Goal: Task Accomplishment & Management: Use online tool/utility

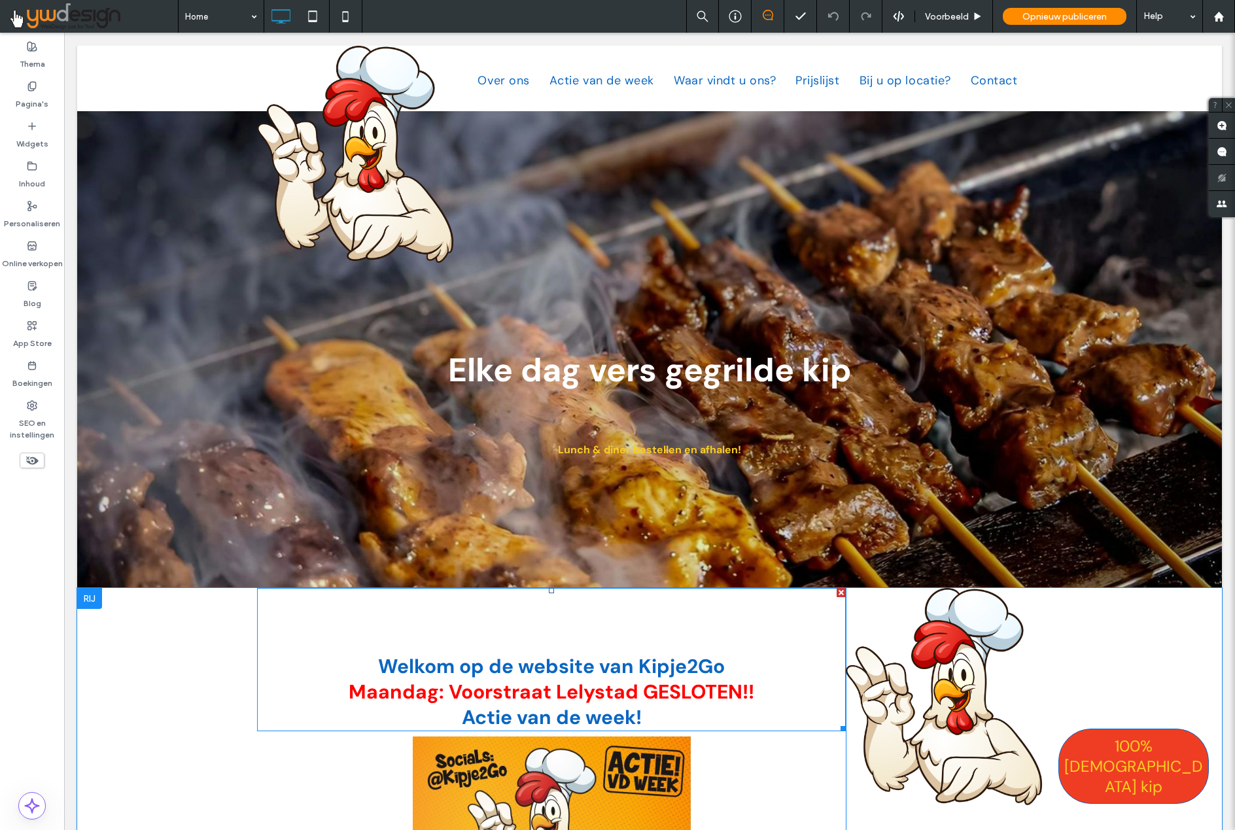
click at [585, 692] on span "Maandag: Voorstraat Lelystad GESLOTEN!!" at bounding box center [551, 692] width 405 height 26
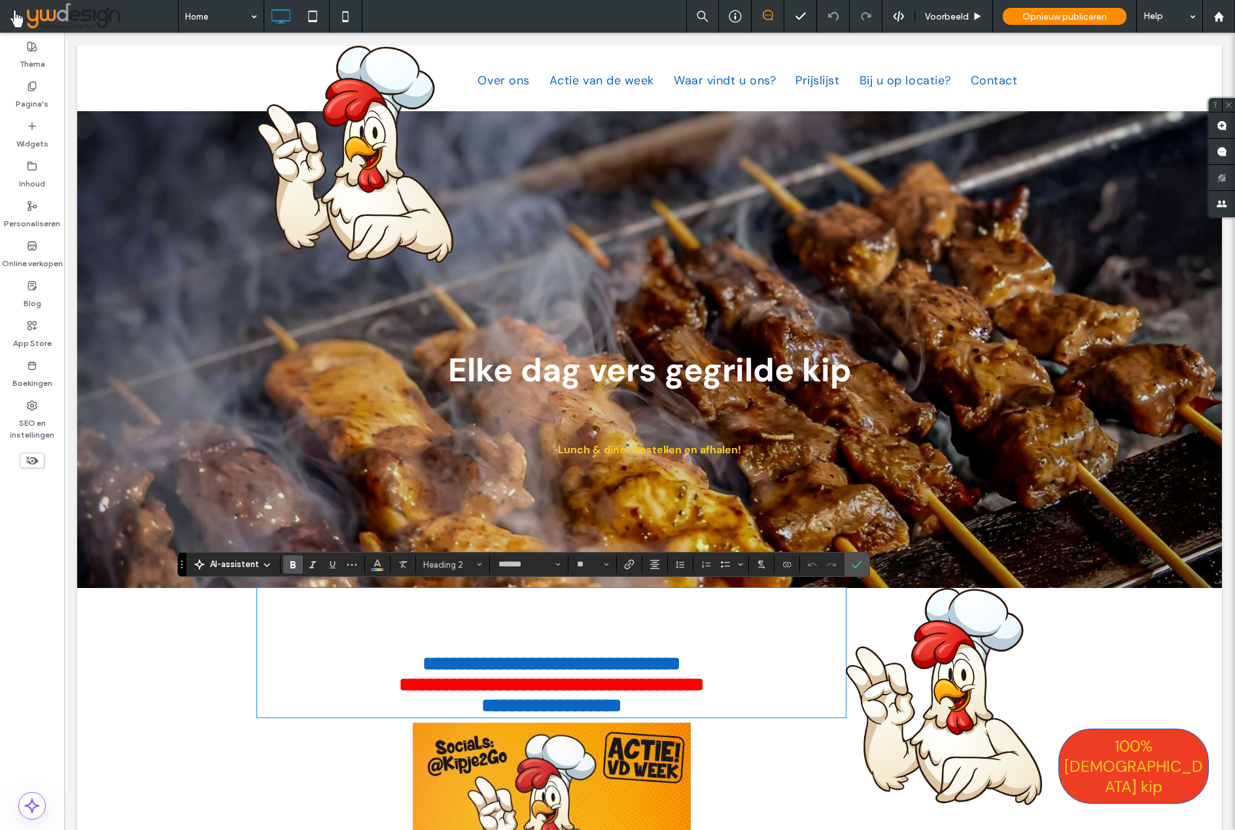
click at [757, 692] on h2 "**********" at bounding box center [551, 684] width 588 height 21
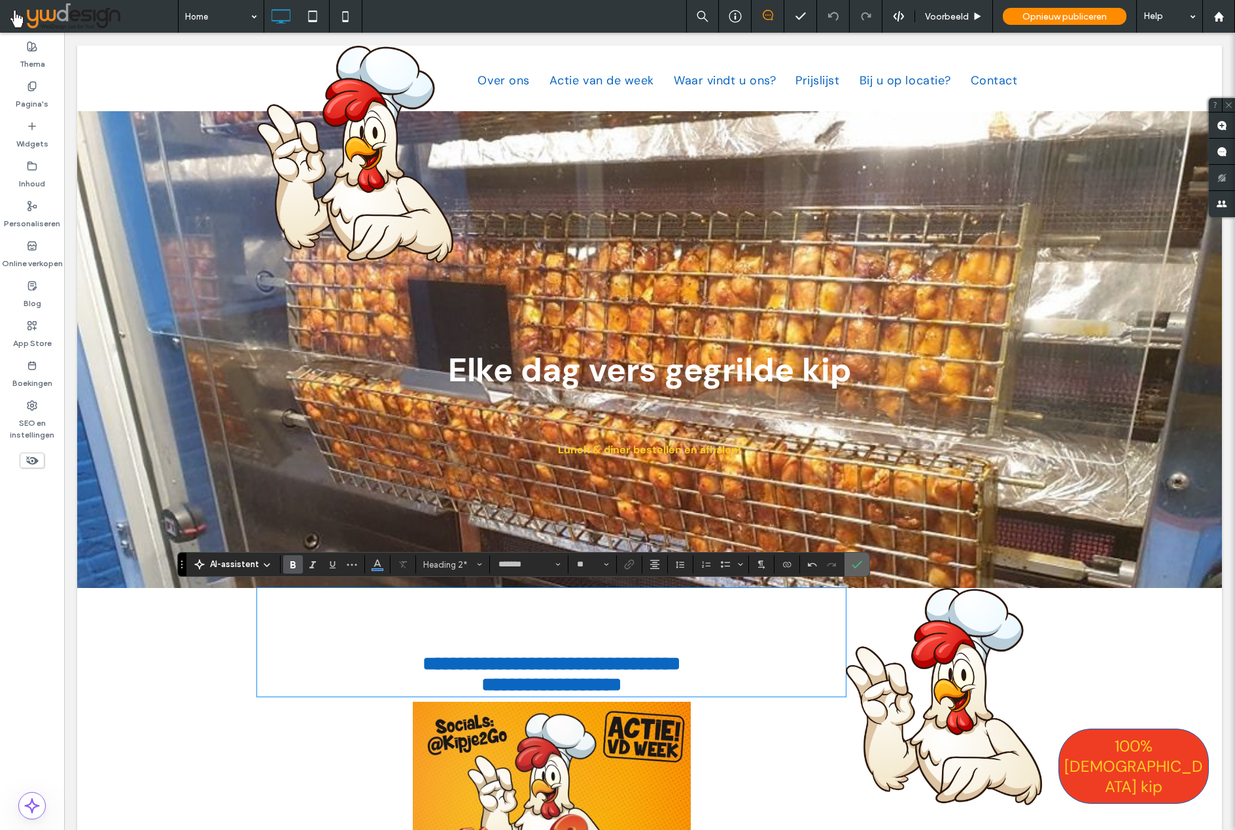
click at [857, 569] on icon "Bevestigen" at bounding box center [856, 564] width 10 height 10
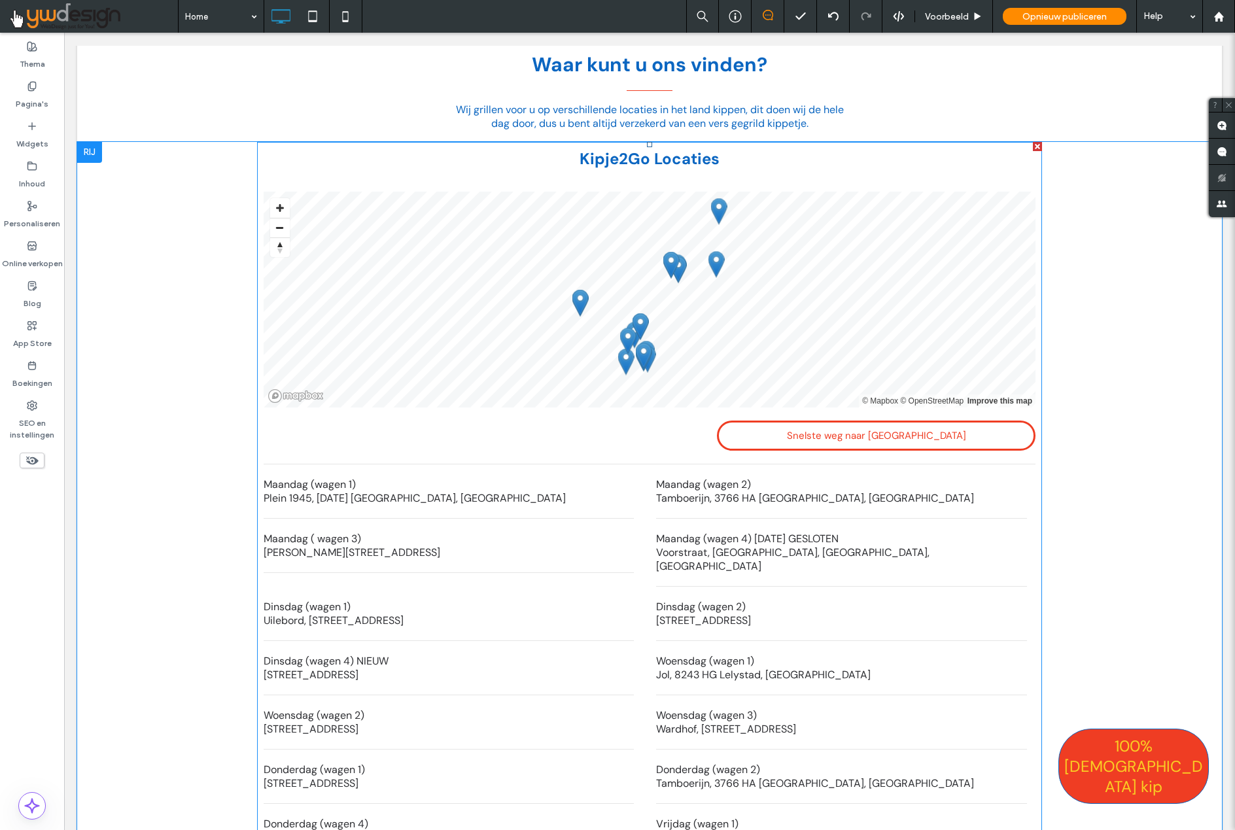
scroll to position [1920, 0]
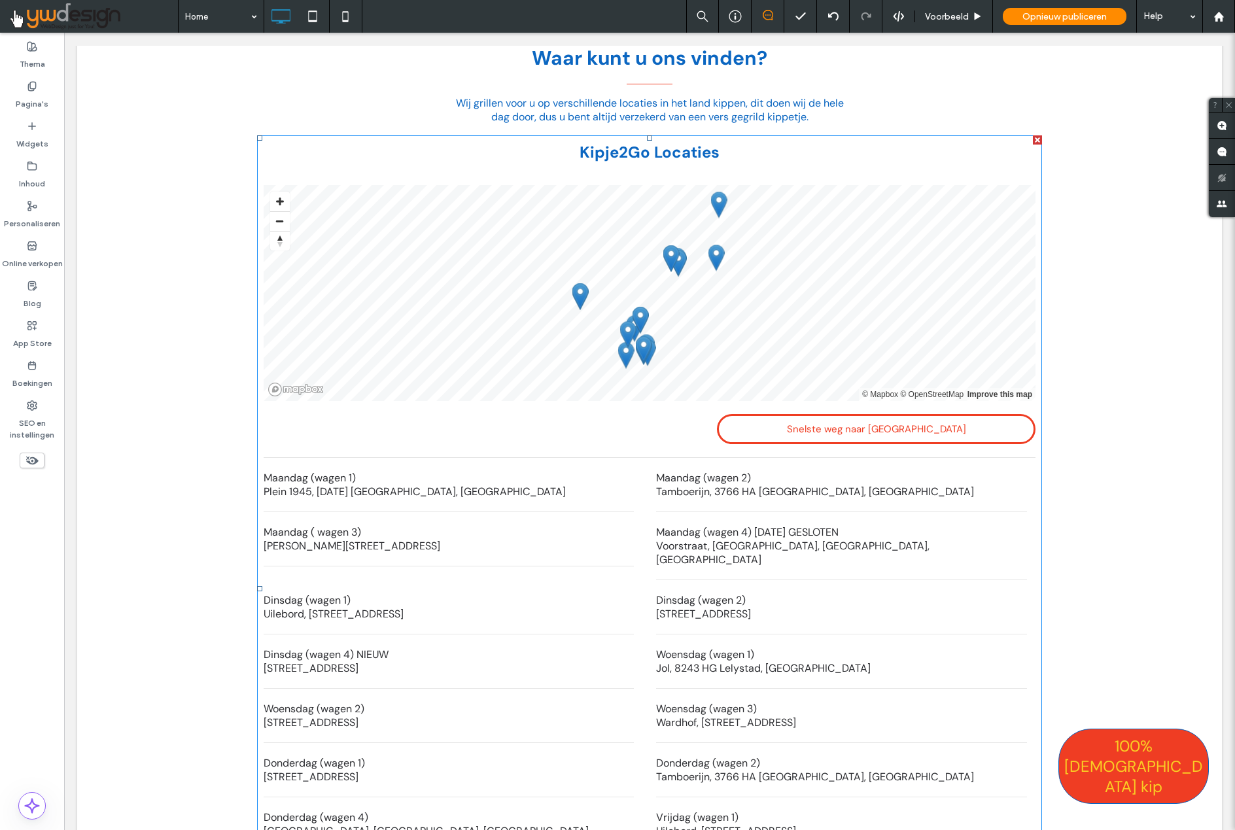
click at [790, 527] on li "Maandag (wagen 4) [DATE] GESLOTEN Voorstraat, [GEOGRAPHIC_DATA], [GEOGRAPHIC_DA…" at bounding box center [841, 546] width 370 height 68
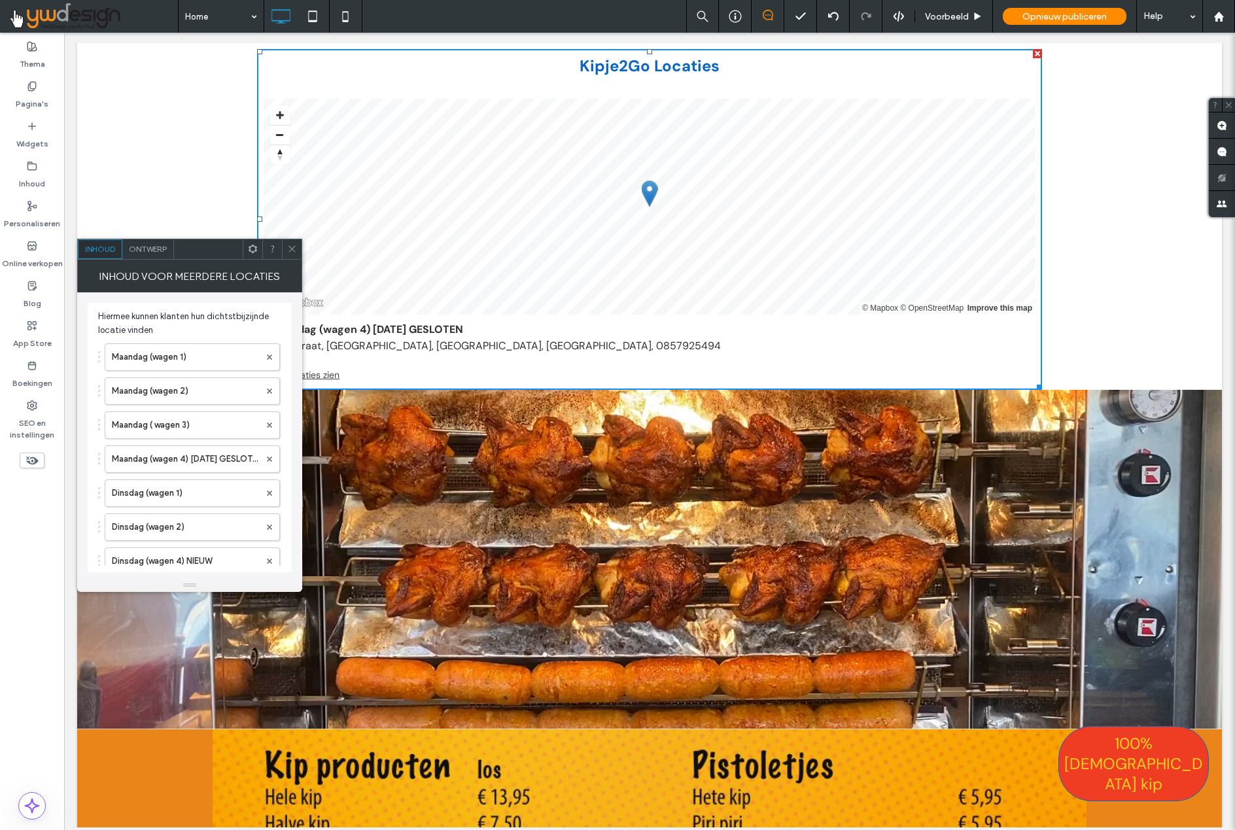
scroll to position [2007, 0]
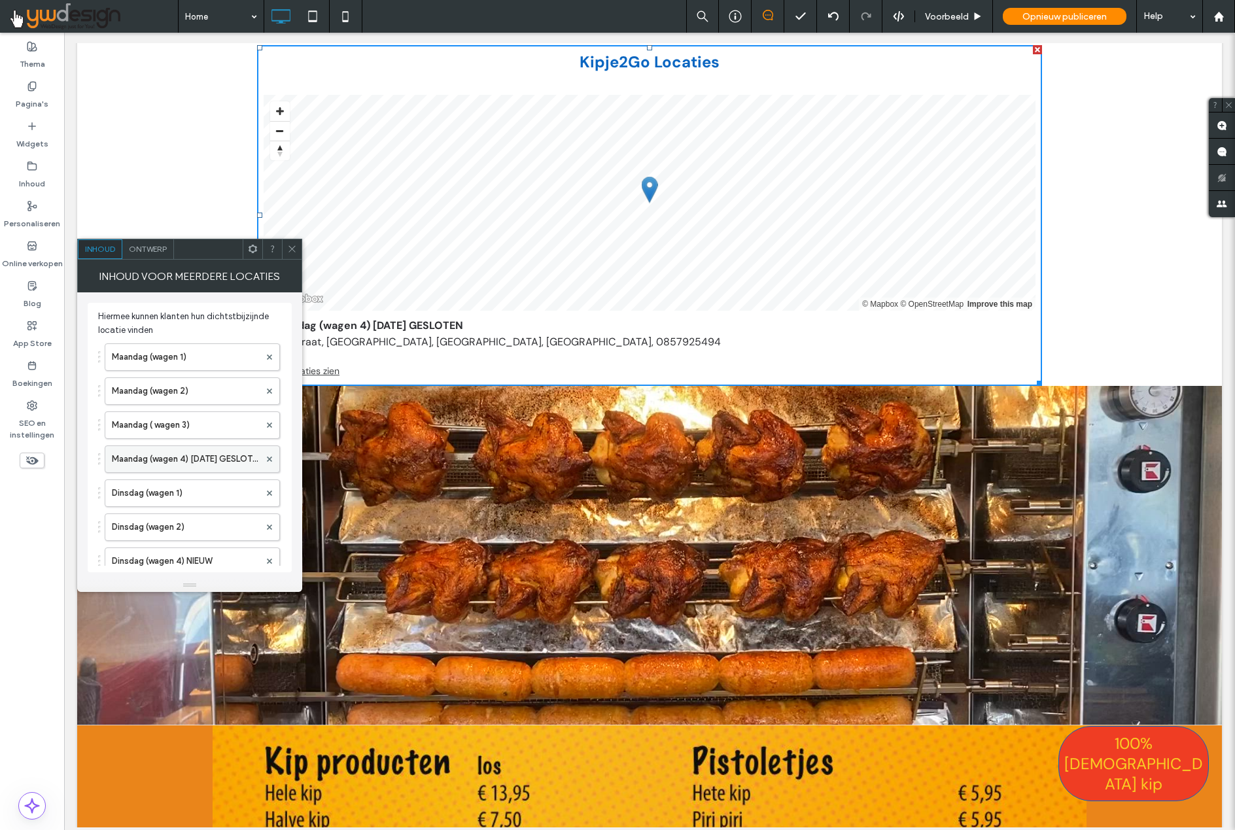
click at [203, 454] on label "Maandag (wagen 4) [DATE] GESLOTEN" at bounding box center [186, 459] width 148 height 26
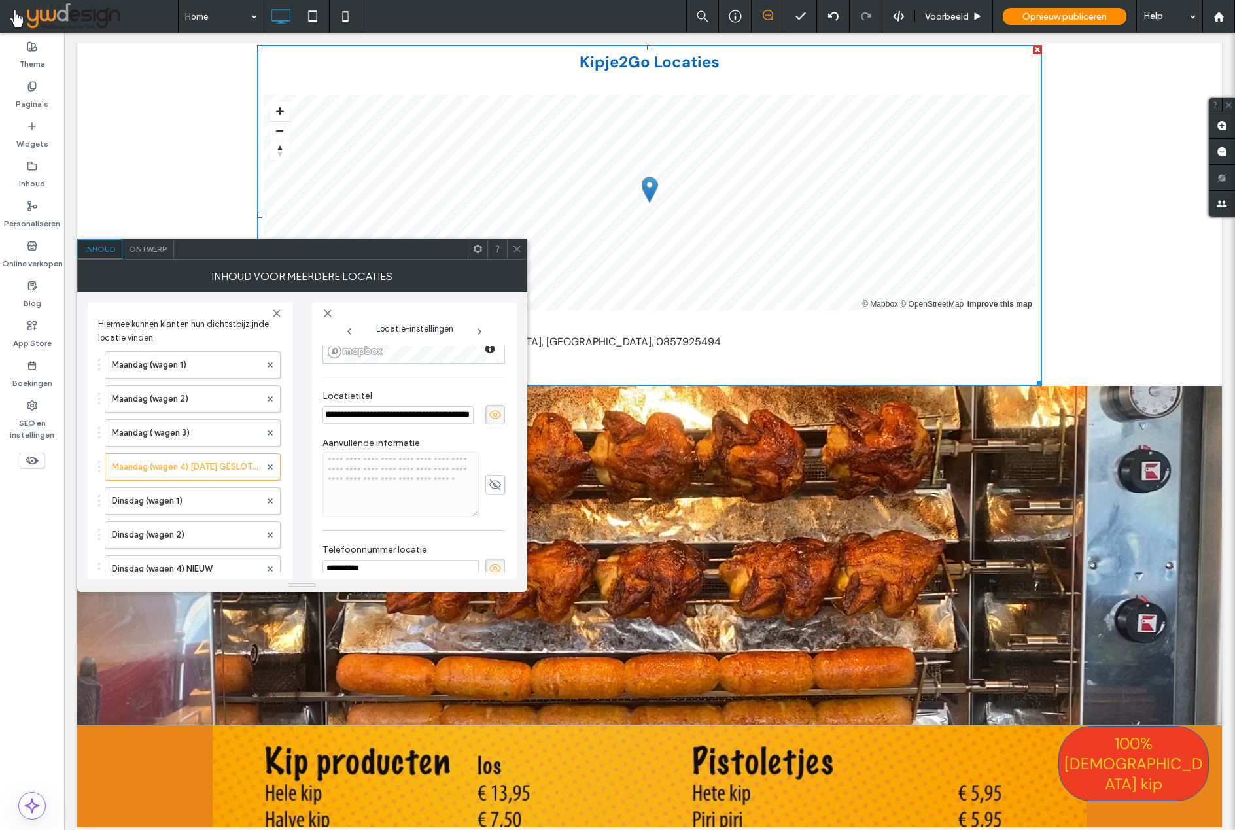
scroll to position [204, 0]
type input "**********"
click at [220, 500] on label "Donderdag (wagen 4)" at bounding box center [186, 500] width 148 height 26
type input "**********"
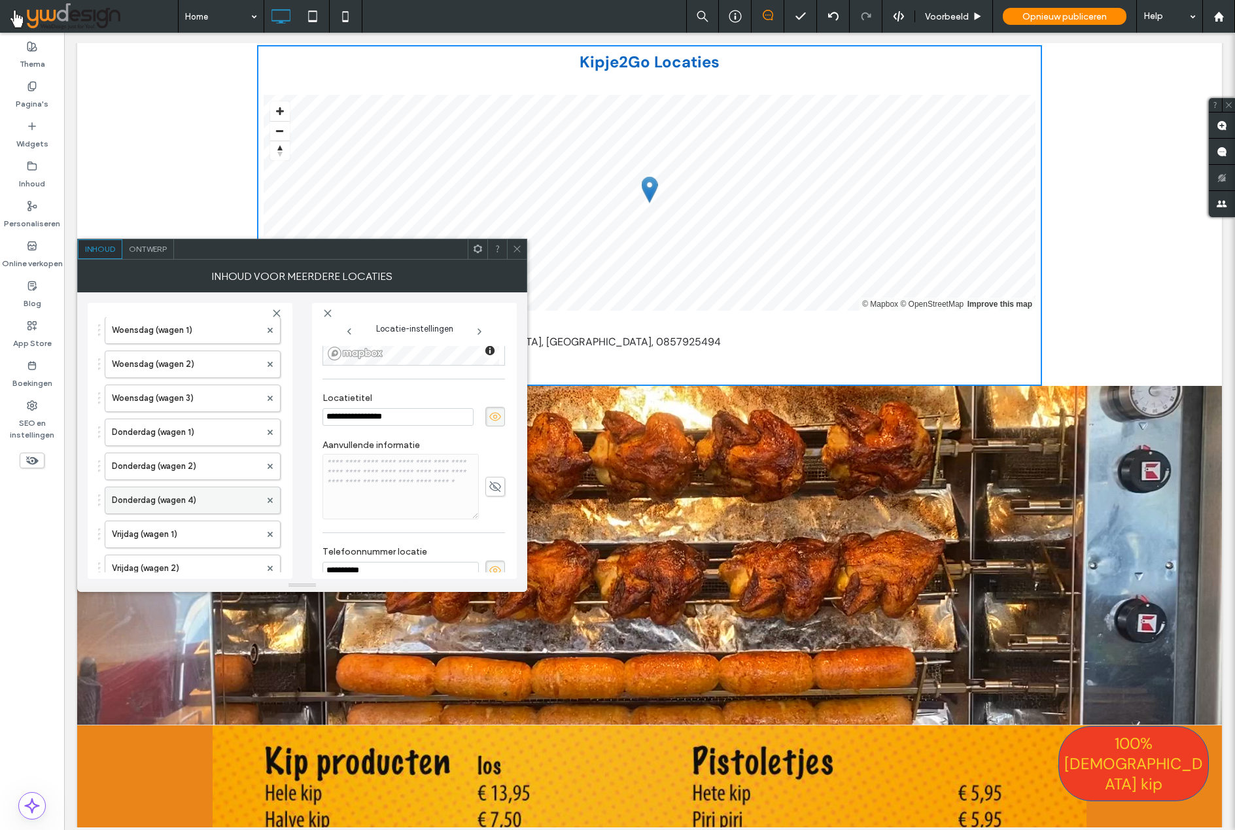
type input "**********"
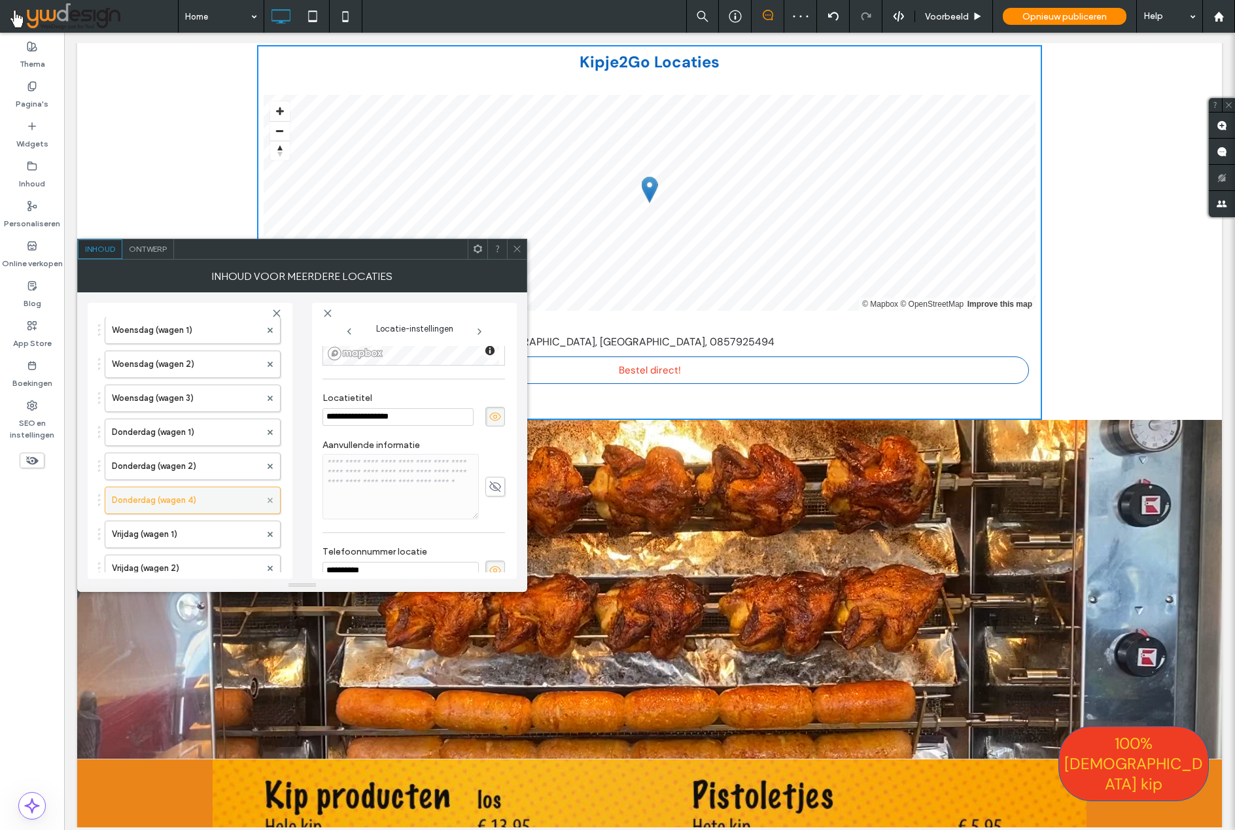
click at [267, 499] on use at bounding box center [269, 500] width 5 height 5
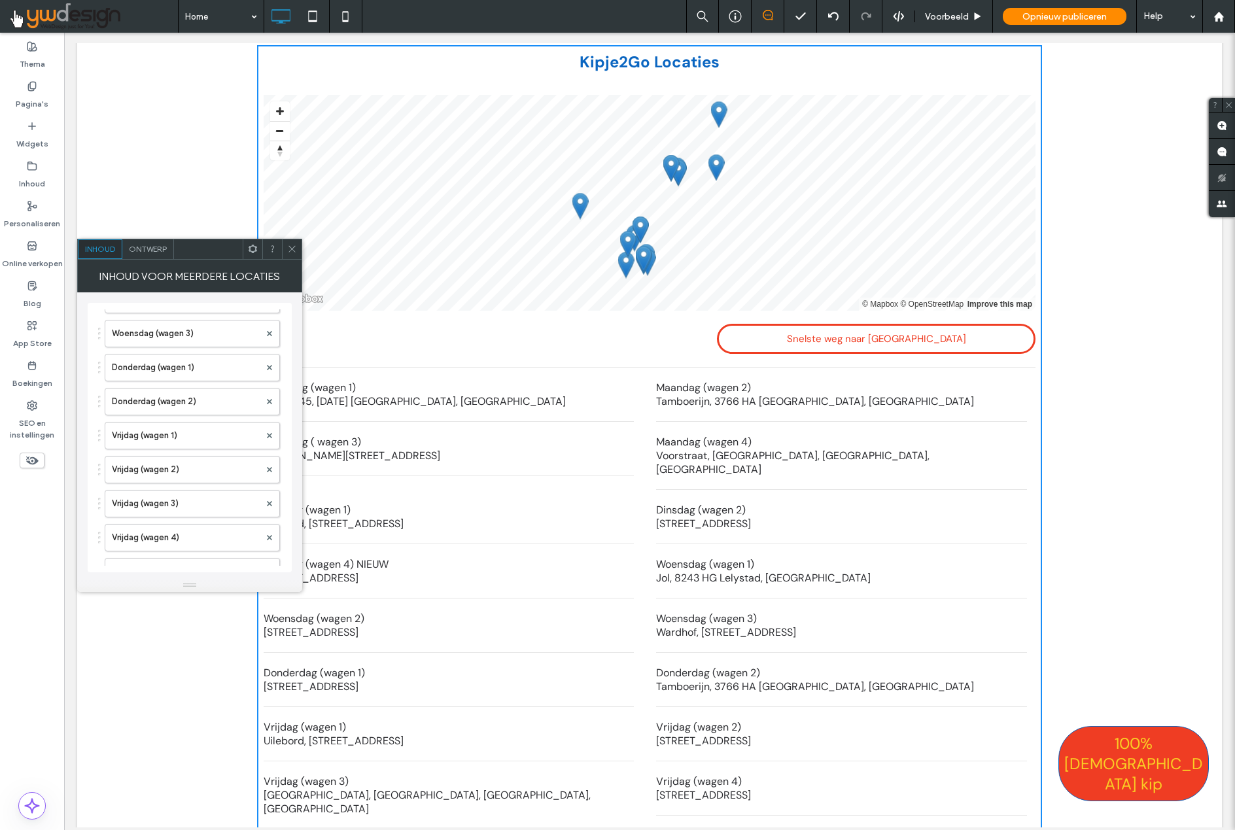
scroll to position [328, 0]
click at [267, 506] on icon at bounding box center [269, 504] width 5 height 5
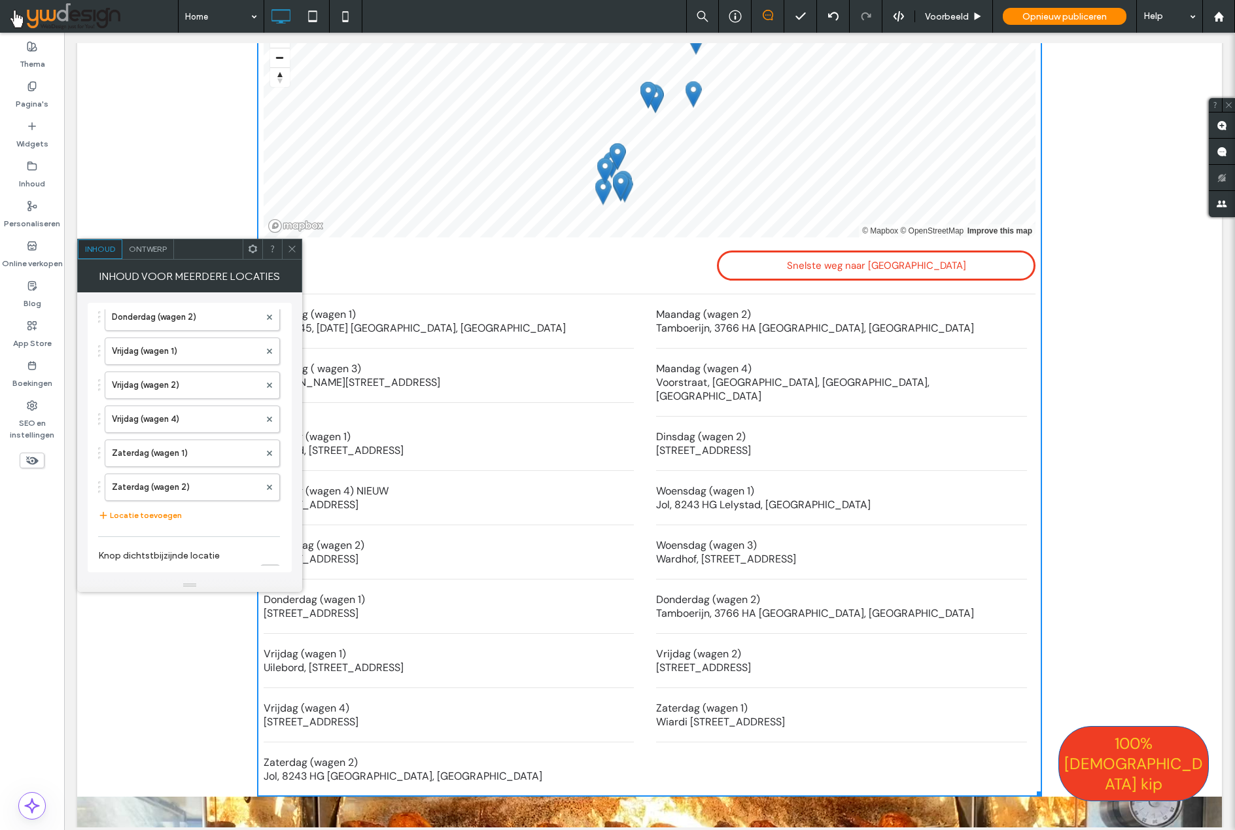
scroll to position [2082, 0]
click at [298, 247] on div at bounding box center [292, 249] width 20 height 20
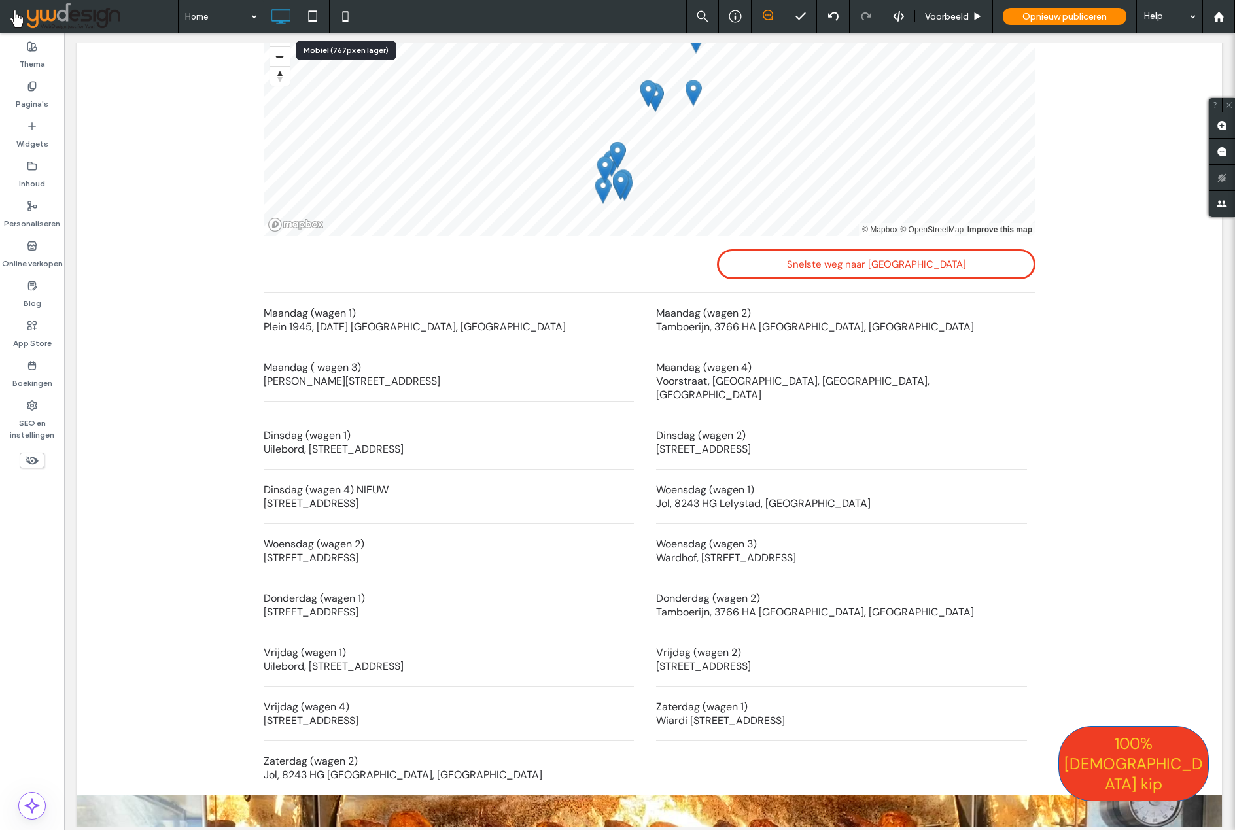
click at [347, 18] on icon at bounding box center [345, 16] width 26 height 26
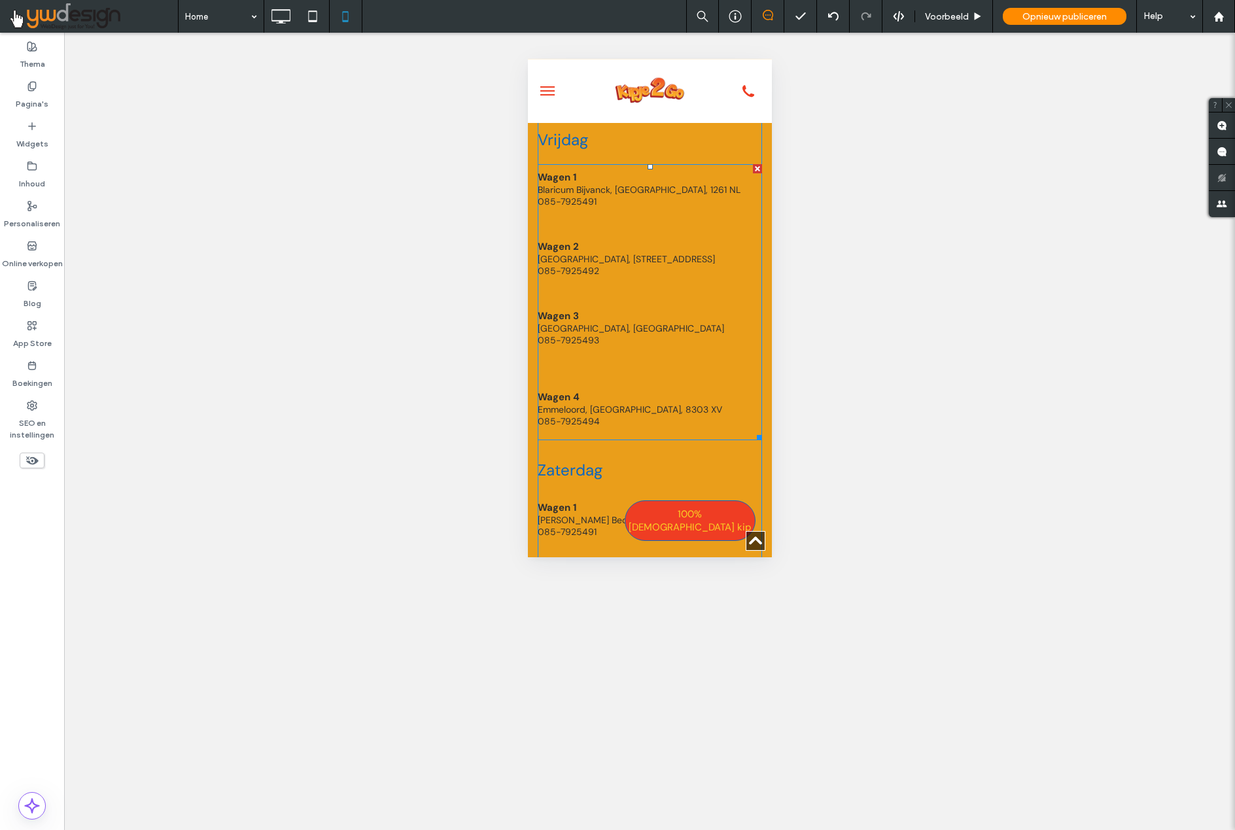
scroll to position [3812, 0]
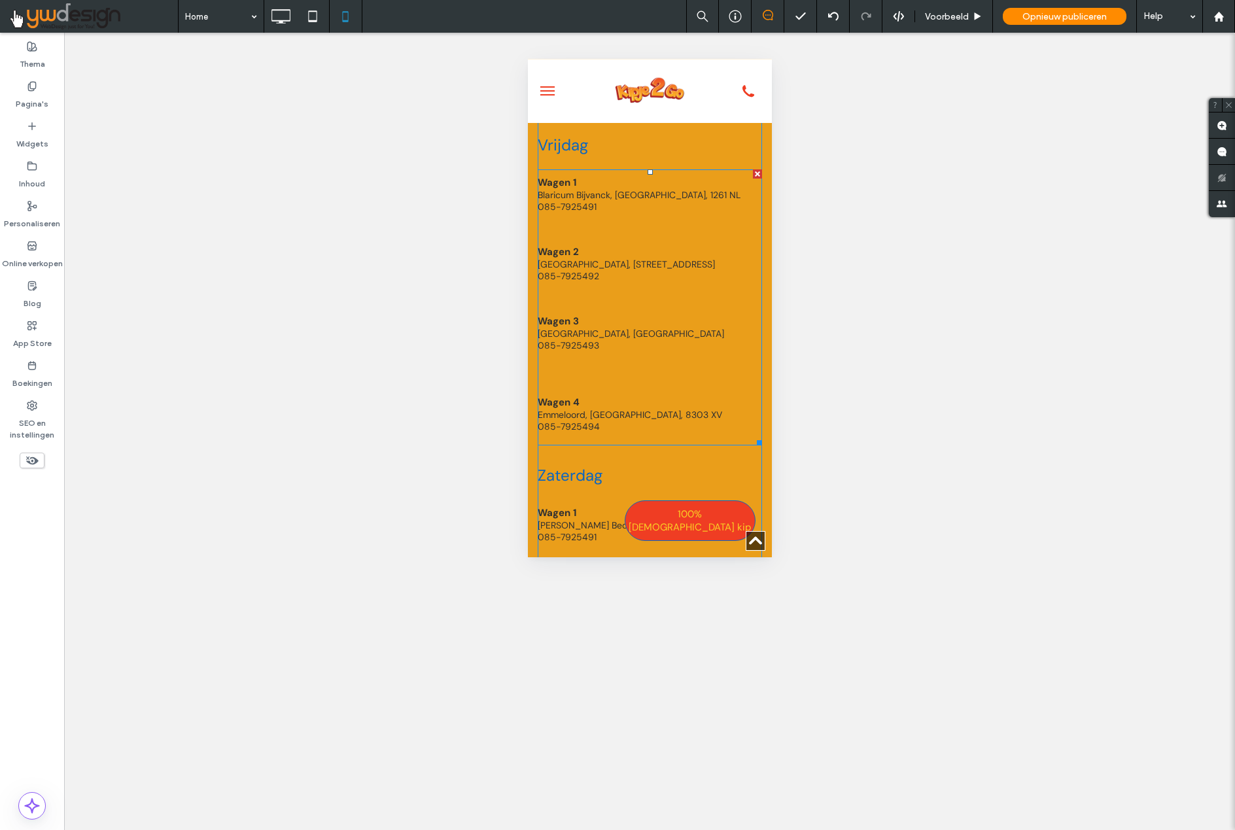
click at [587, 328] on p "[GEOGRAPHIC_DATA], [GEOGRAPHIC_DATA]" at bounding box center [649, 334] width 224 height 12
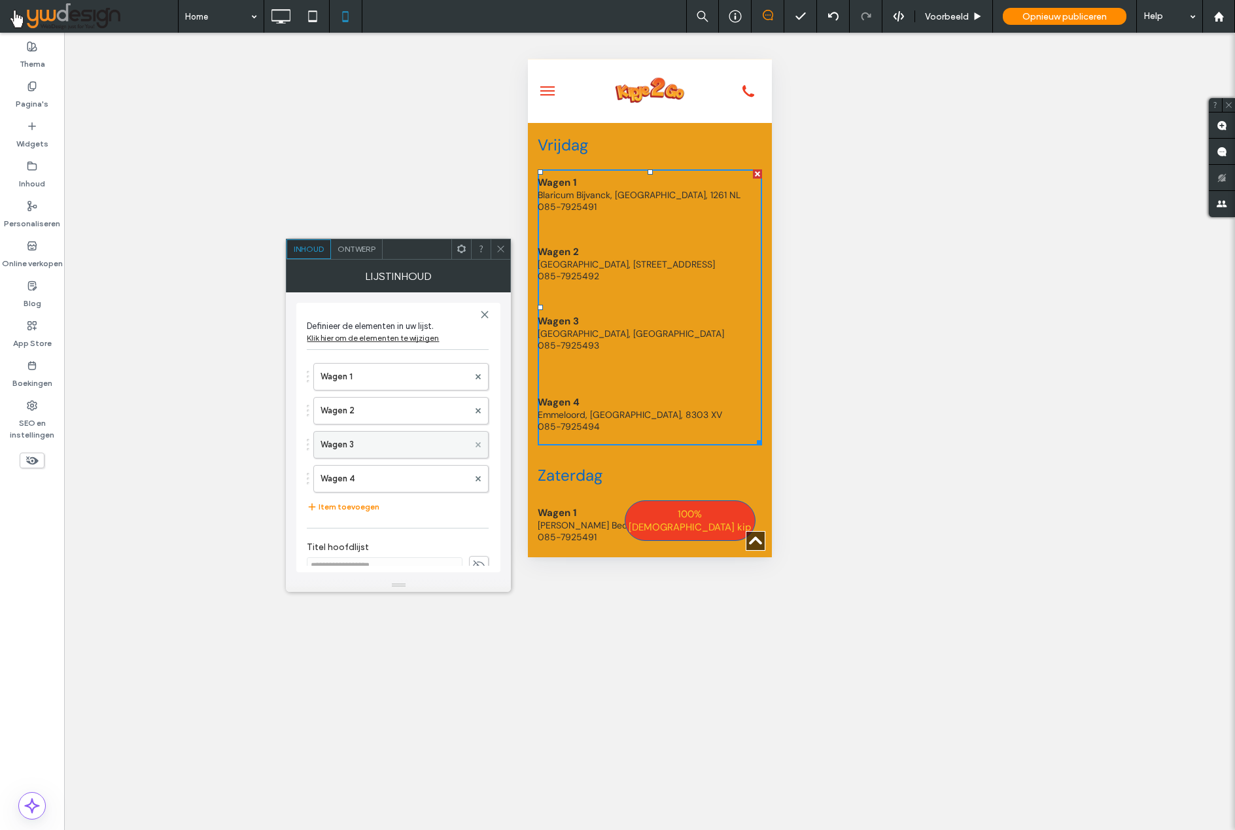
click at [475, 445] on use at bounding box center [477, 443] width 5 height 5
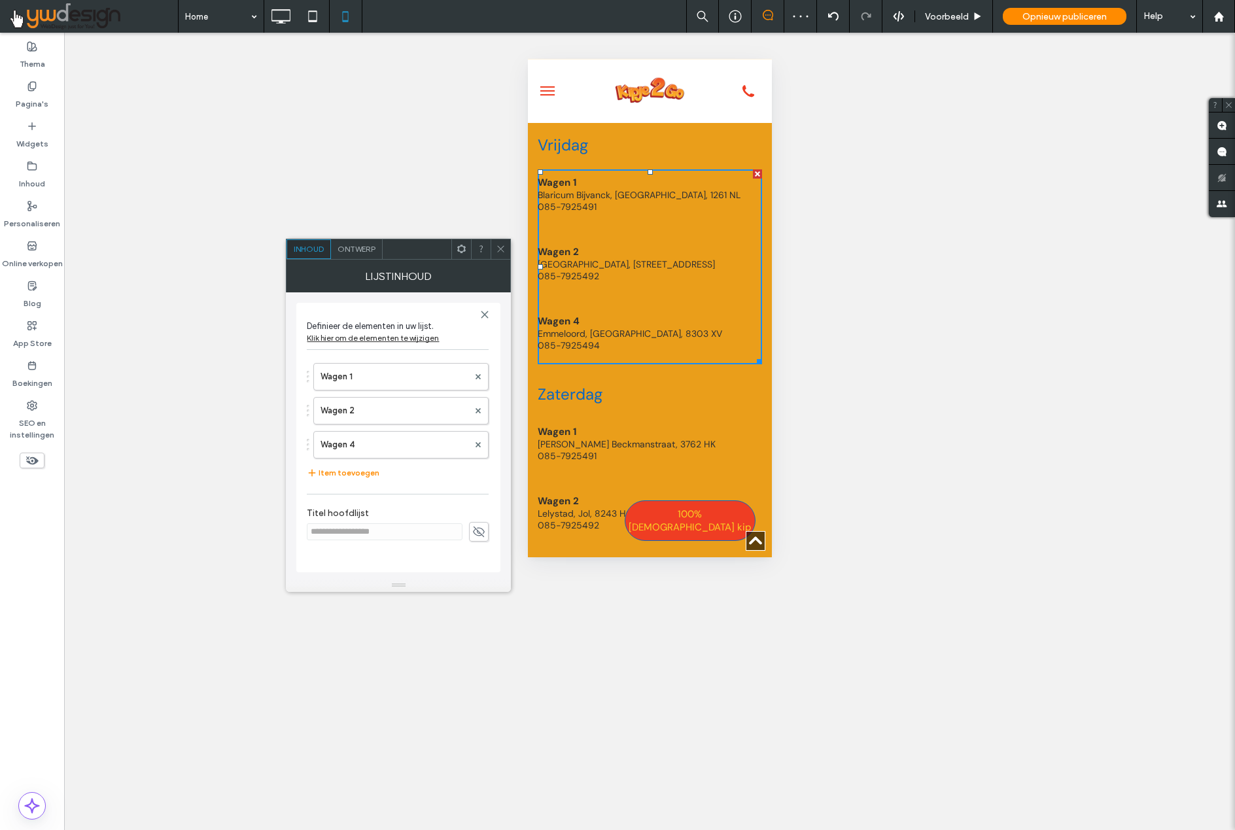
click at [503, 250] on icon at bounding box center [501, 249] width 10 height 10
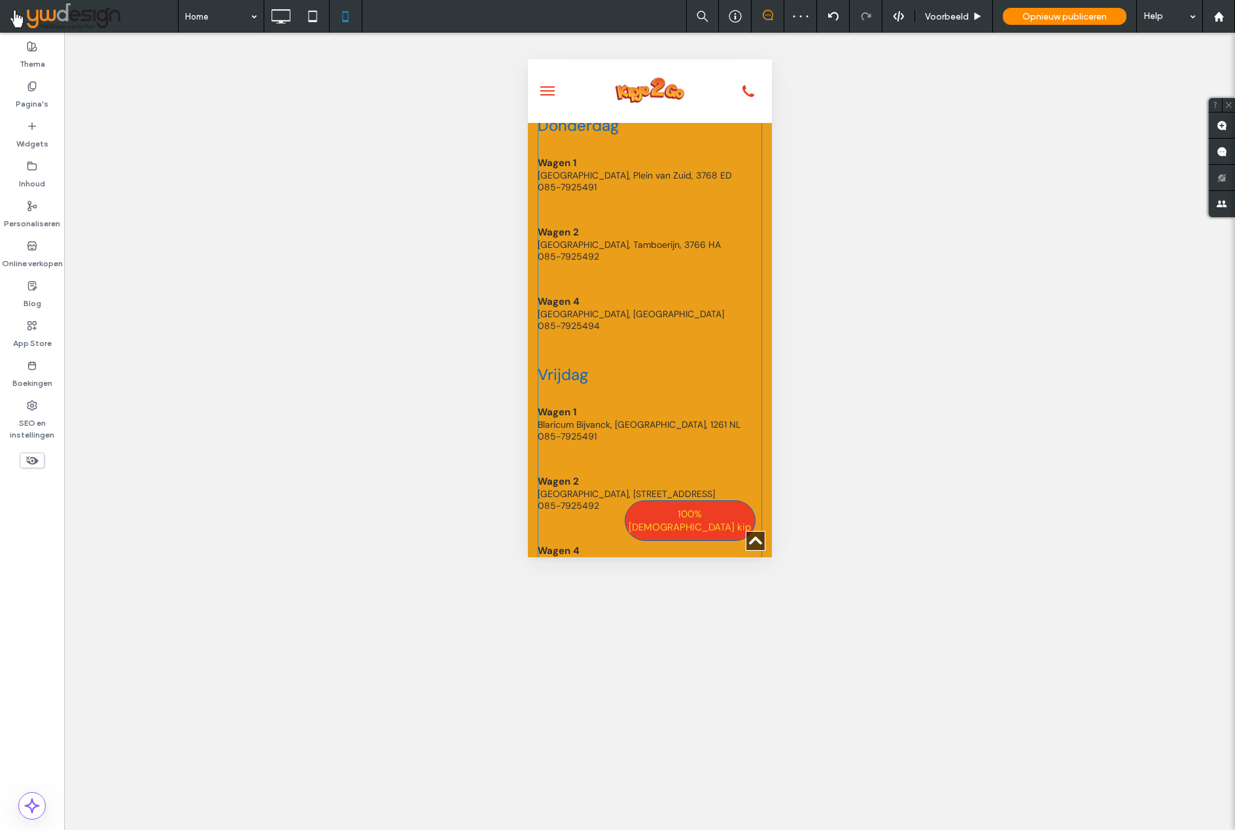
scroll to position [3581, 0]
click at [598, 309] on p "[GEOGRAPHIC_DATA], [GEOGRAPHIC_DATA]" at bounding box center [649, 315] width 224 height 12
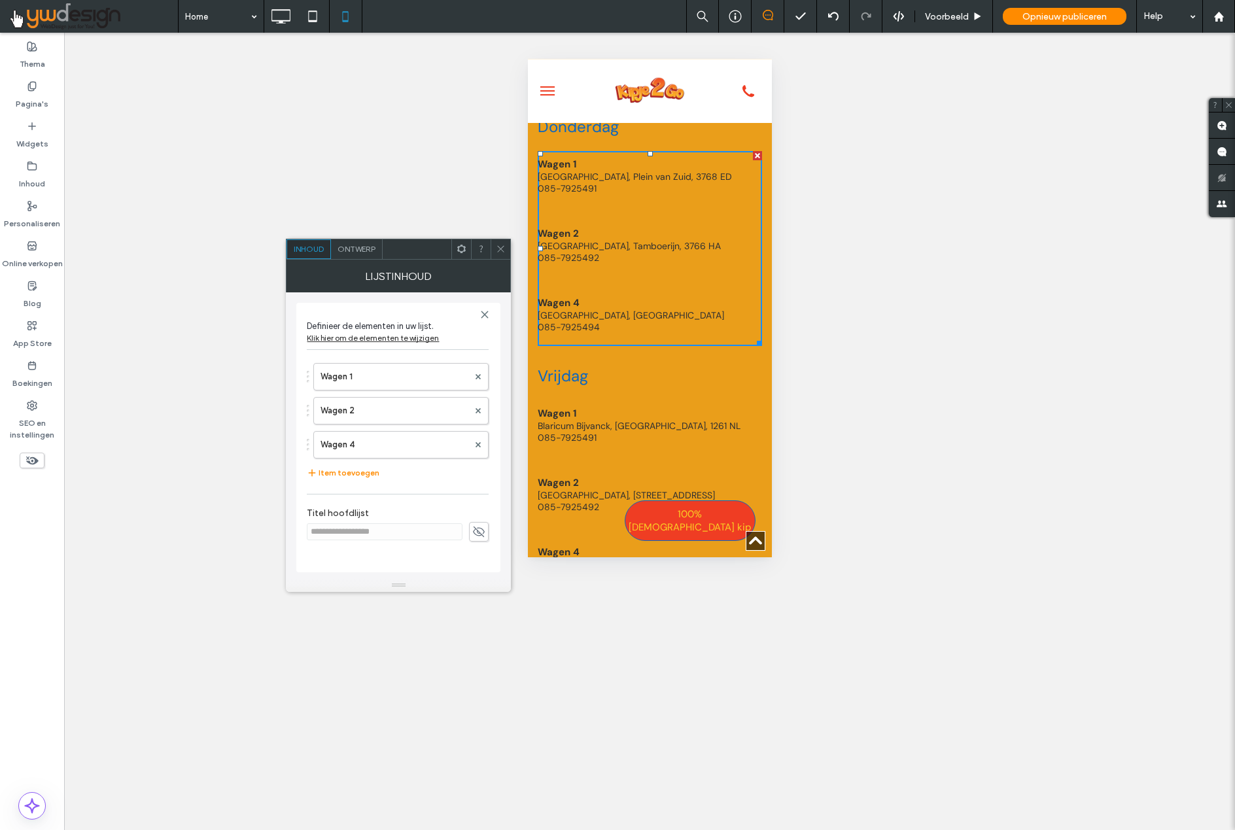
click at [477, 443] on use at bounding box center [477, 443] width 5 height 5
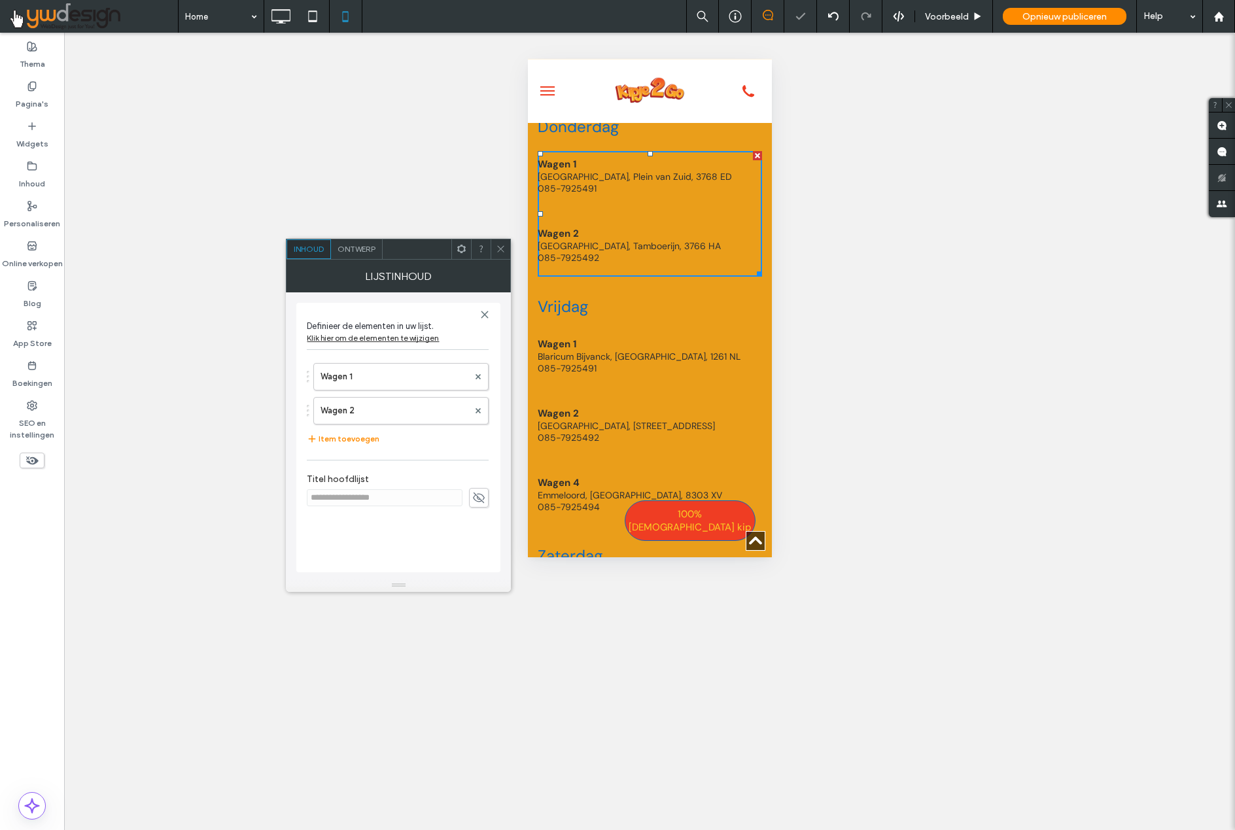
click at [503, 255] on span at bounding box center [501, 249] width 10 height 20
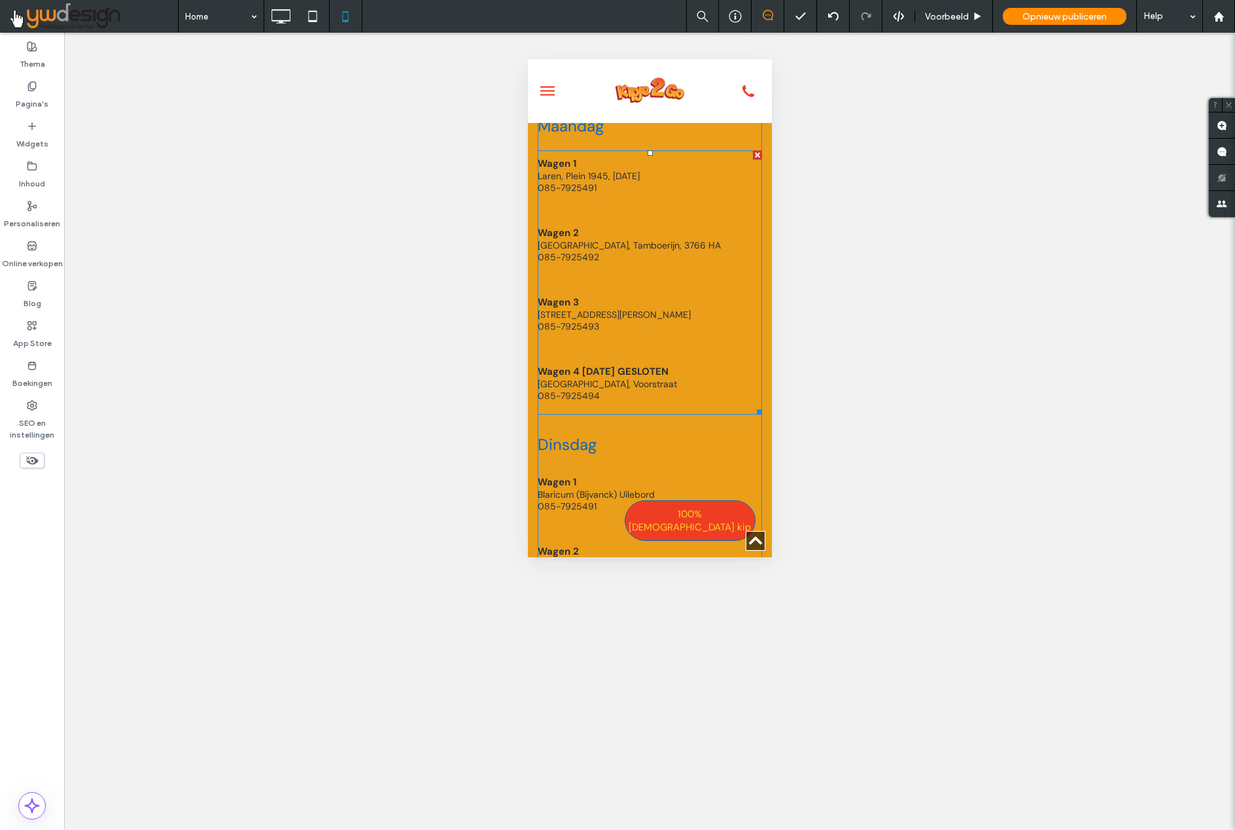
scroll to position [2724, 0]
click at [641, 367] on span "Wagen 4 [DATE] GESLOTEN" at bounding box center [649, 373] width 224 height 13
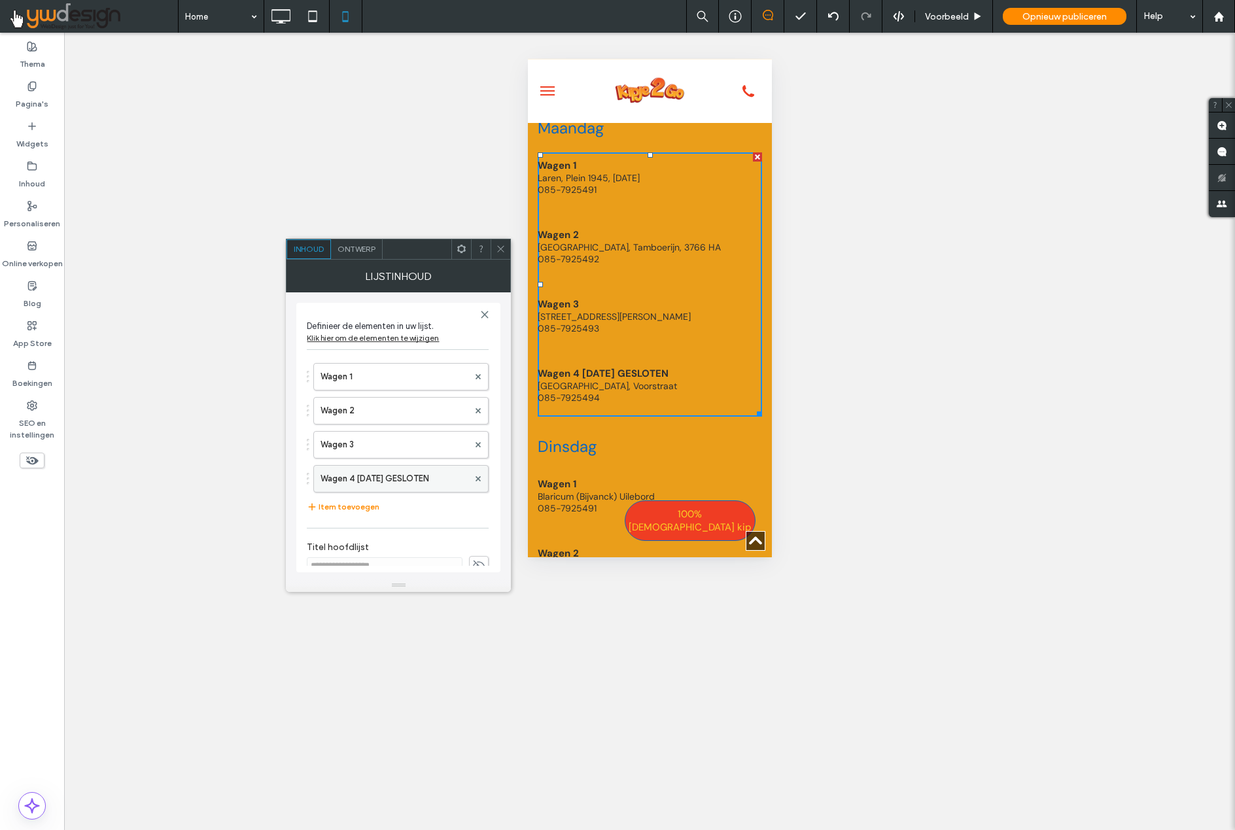
click at [435, 473] on label "Wagen 4 [DATE] GESLOTEN" at bounding box center [394, 479] width 148 height 26
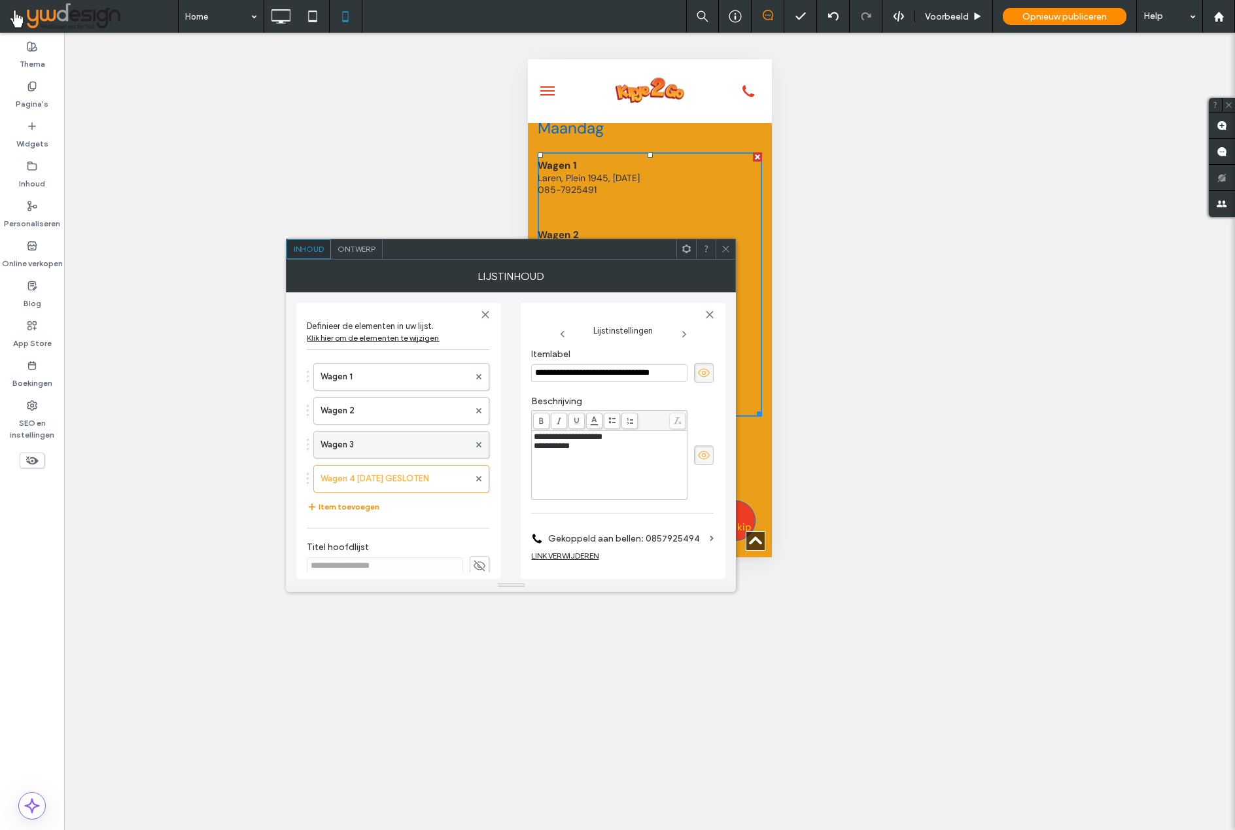
scroll to position [0, 0]
type input "*******"
click at [726, 247] on icon at bounding box center [726, 249] width 10 height 10
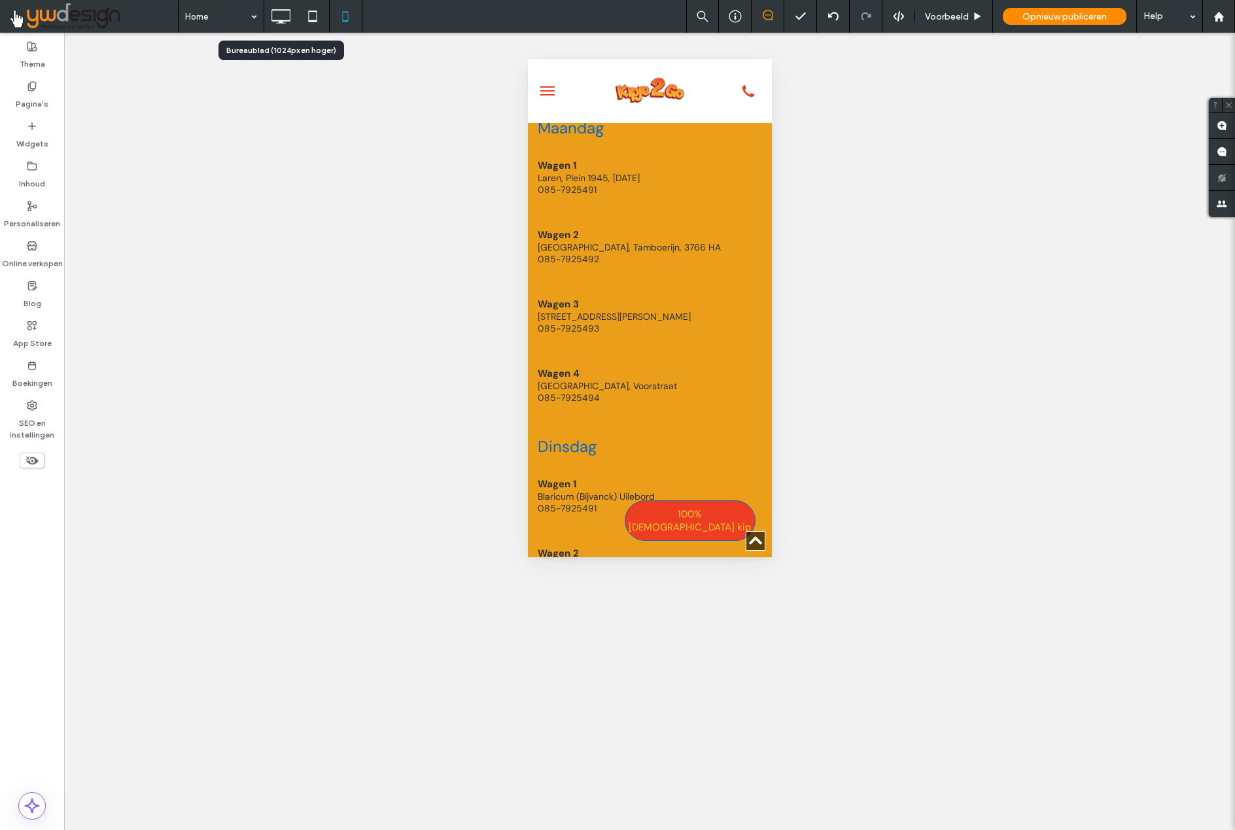
click at [282, 13] on icon at bounding box center [280, 16] width 26 height 26
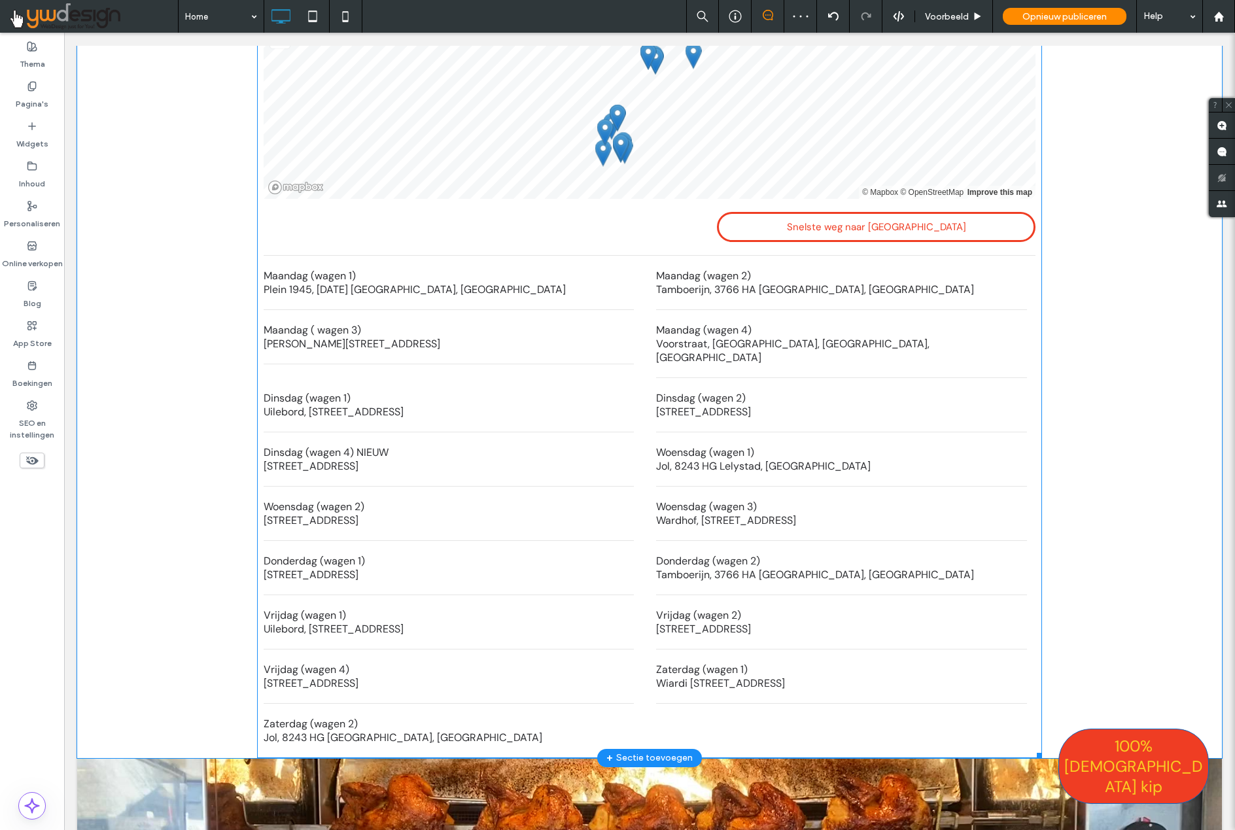
scroll to position [2132, 0]
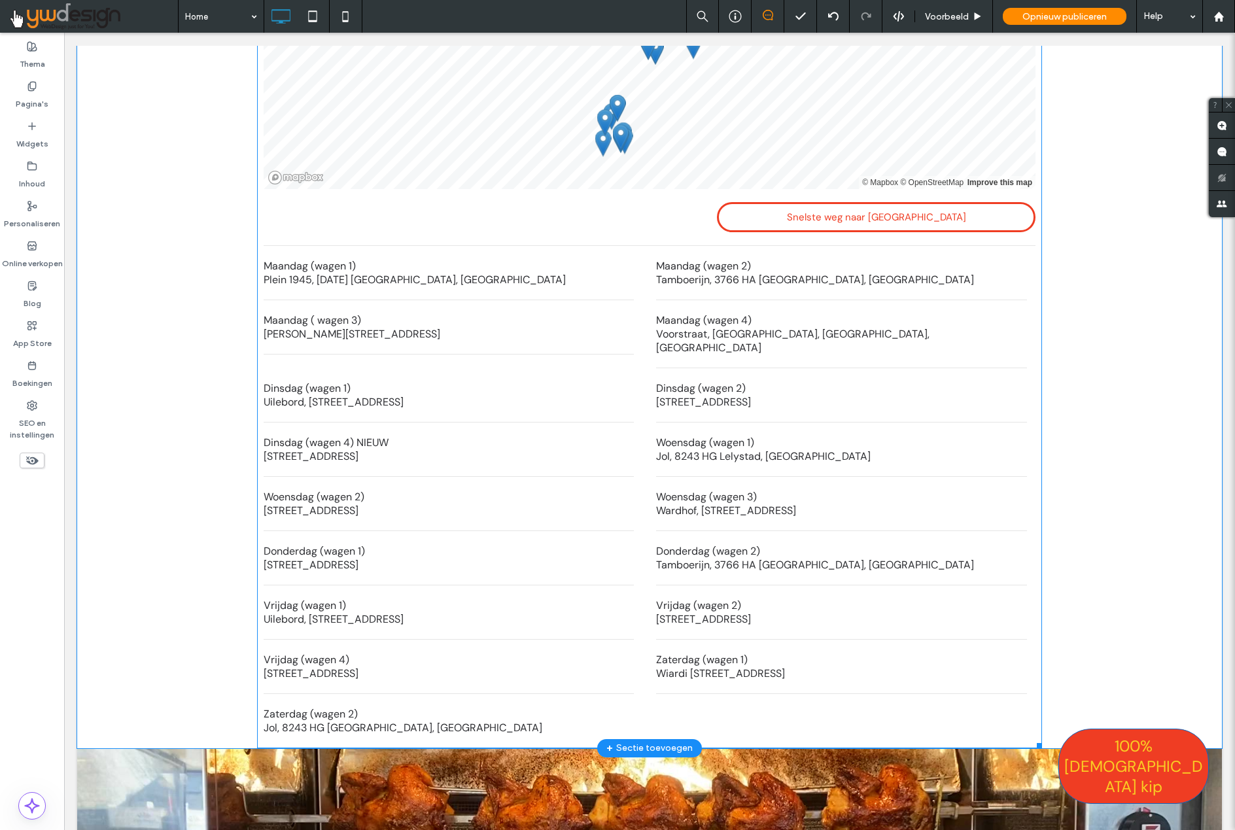
click at [312, 694] on li "Zaterdag (wagen 2) Jol, 8243 HG [GEOGRAPHIC_DATA], [GEOGRAPHIC_DATA]" at bounding box center [449, 721] width 370 height 54
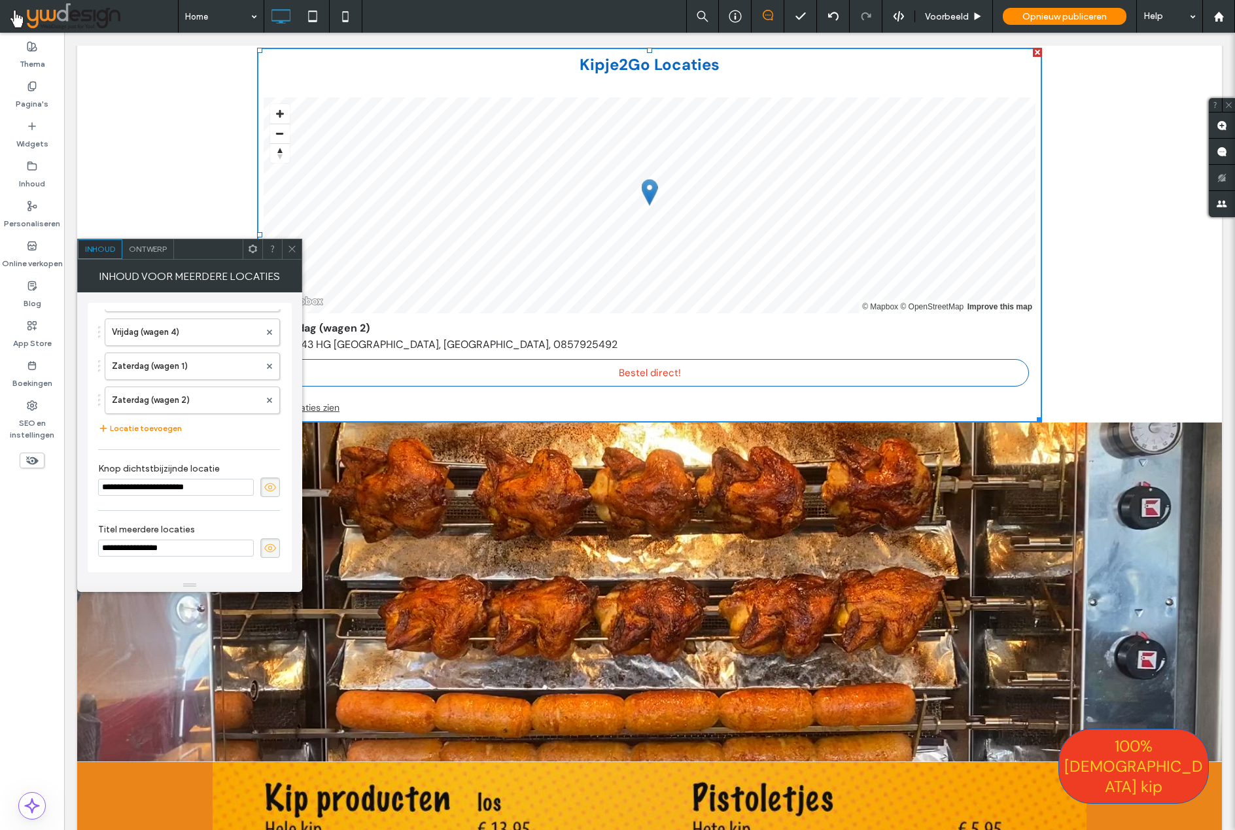
scroll to position [501, 0]
click at [145, 428] on button "Locatie toevoegen" at bounding box center [140, 428] width 84 height 16
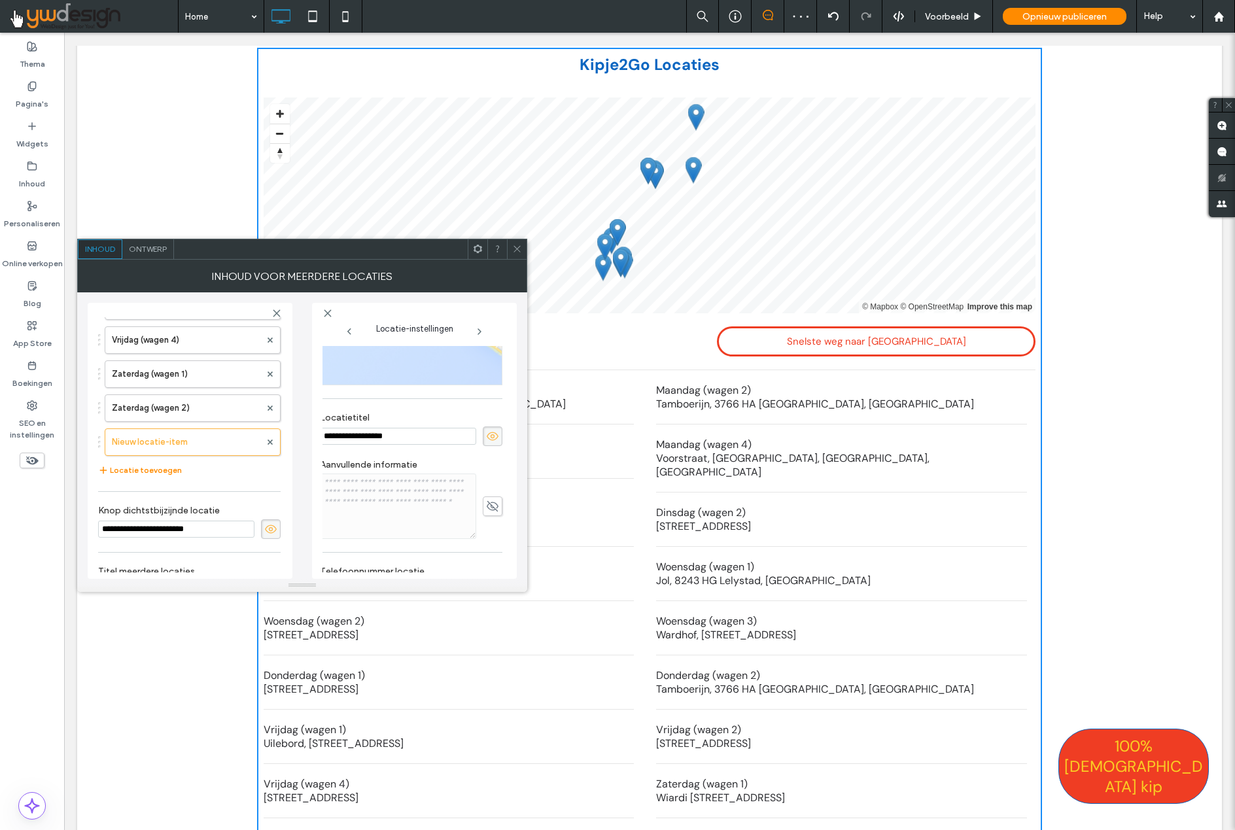
scroll to position [182, 3]
type input "*"
type input "**********"
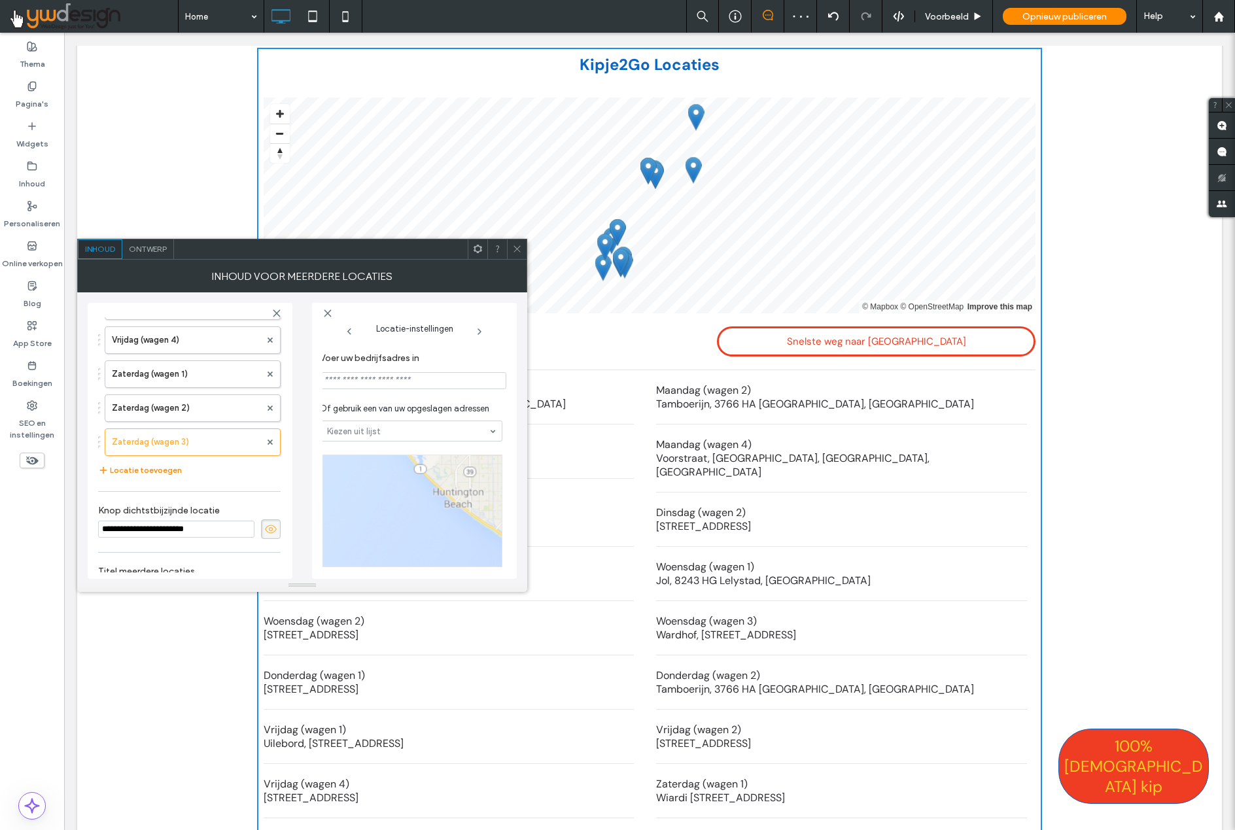
scroll to position [0, 5]
click at [336, 382] on input at bounding box center [413, 380] width 186 height 17
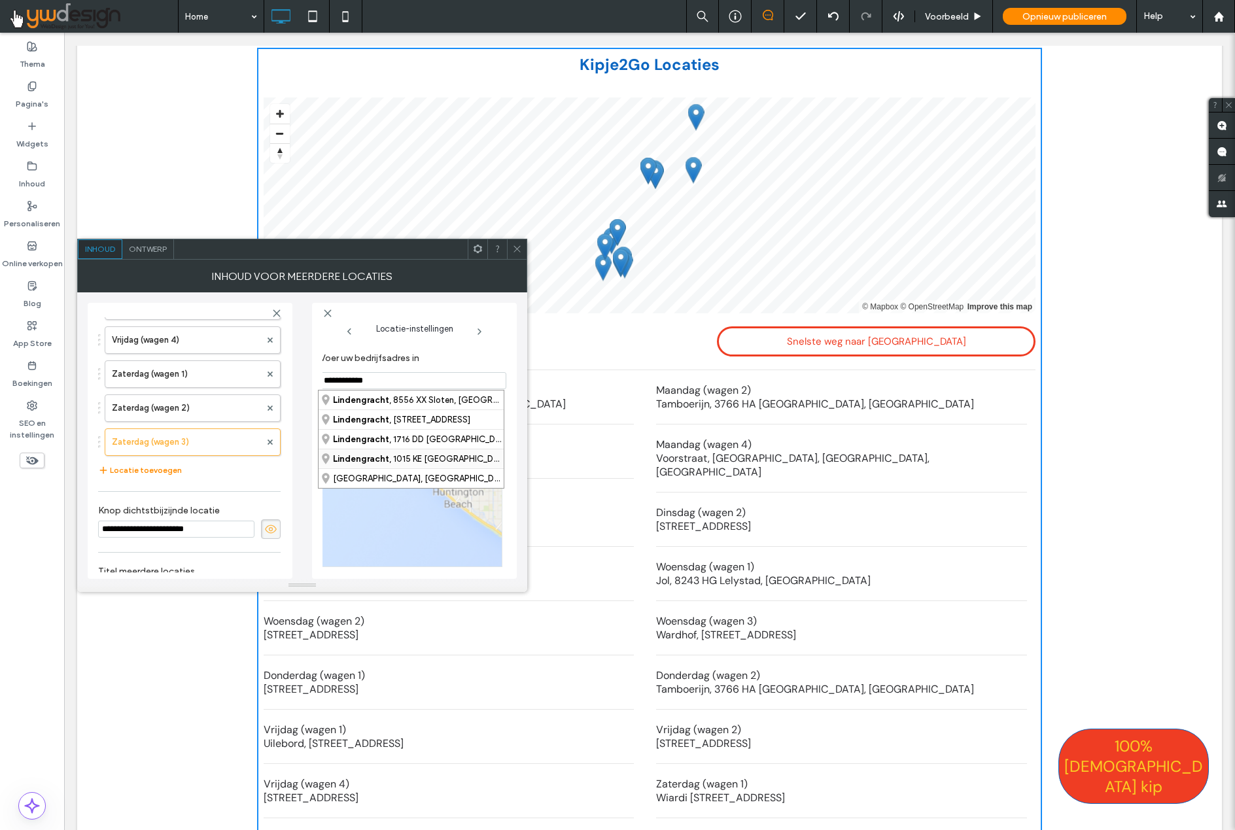
click at [369, 458] on strong "Lindengracht" at bounding box center [361, 459] width 56 height 10
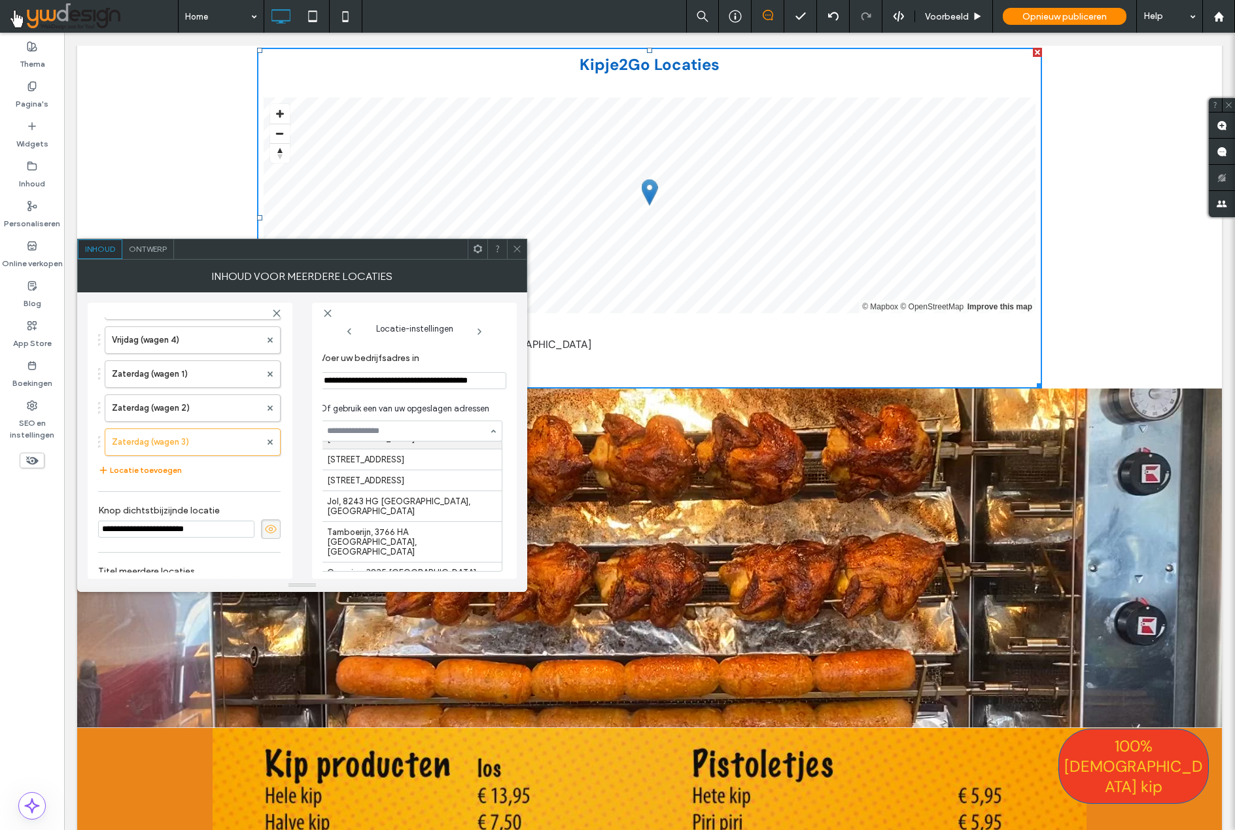
scroll to position [0, 6]
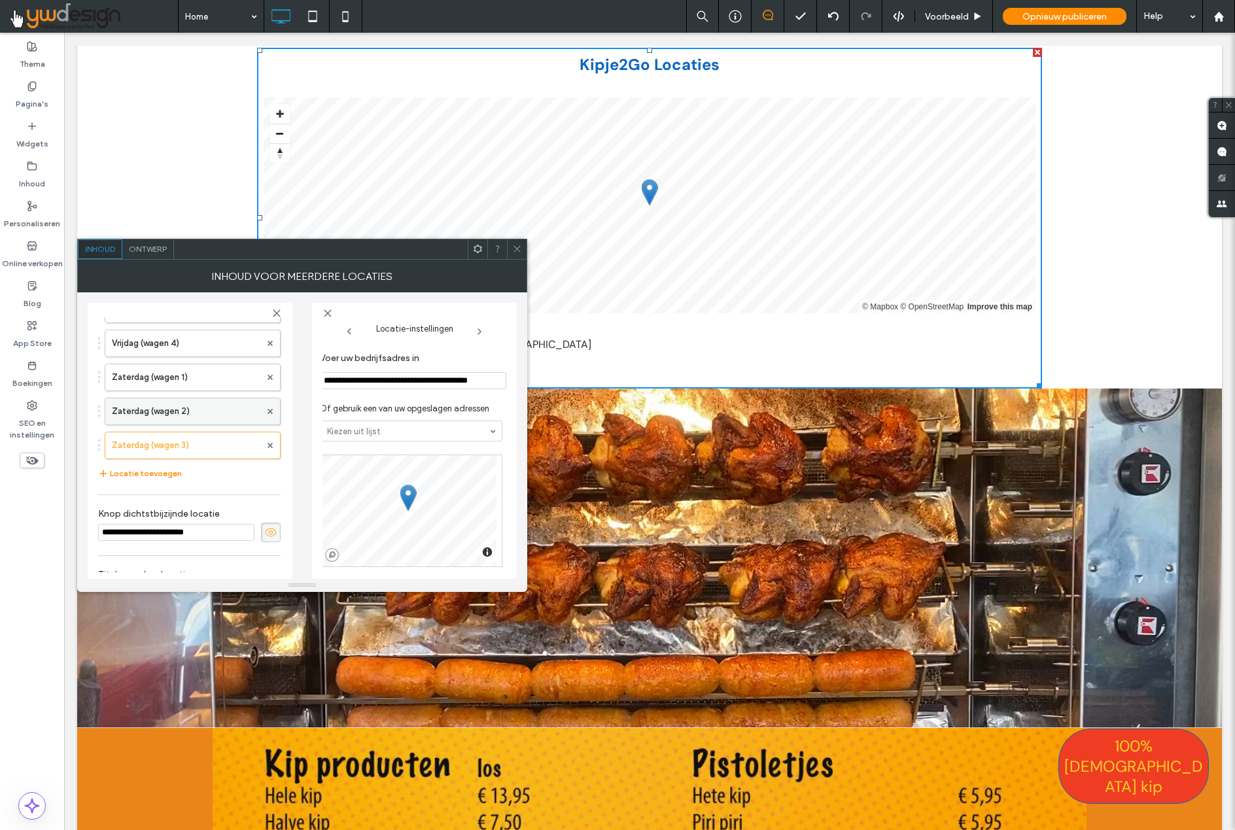
click at [228, 407] on label "Zaterdag (wagen 2)" at bounding box center [186, 411] width 148 height 26
type input "**********"
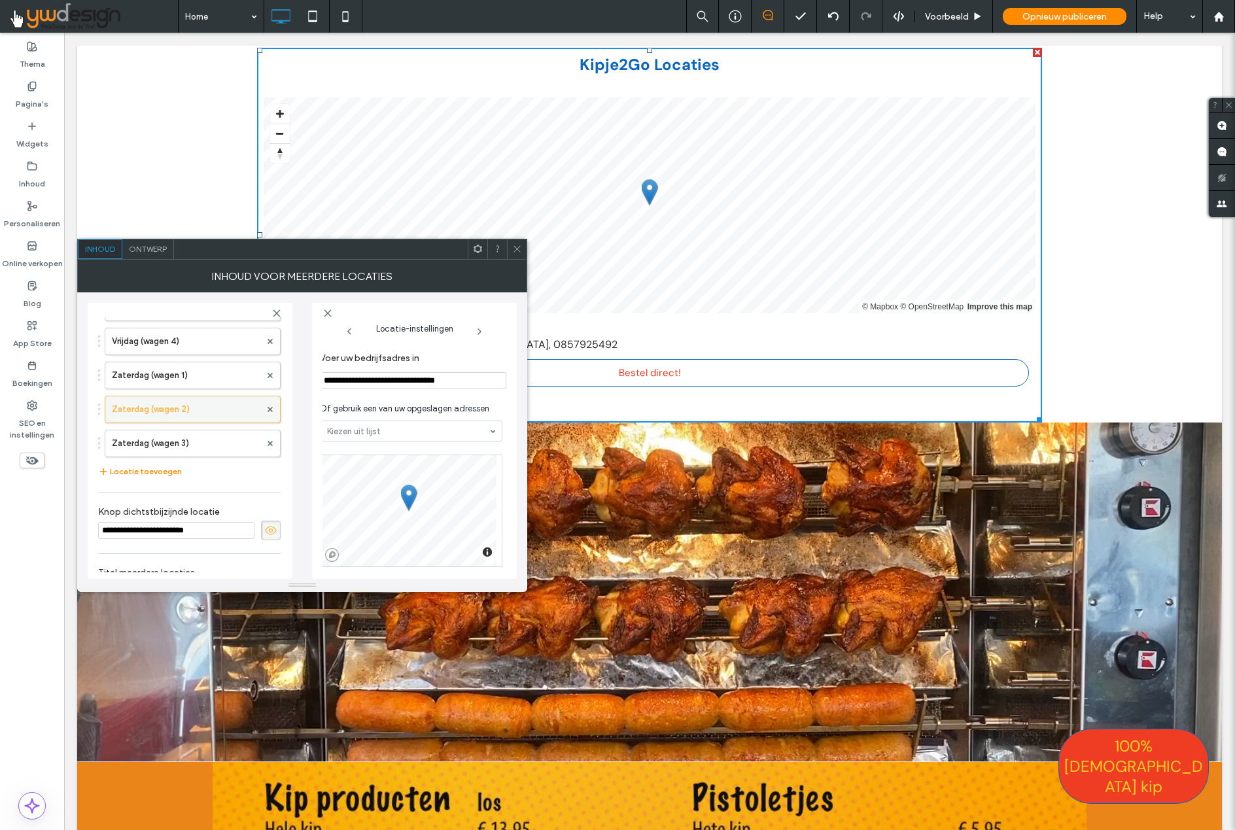
scroll to position [163, 6]
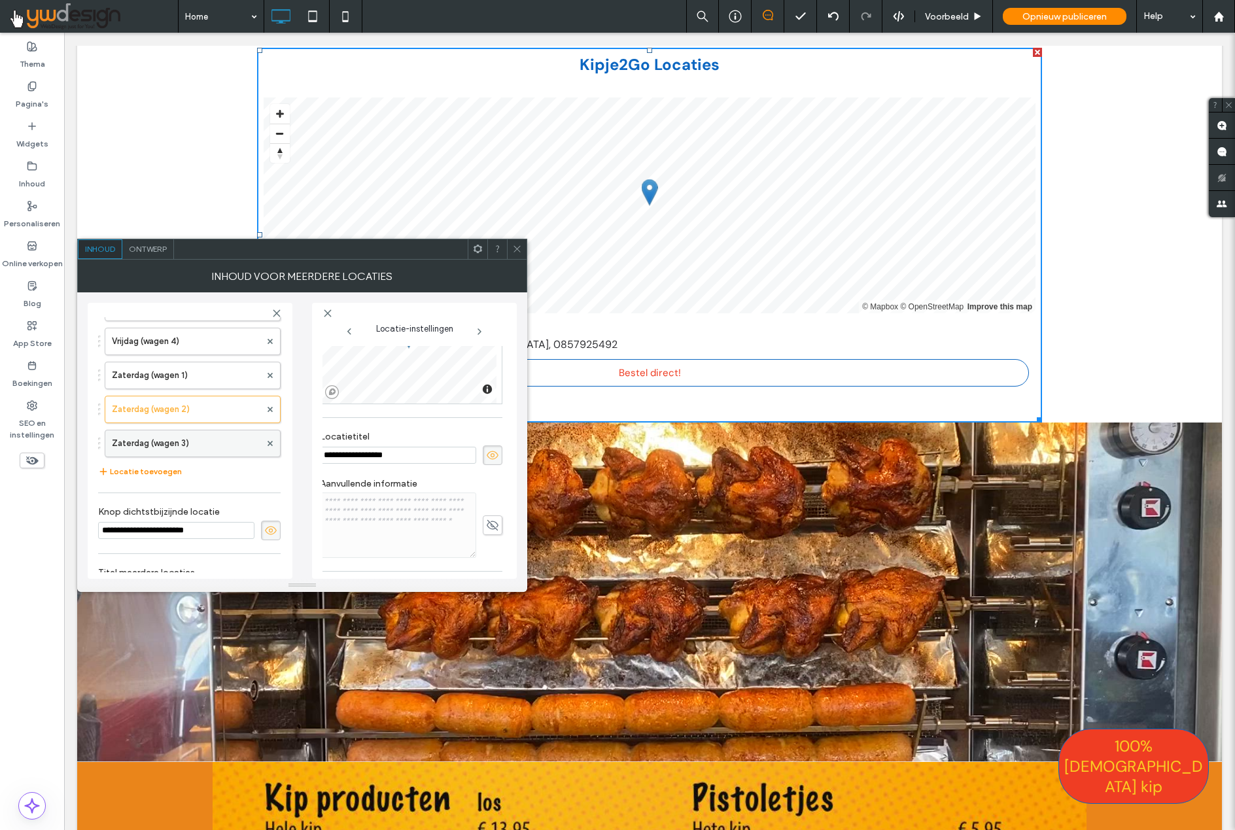
click at [217, 441] on label "Zaterdag (wagen 3)" at bounding box center [186, 443] width 148 height 26
type input "**********"
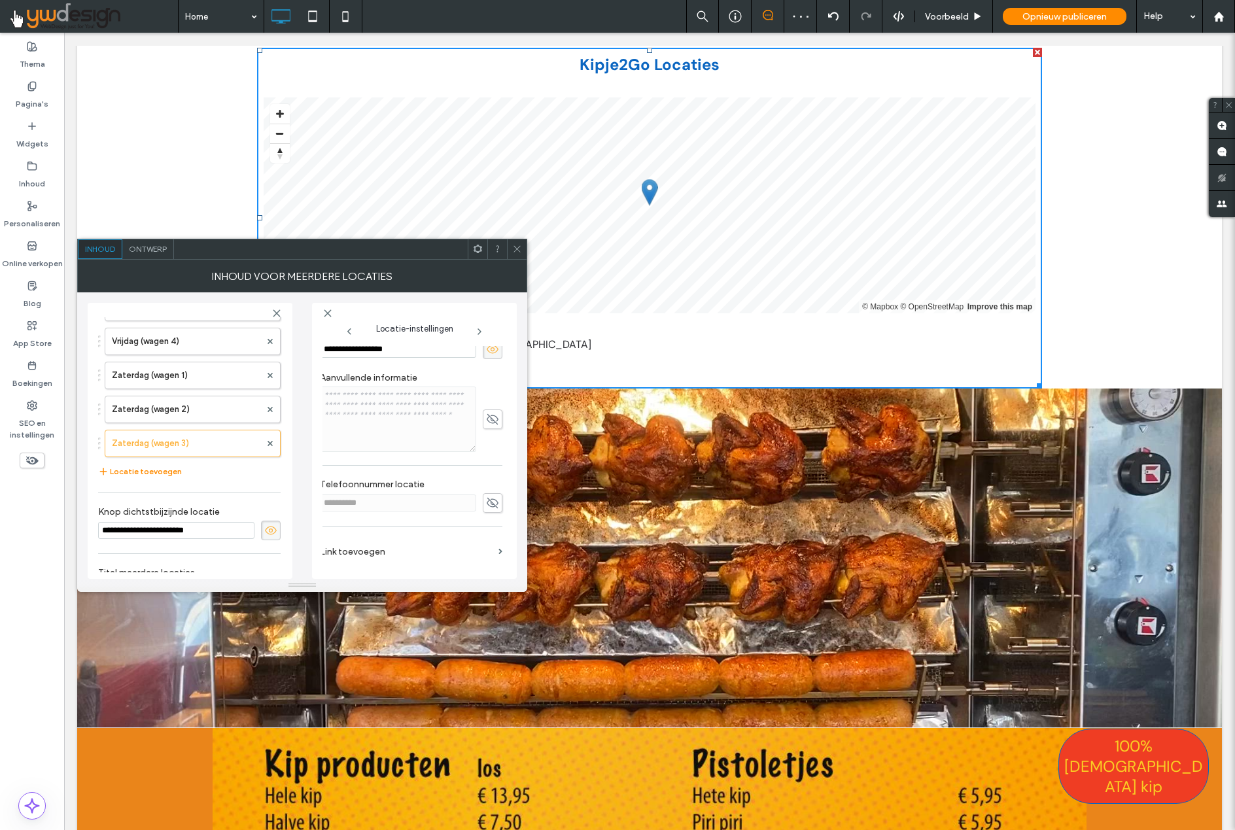
scroll to position [275, 6]
click at [486, 496] on icon at bounding box center [492, 503] width 13 height 14
click at [386, 496] on input "**********" at bounding box center [398, 496] width 156 height 17
type input "**********"
click at [214, 405] on label "Zaterdag (wagen 2)" at bounding box center [186, 409] width 148 height 26
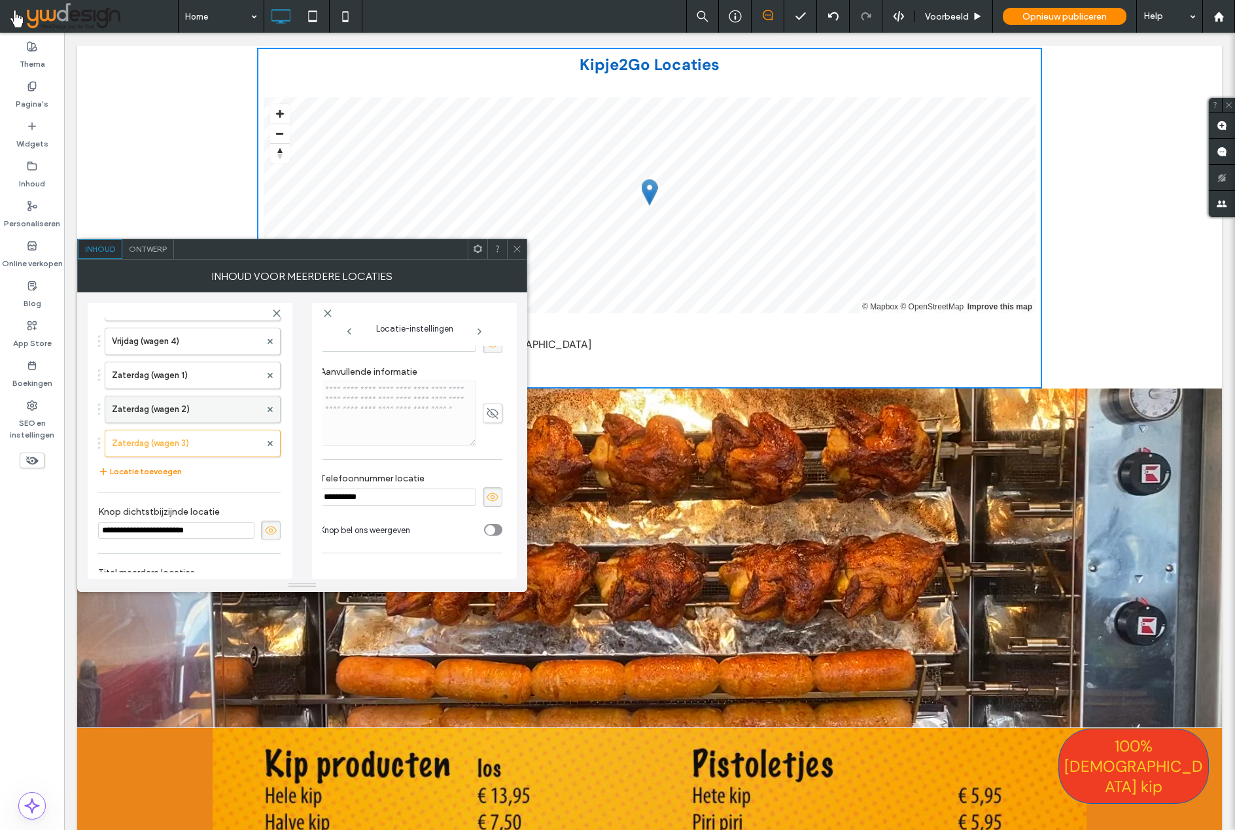
type input "**********"
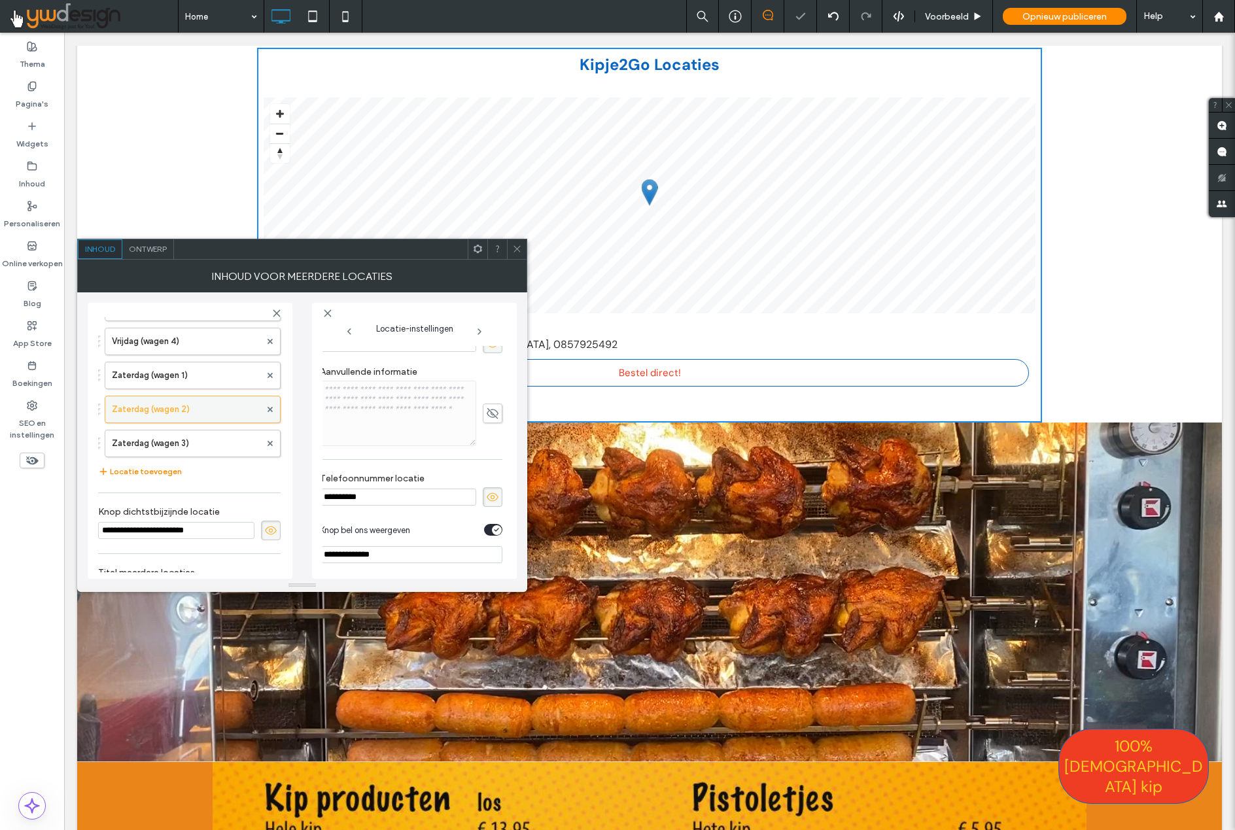
scroll to position [267, 6]
click at [518, 250] on icon at bounding box center [517, 249] width 10 height 10
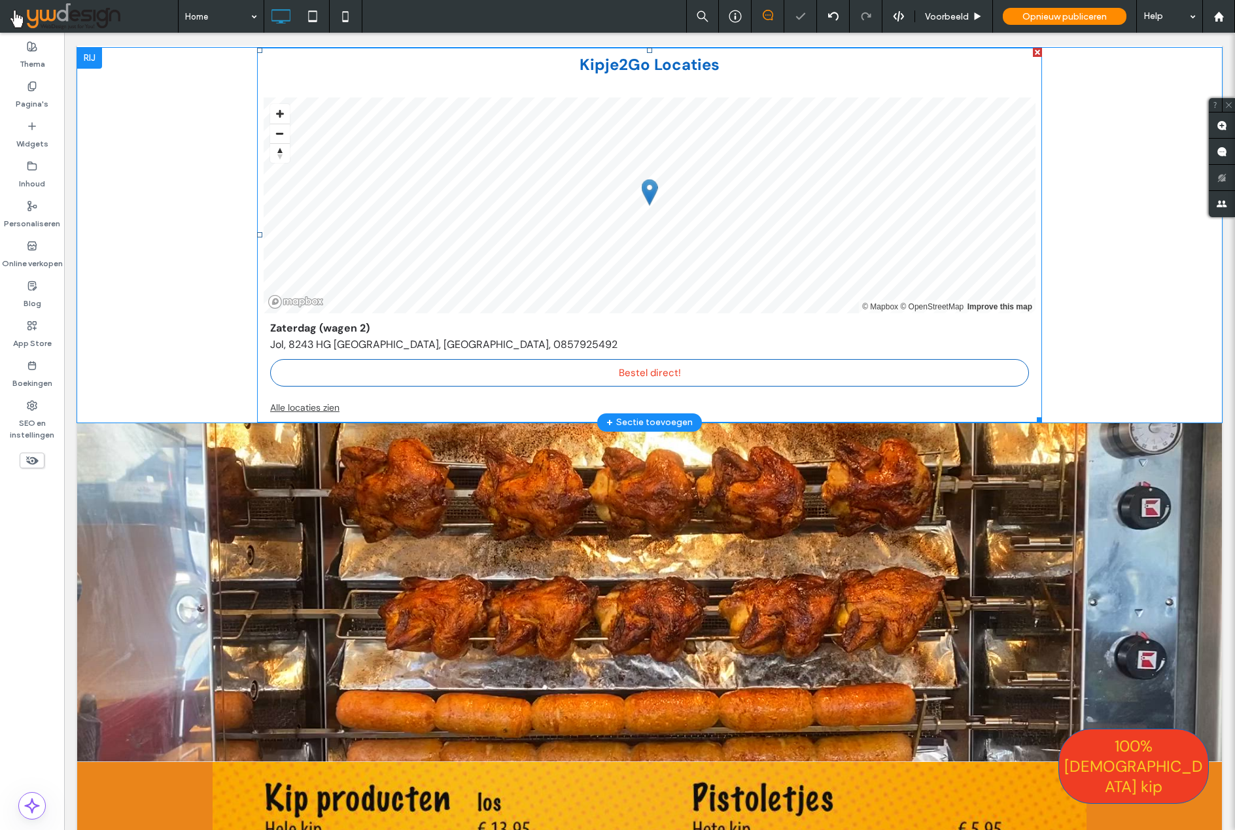
click at [311, 400] on link "Alle locaties zien" at bounding box center [649, 408] width 759 height 16
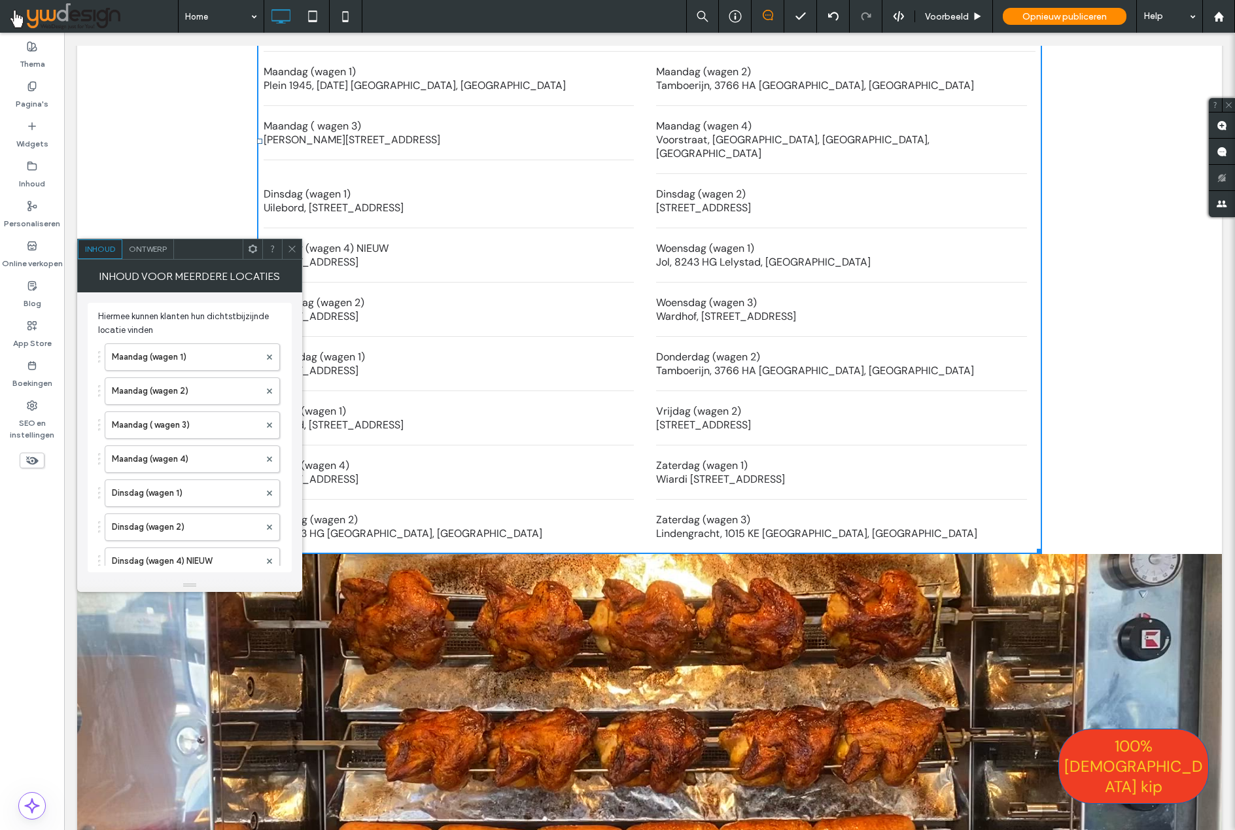
scroll to position [2323, 0]
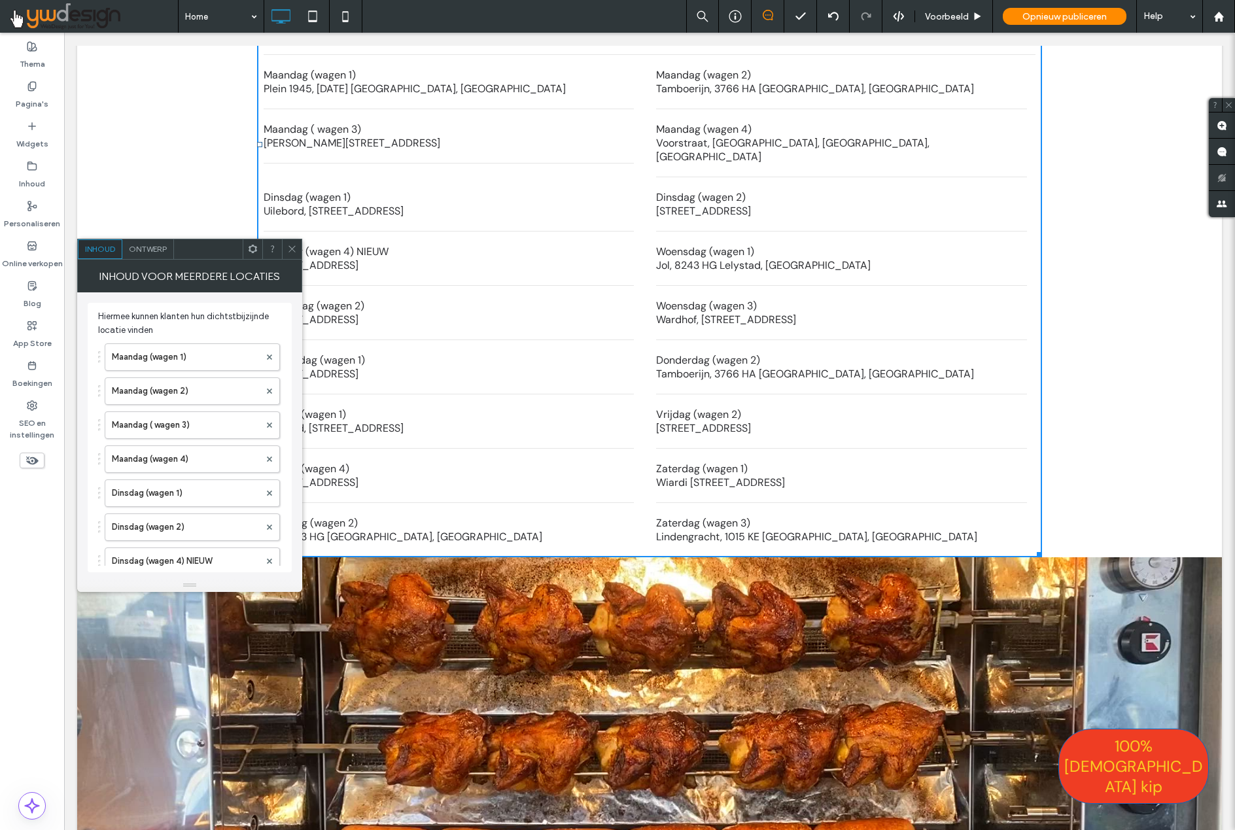
click at [292, 249] on icon at bounding box center [292, 249] width 10 height 10
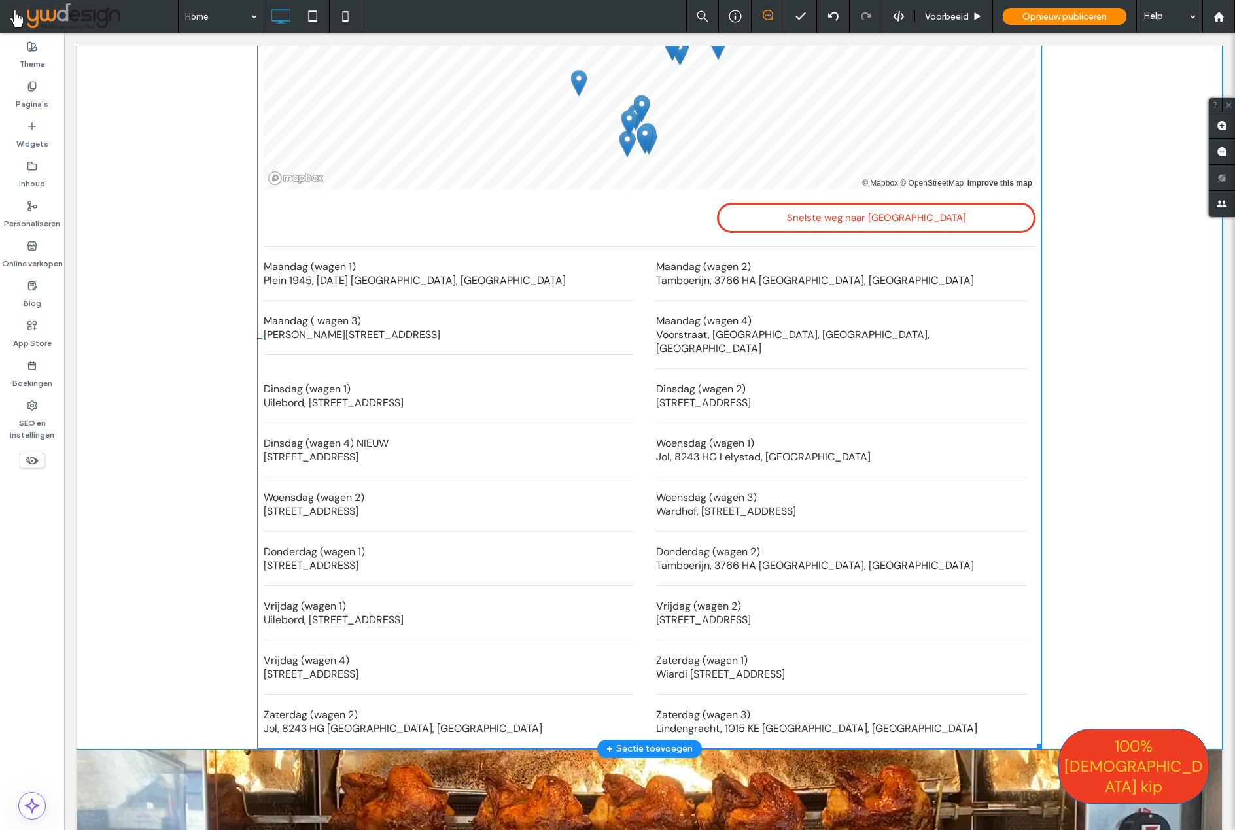
scroll to position [2132, 0]
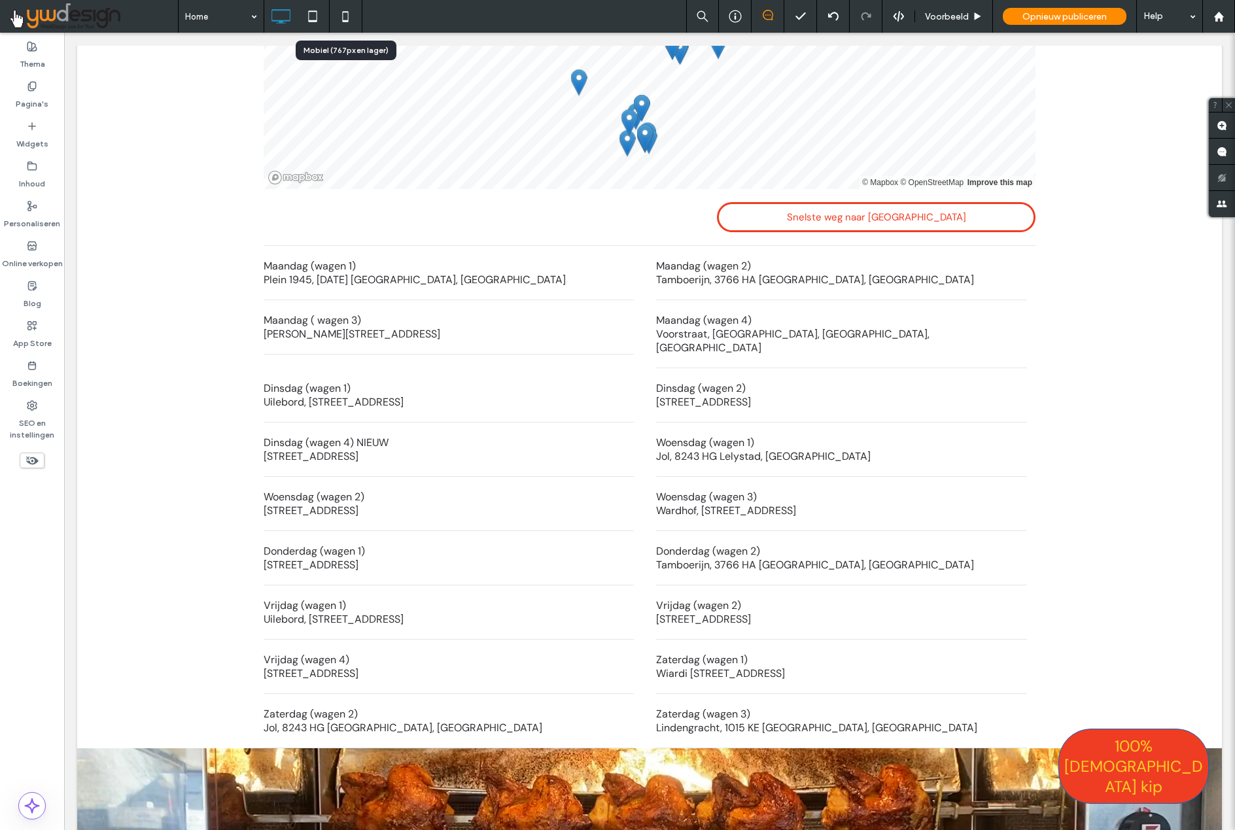
click at [346, 21] on use at bounding box center [346, 16] width 6 height 10
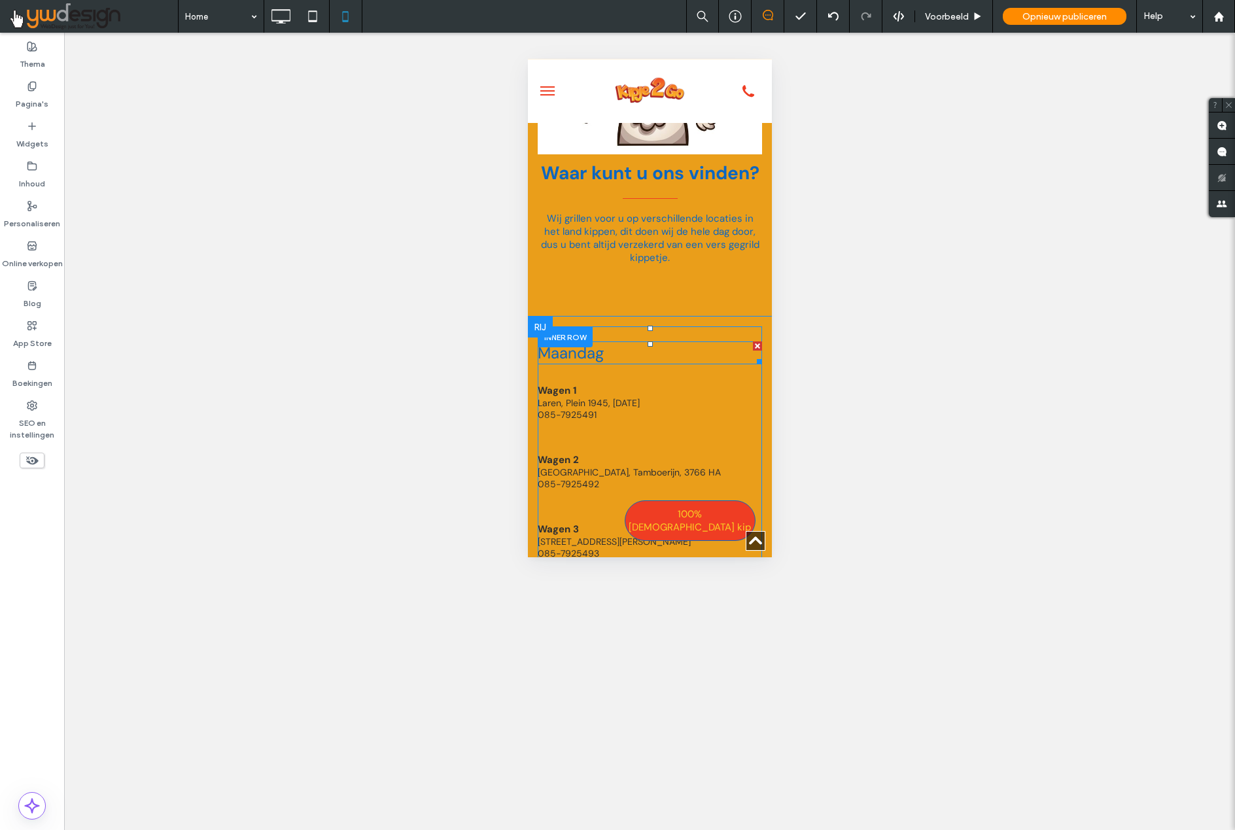
scroll to position [2497, 0]
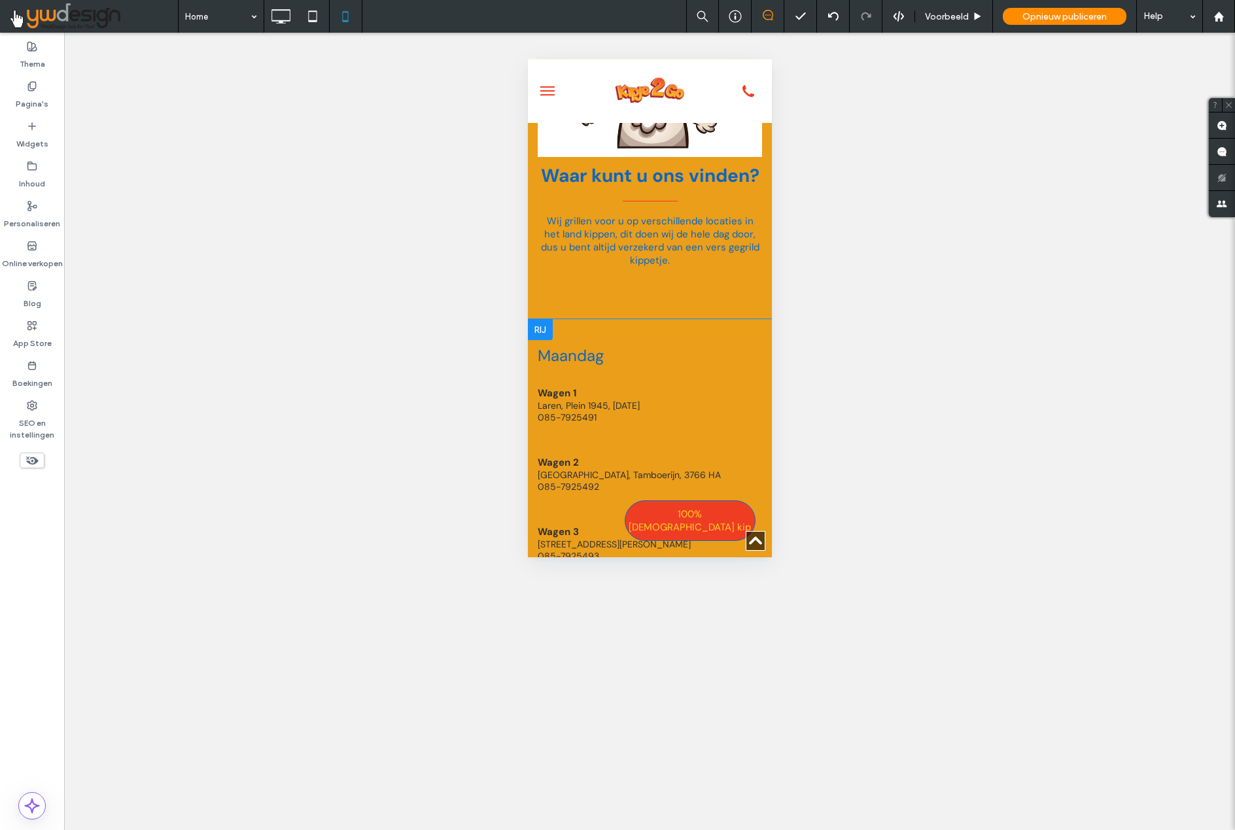
click at [539, 319] on div at bounding box center [539, 329] width 25 height 21
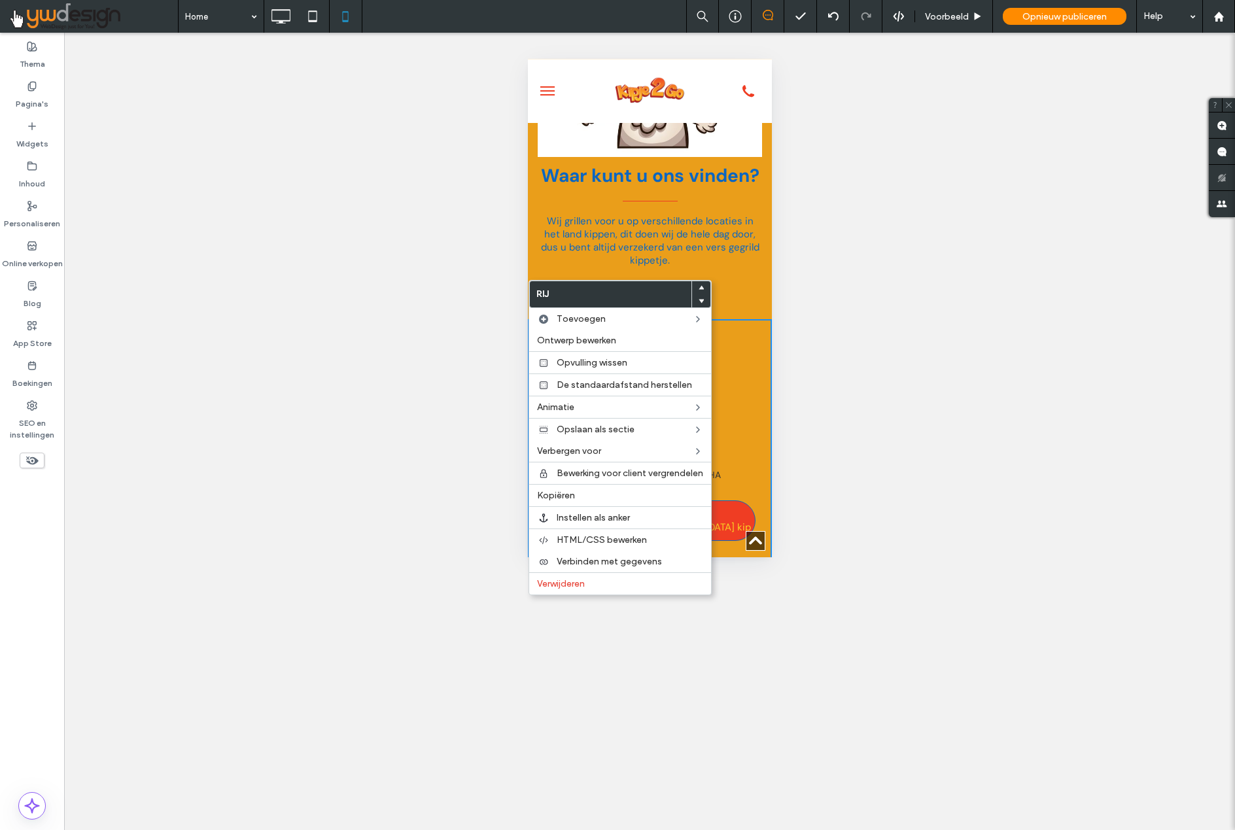
click at [454, 301] on div "Zichtbaar maken? Ja Zichtbaar maken? Ja Zichtbaar maken? Ja Zichtbaar maken? Ja…" at bounding box center [649, 431] width 1170 height 797
click at [879, 275] on div "Zichtbaar maken? Ja Zichtbaar maken? Ja Zichtbaar maken? Ja Zichtbaar maken? Ja…" at bounding box center [649, 431] width 1170 height 797
click at [769, 246] on div "Waar kunt u ons vinden? Wij grillen voor u op verschillende locaties in het lan…" at bounding box center [649, 132] width 244 height 375
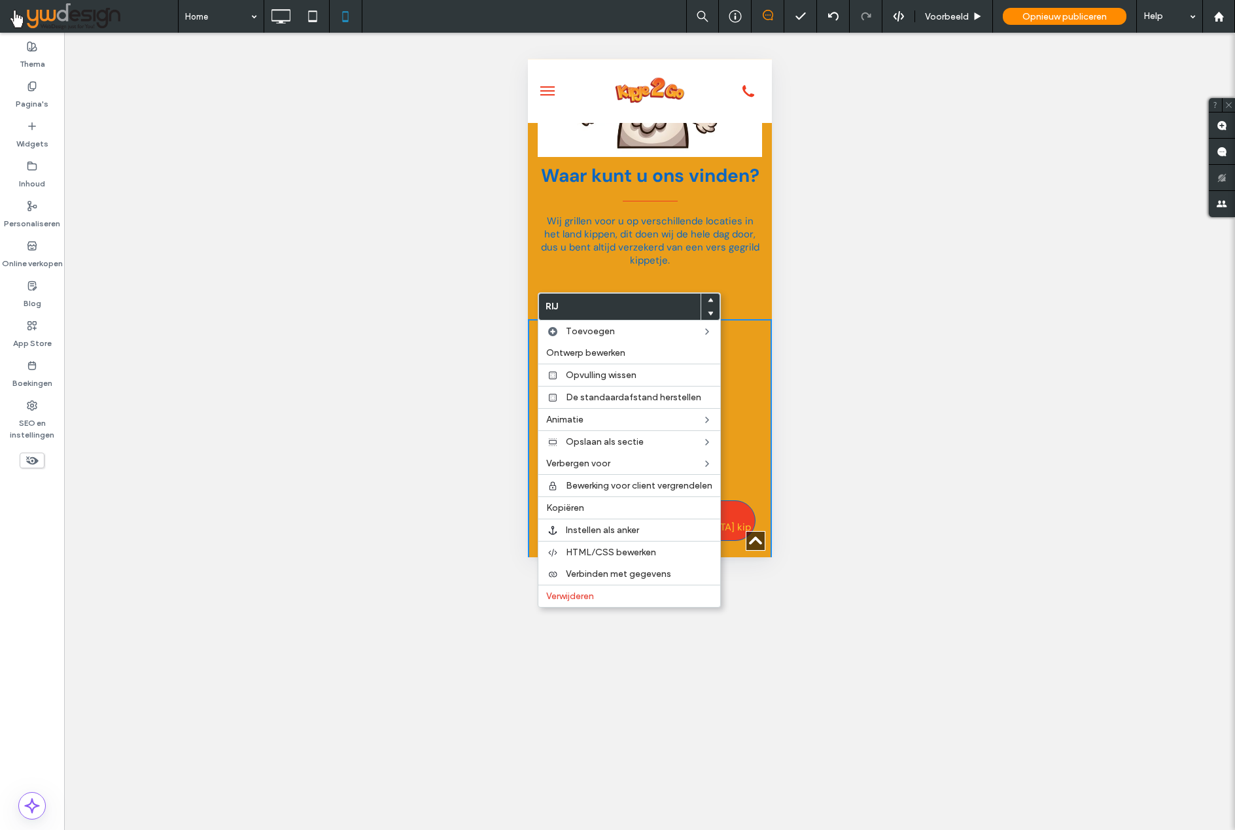
click at [922, 313] on div "Zichtbaar maken? Ja Zichtbaar maken? Ja Zichtbaar maken? Ja Zichtbaar maken? Ja…" at bounding box center [649, 431] width 1170 height 797
click at [708, 257] on div "Waar kunt u ons vinden? Wij grillen voor u op verschillende locaties in het lan…" at bounding box center [649, 132] width 244 height 375
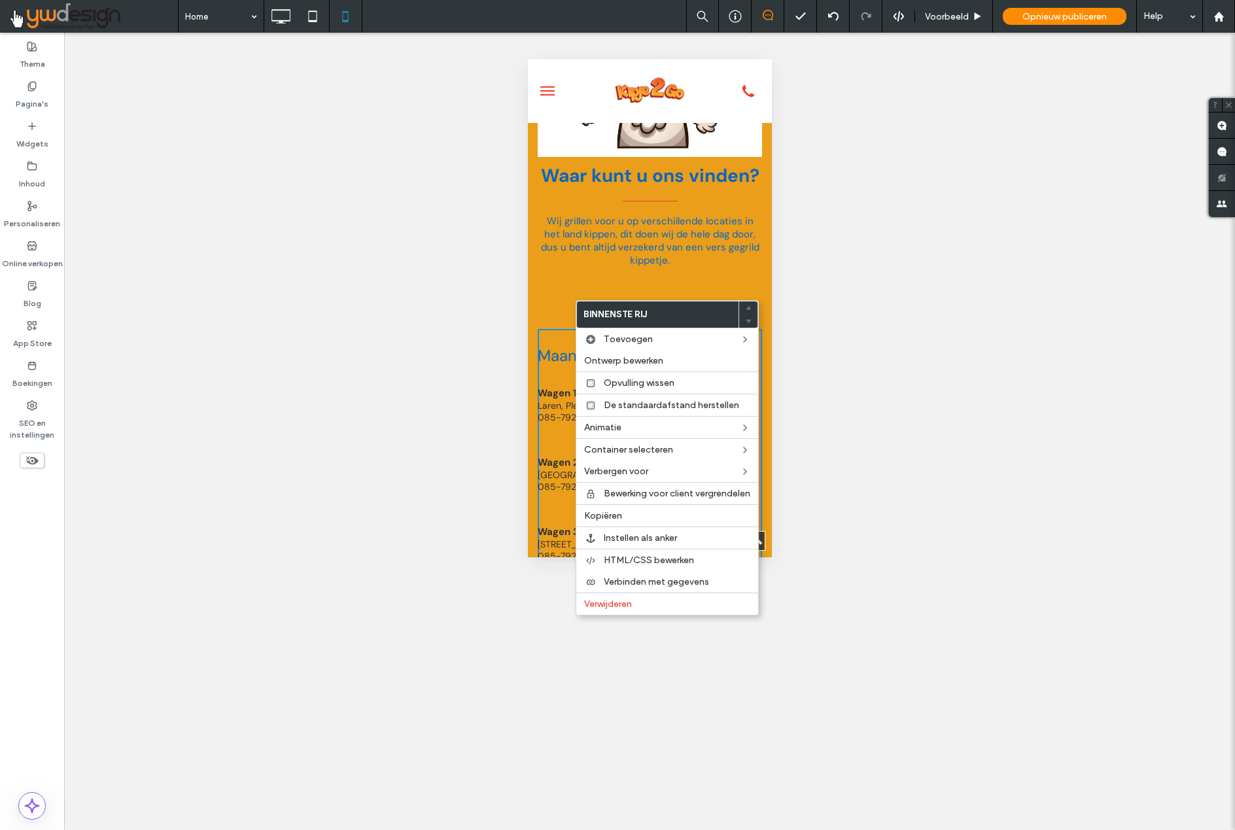
click at [876, 384] on div "Zichtbaar maken? Ja Zichtbaar maken? Ja Zichtbaar maken? Ja Zichtbaar maken? Ja…" at bounding box center [649, 431] width 1170 height 797
click at [759, 264] on div "Waar kunt u ons vinden? Wij grillen voor u op verschillende locaties in het lan…" at bounding box center [649, 132] width 244 height 375
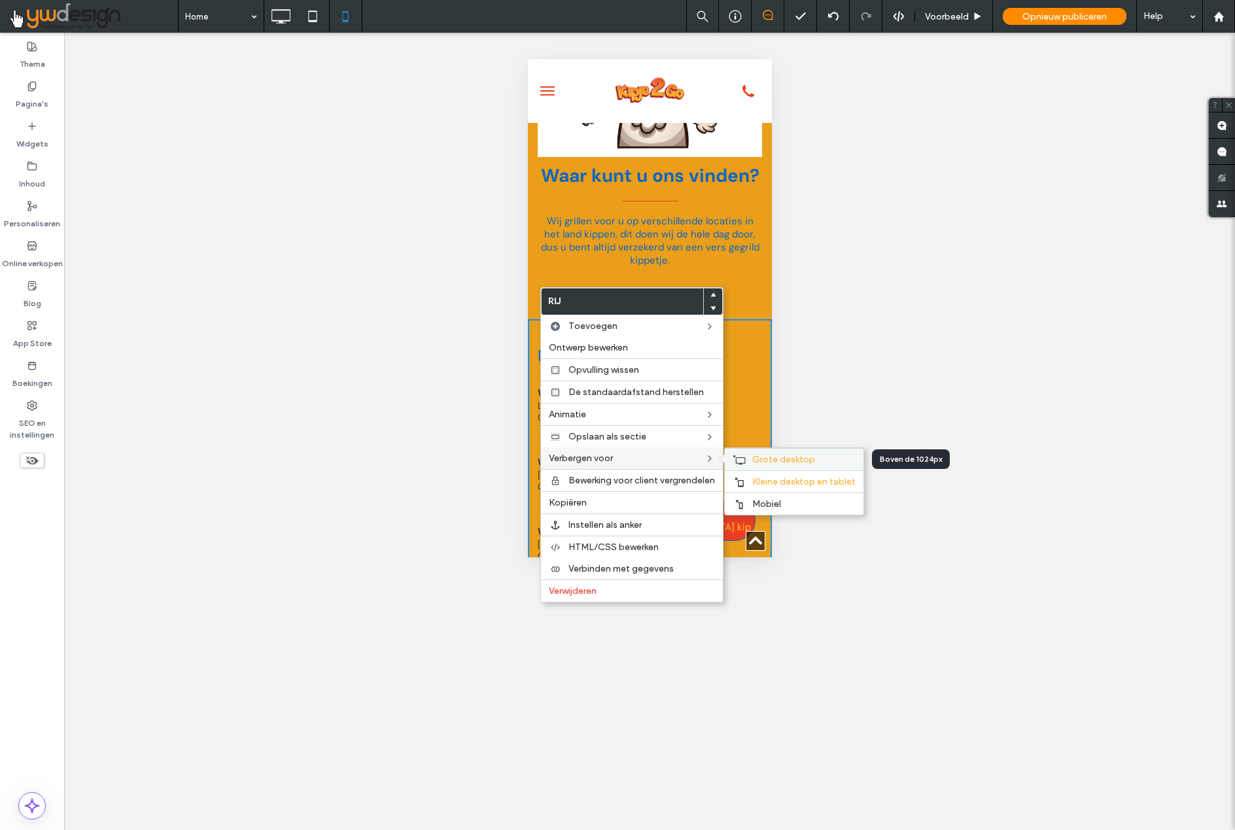
click at [790, 457] on span "Grote desktop" at bounding box center [783, 459] width 63 height 11
click at [702, 251] on div "Waar kunt u ons vinden? Wij grillen voor u op verschillende locaties in het lan…" at bounding box center [649, 132] width 244 height 375
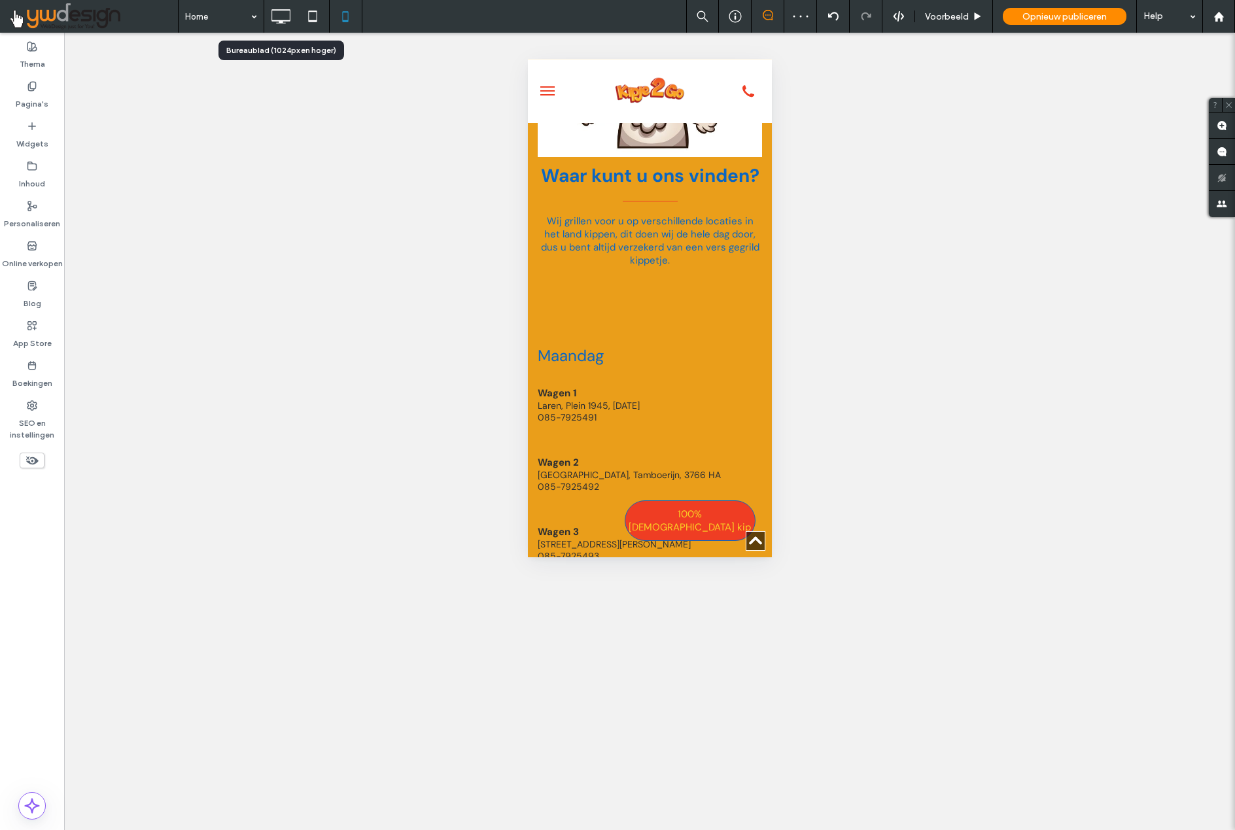
click at [277, 13] on icon at bounding box center [280, 16] width 26 height 26
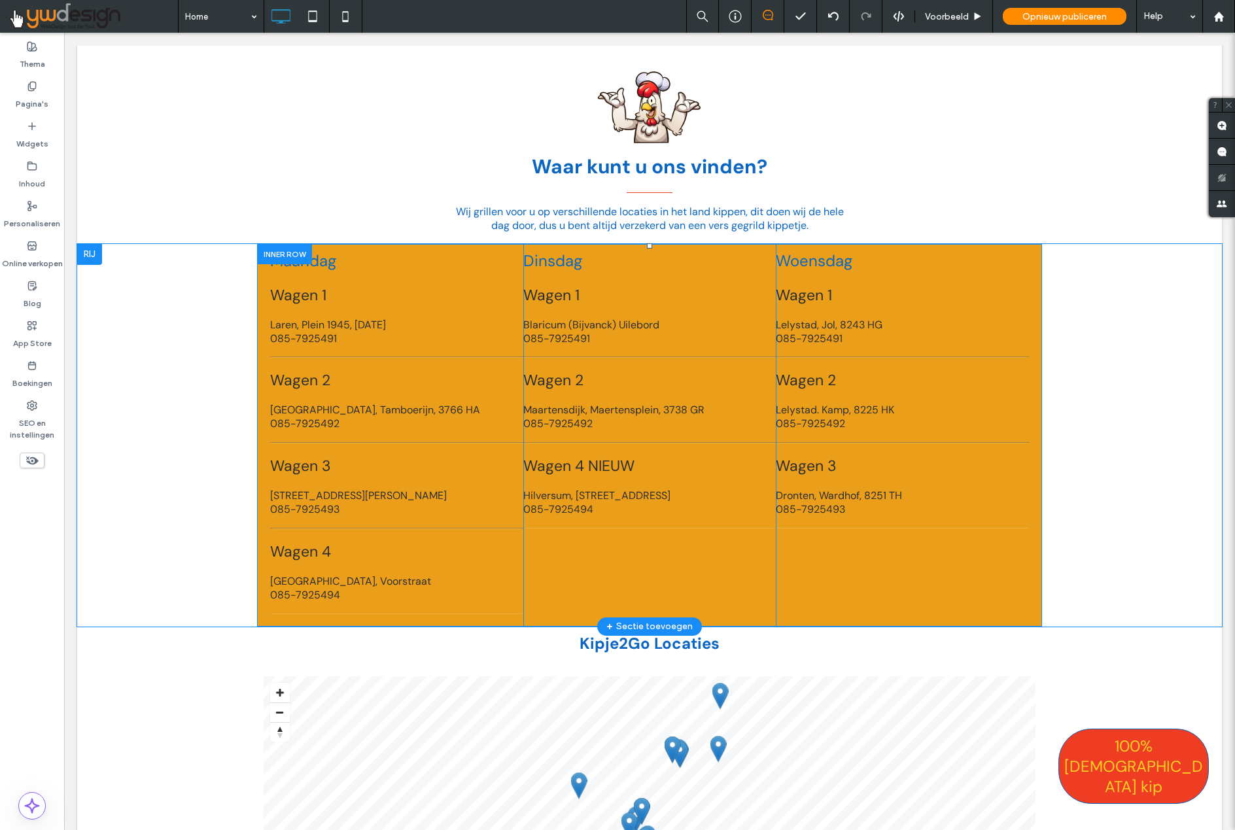
scroll to position [1808, 0]
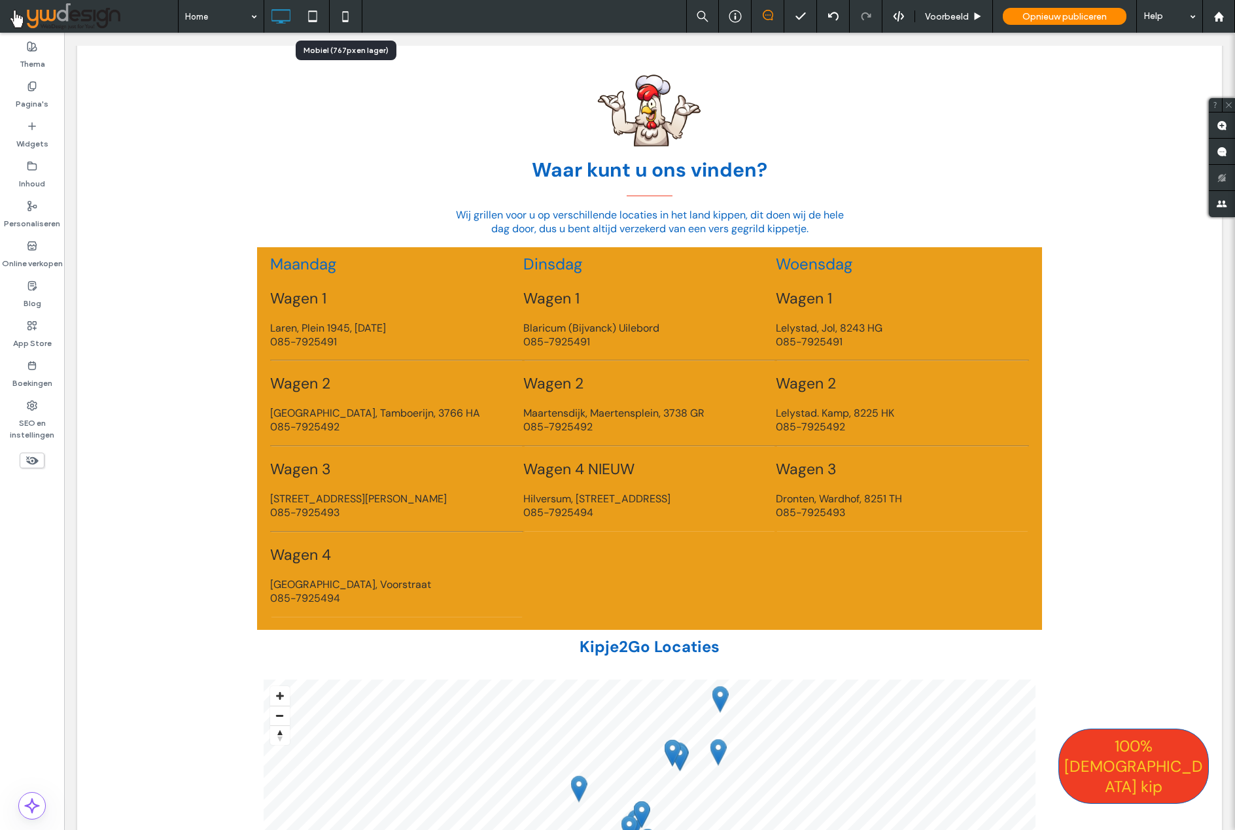
click at [348, 15] on use at bounding box center [346, 16] width 6 height 10
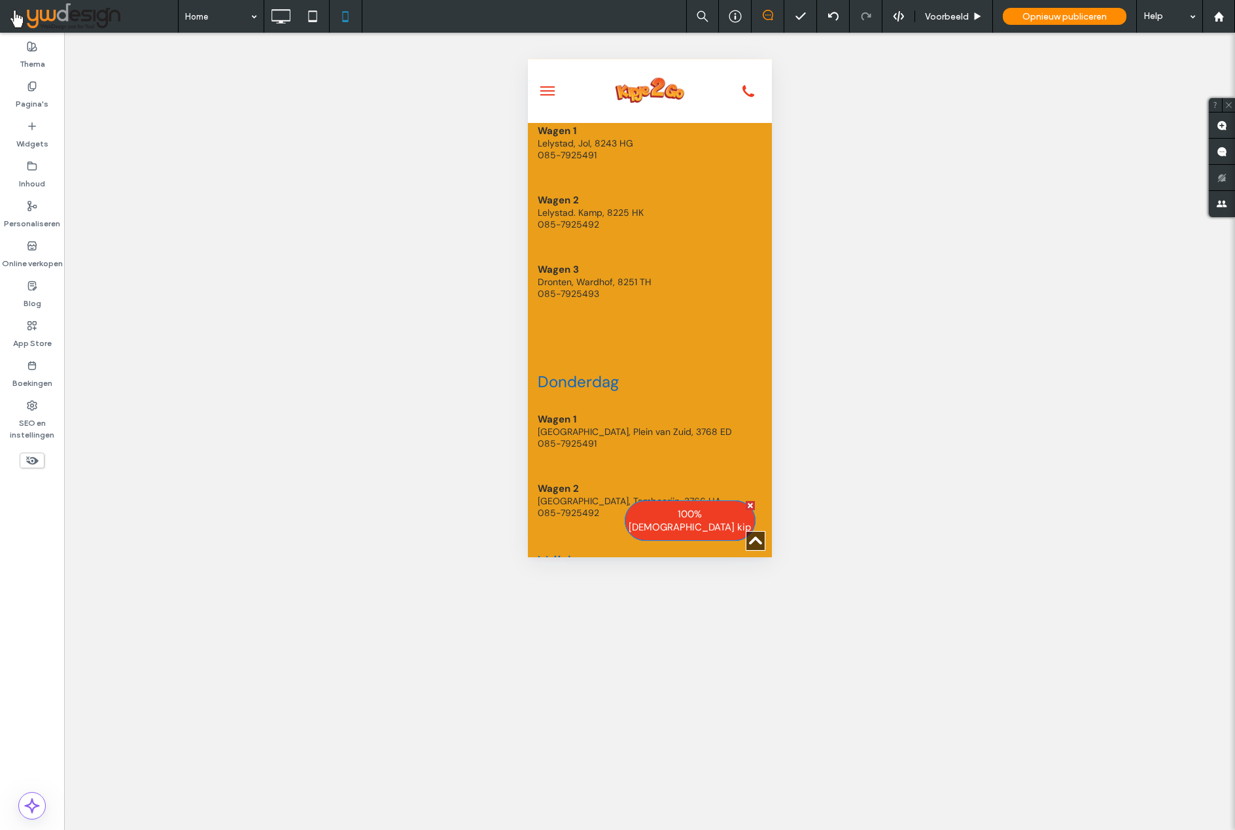
scroll to position [3332, 0]
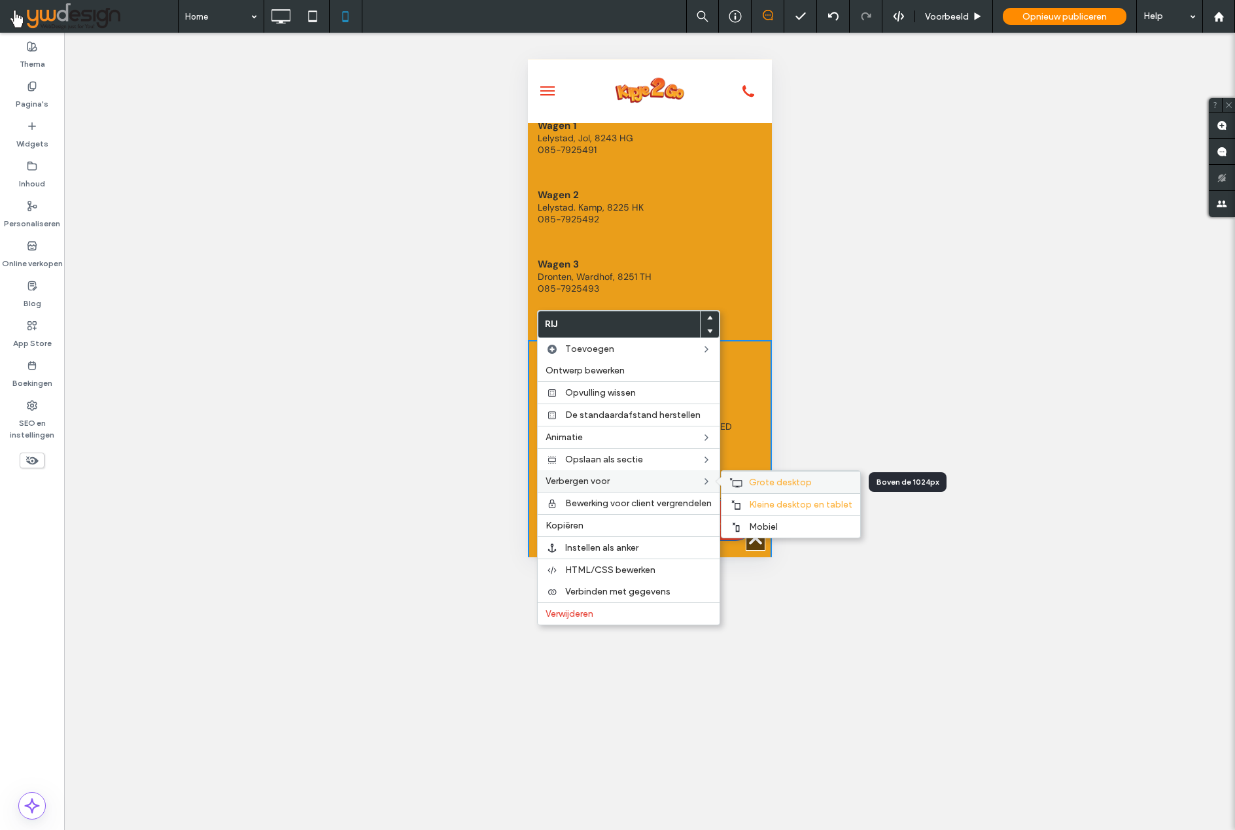
click at [760, 481] on span "Grote desktop" at bounding box center [780, 482] width 63 height 11
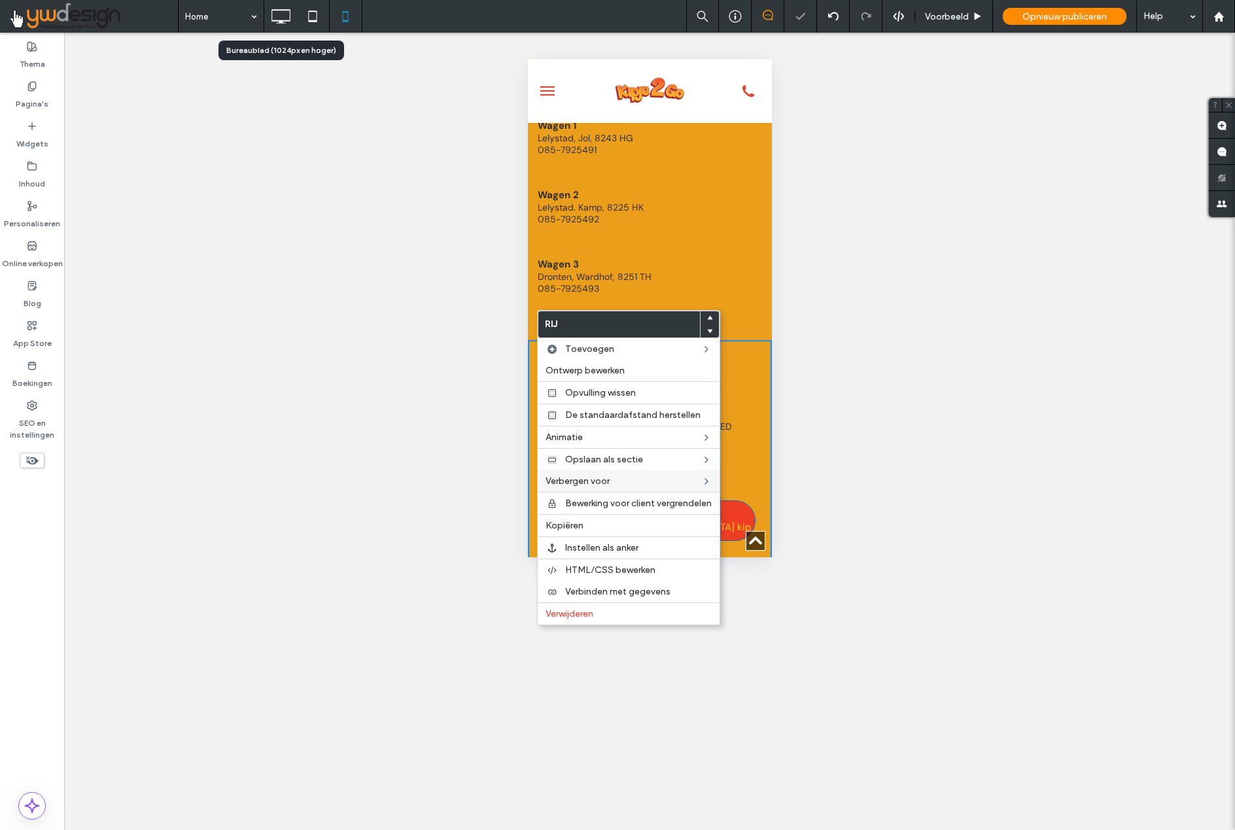
click at [279, 14] on icon at bounding box center [280, 16] width 26 height 26
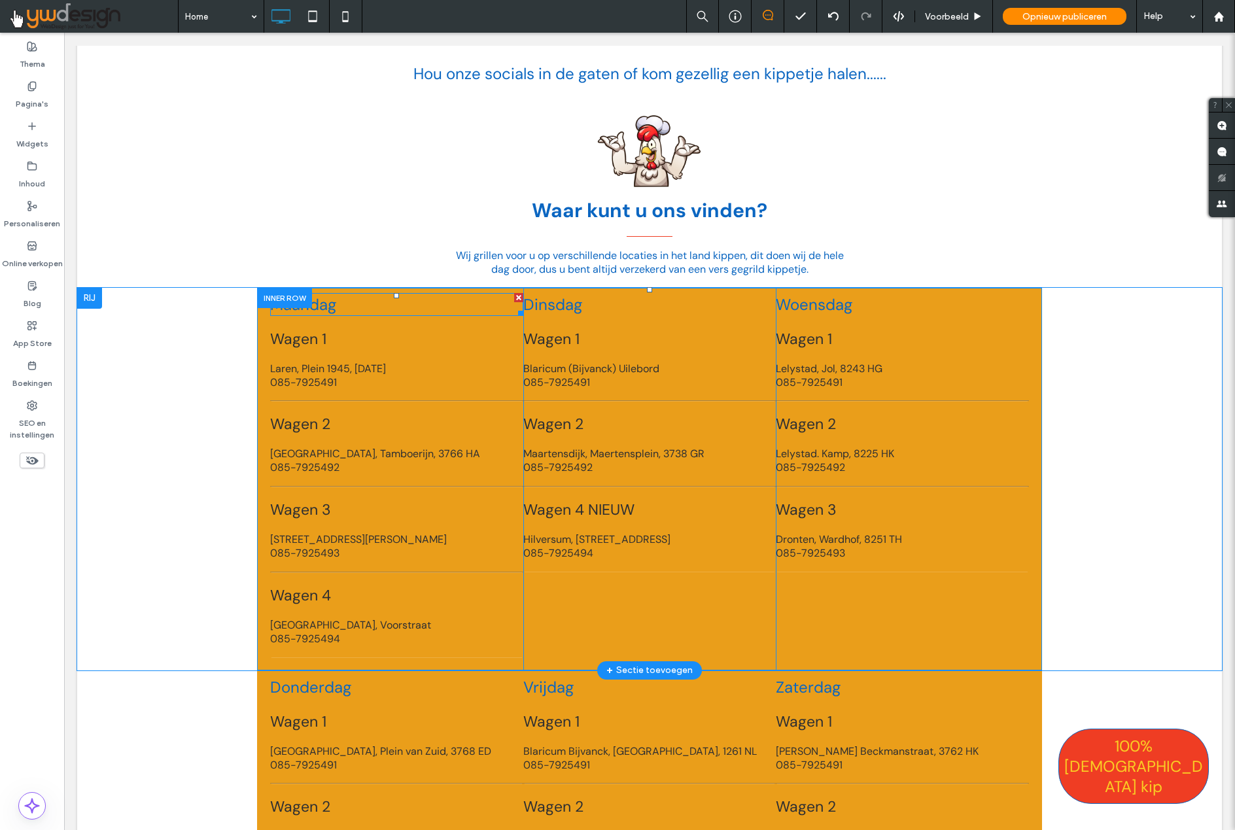
scroll to position [1765, 0]
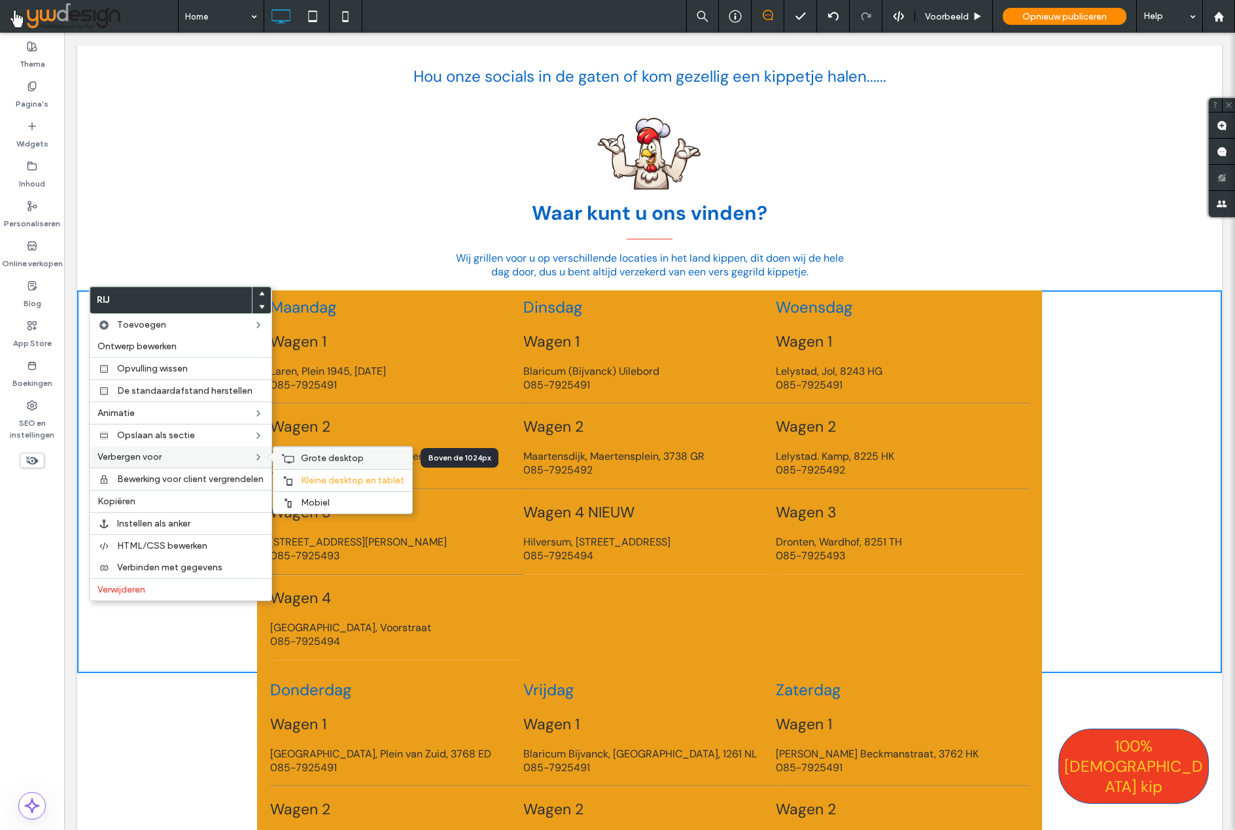
click at [319, 457] on span "Grote desktop" at bounding box center [332, 457] width 63 height 11
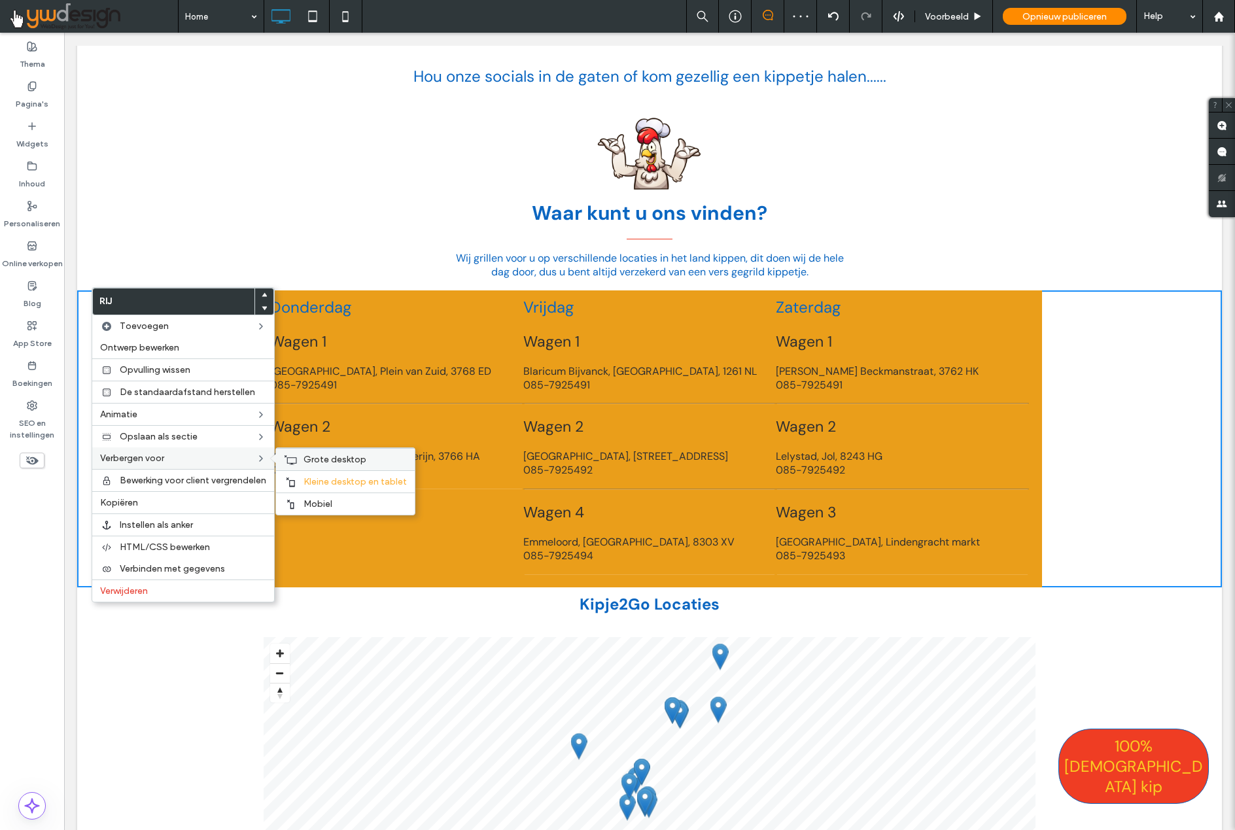
click at [350, 458] on span "Grote desktop" at bounding box center [334, 459] width 63 height 11
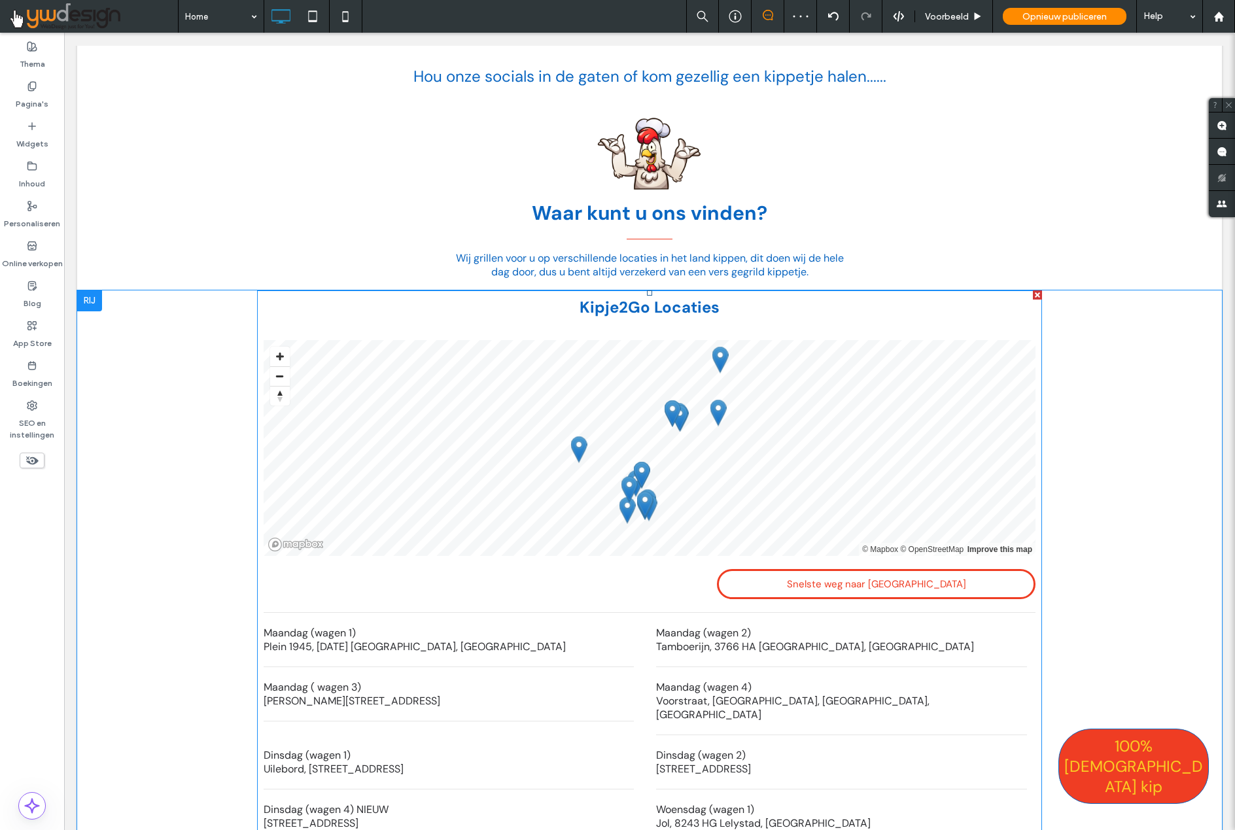
click at [370, 645] on li "Maandag (wagen 1) Plein 1945, [DATE] [GEOGRAPHIC_DATA], [GEOGRAPHIC_DATA]" at bounding box center [449, 640] width 370 height 54
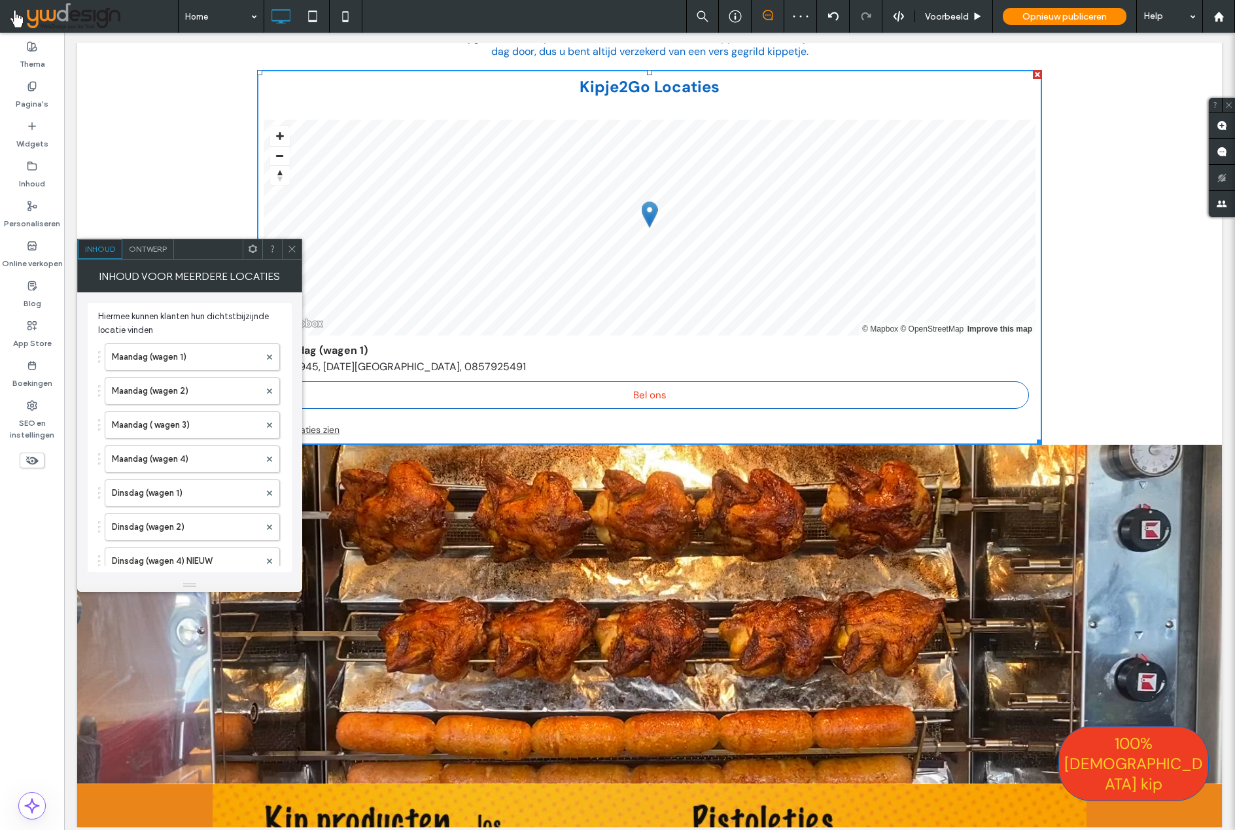
scroll to position [2007, 0]
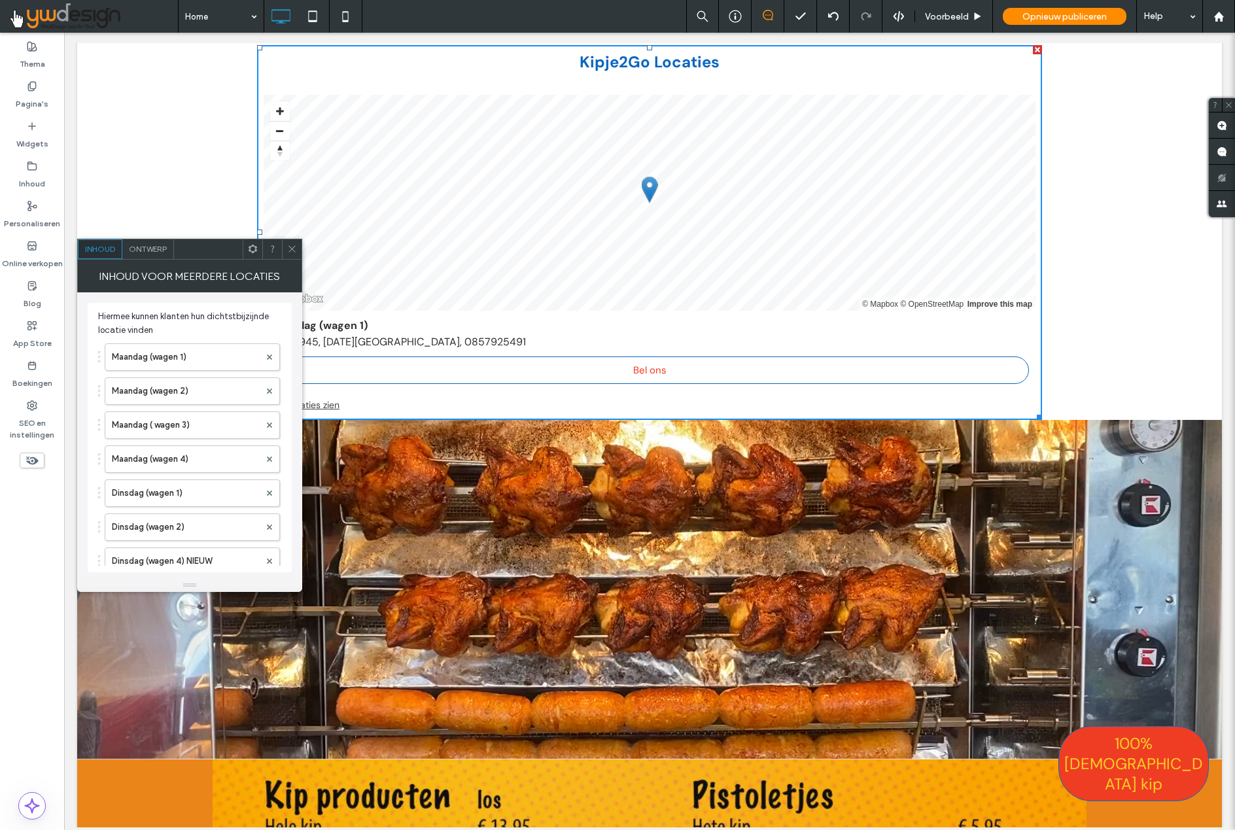
click at [159, 257] on div "Ontwerp" at bounding box center [148, 249] width 52 height 20
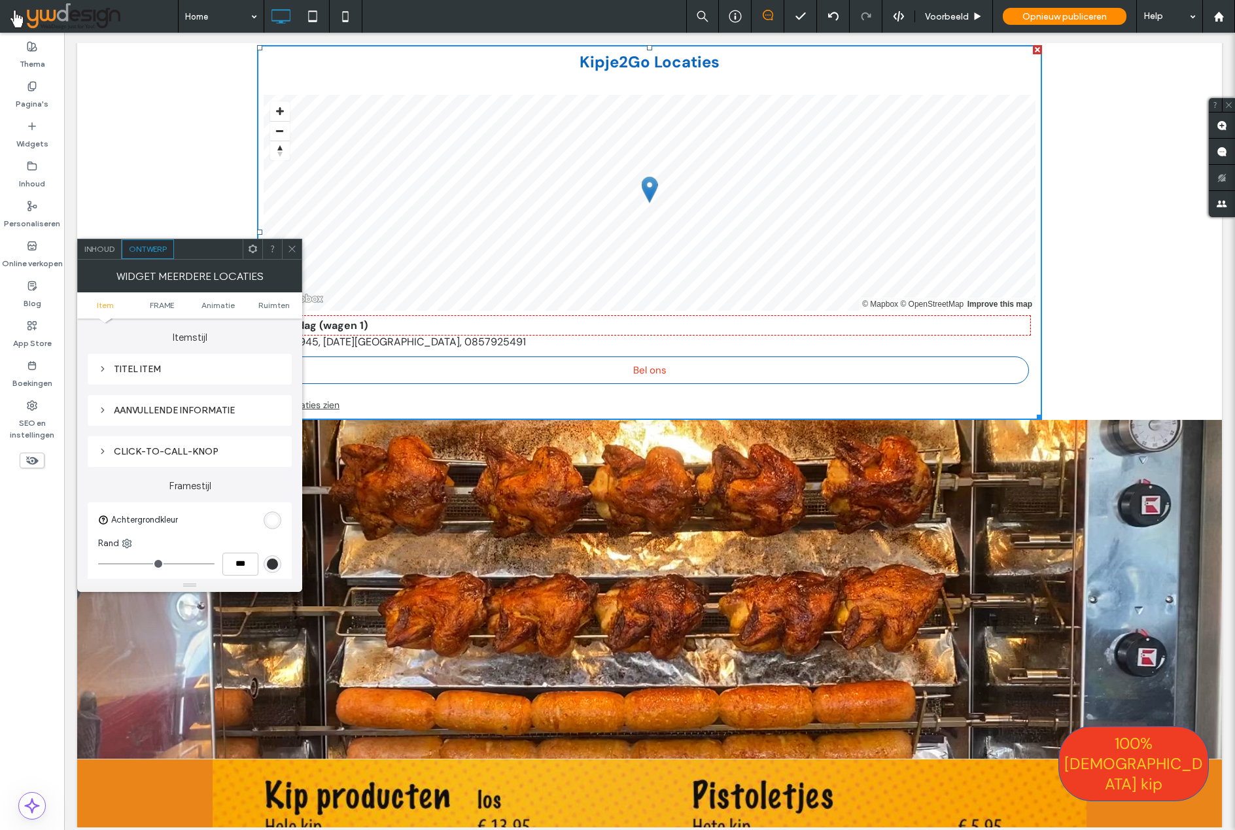
click at [124, 366] on div "Titel item" at bounding box center [189, 369] width 183 height 11
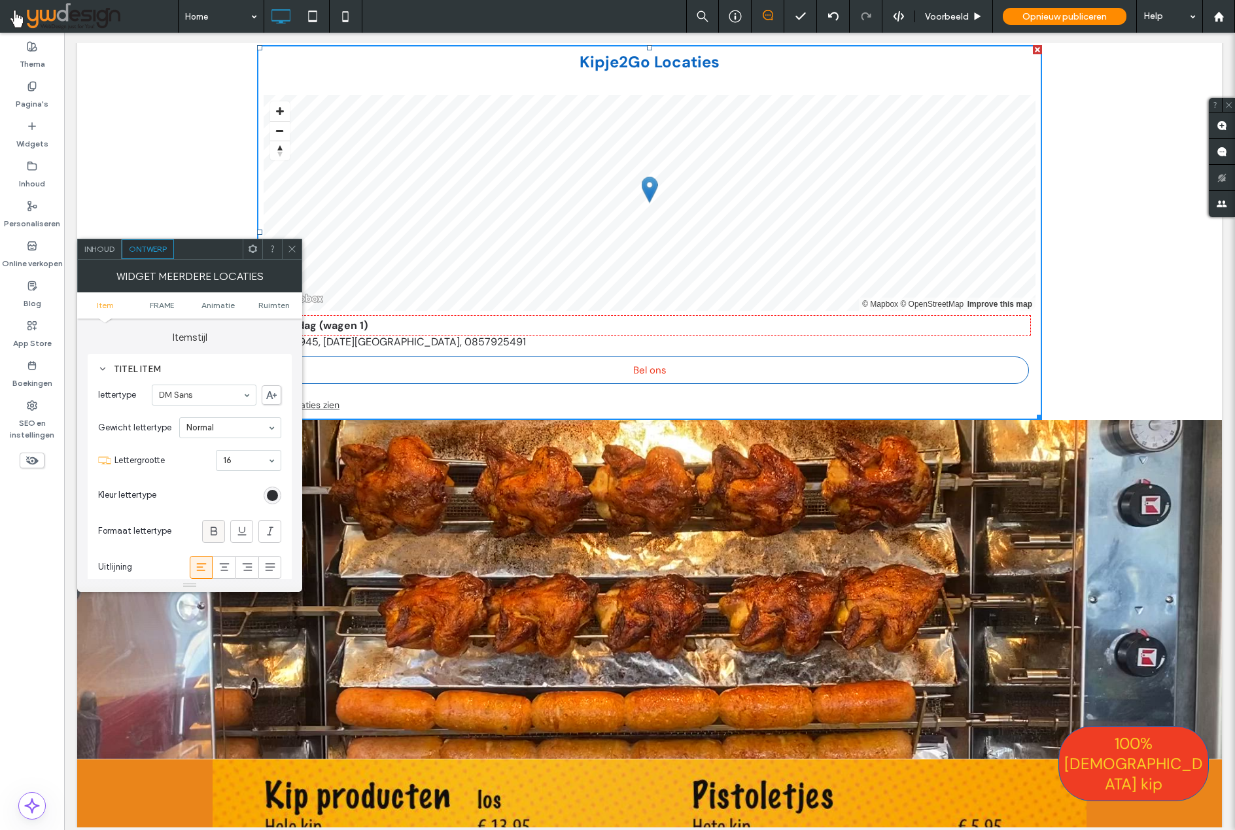
click at [216, 528] on icon at bounding box center [213, 530] width 13 height 13
click at [290, 248] on use at bounding box center [291, 249] width 7 height 7
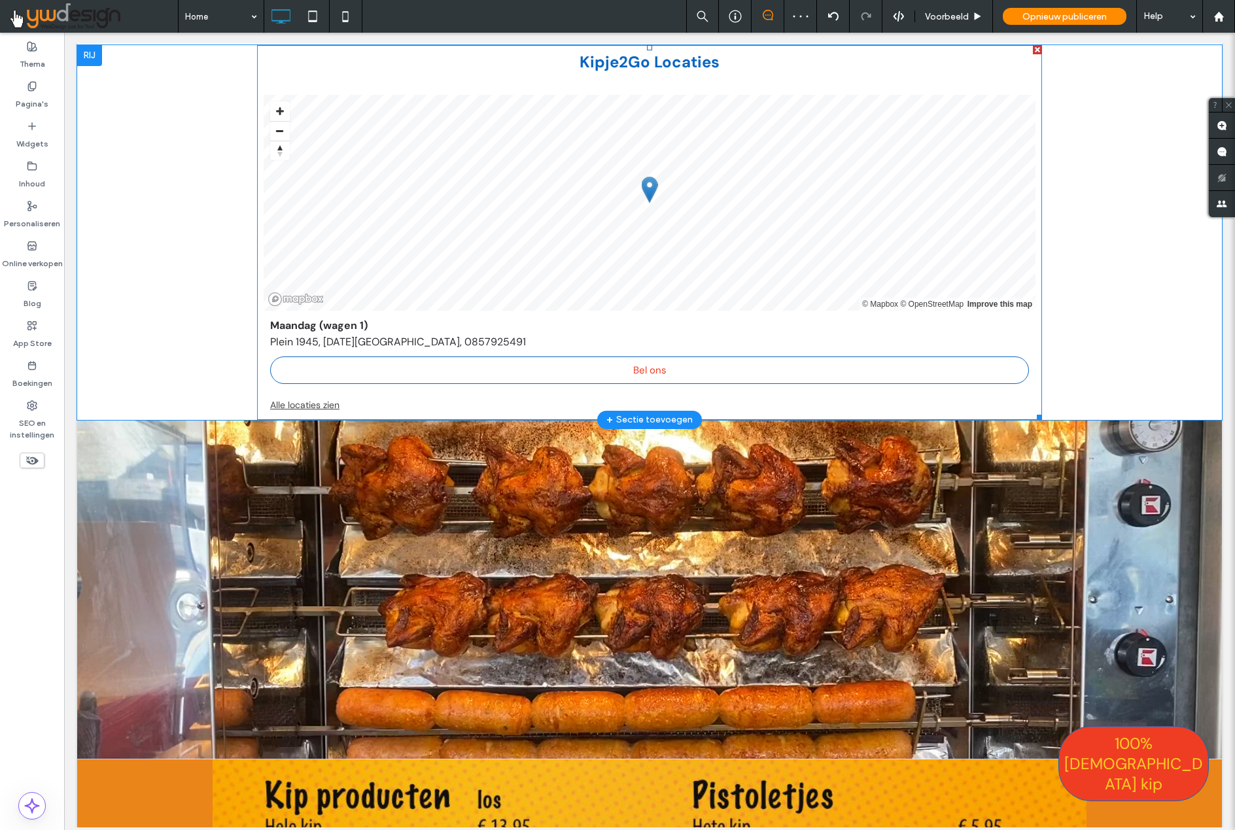
click at [305, 397] on link "Alle locaties zien" at bounding box center [649, 405] width 759 height 16
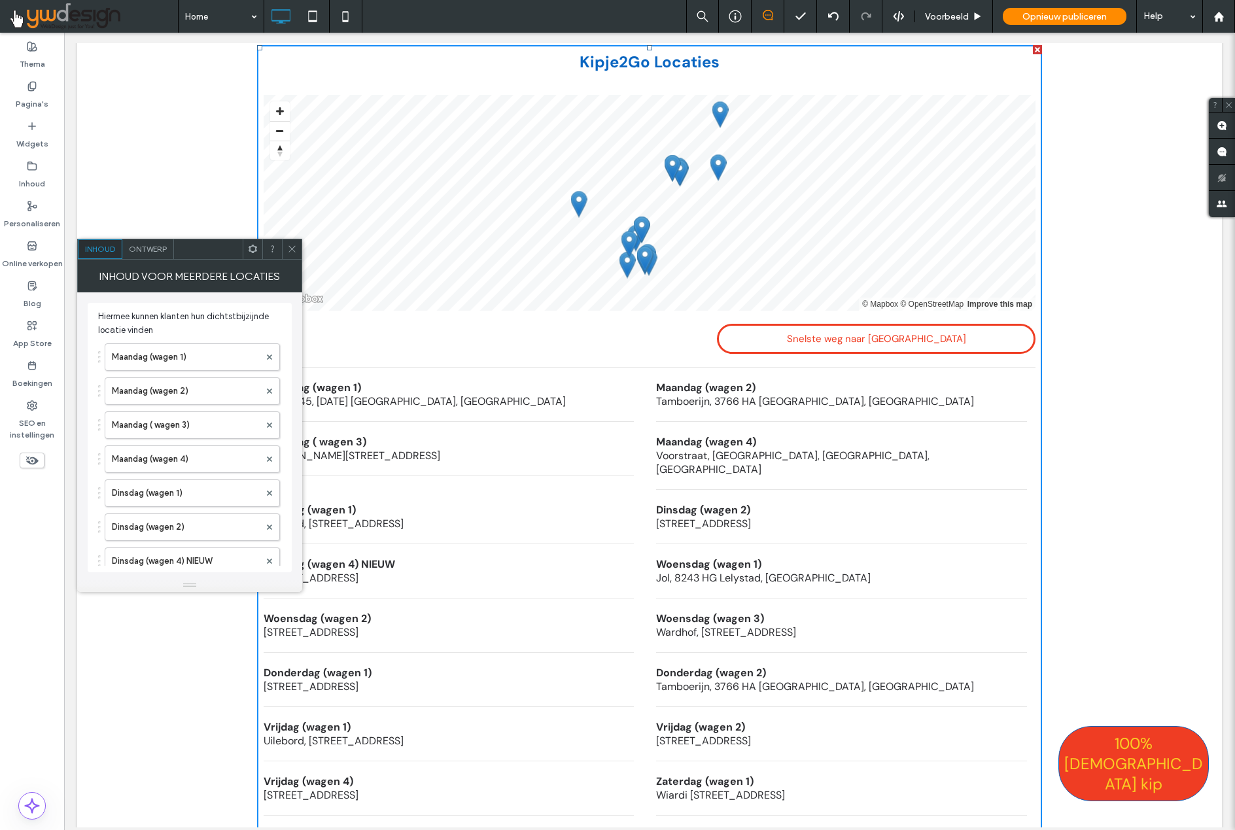
click at [153, 248] on span "Ontwerp" at bounding box center [148, 249] width 38 height 10
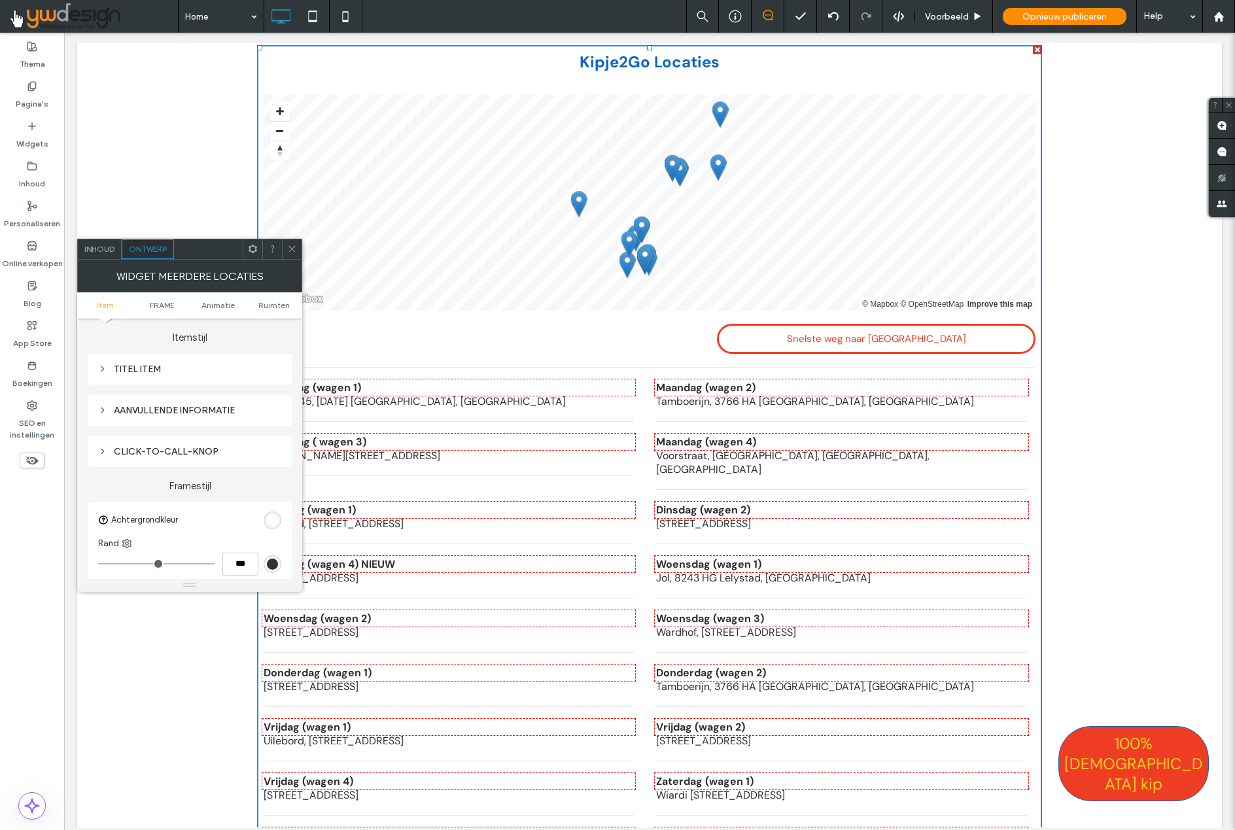
click at [101, 368] on icon at bounding box center [102, 368] width 9 height 9
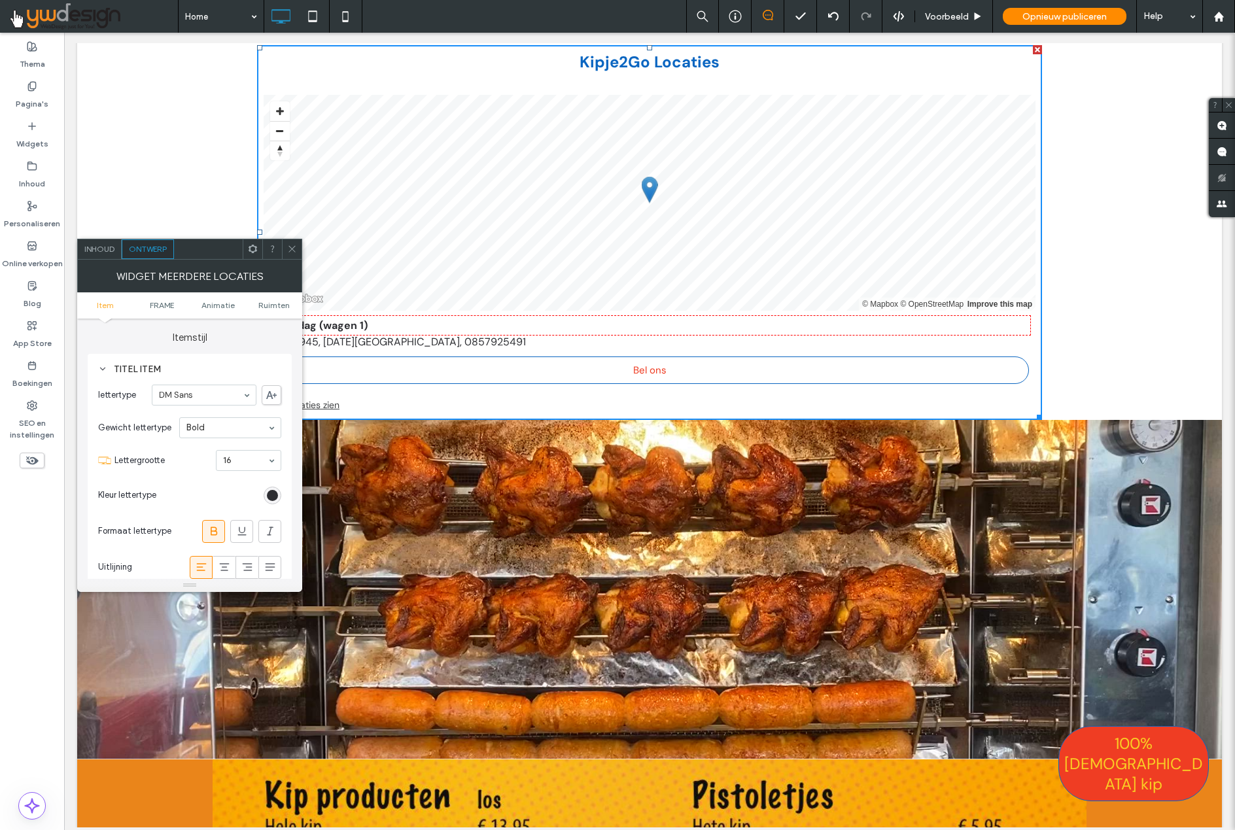
click at [277, 496] on div "rgb(45, 46, 50)" at bounding box center [272, 495] width 11 height 11
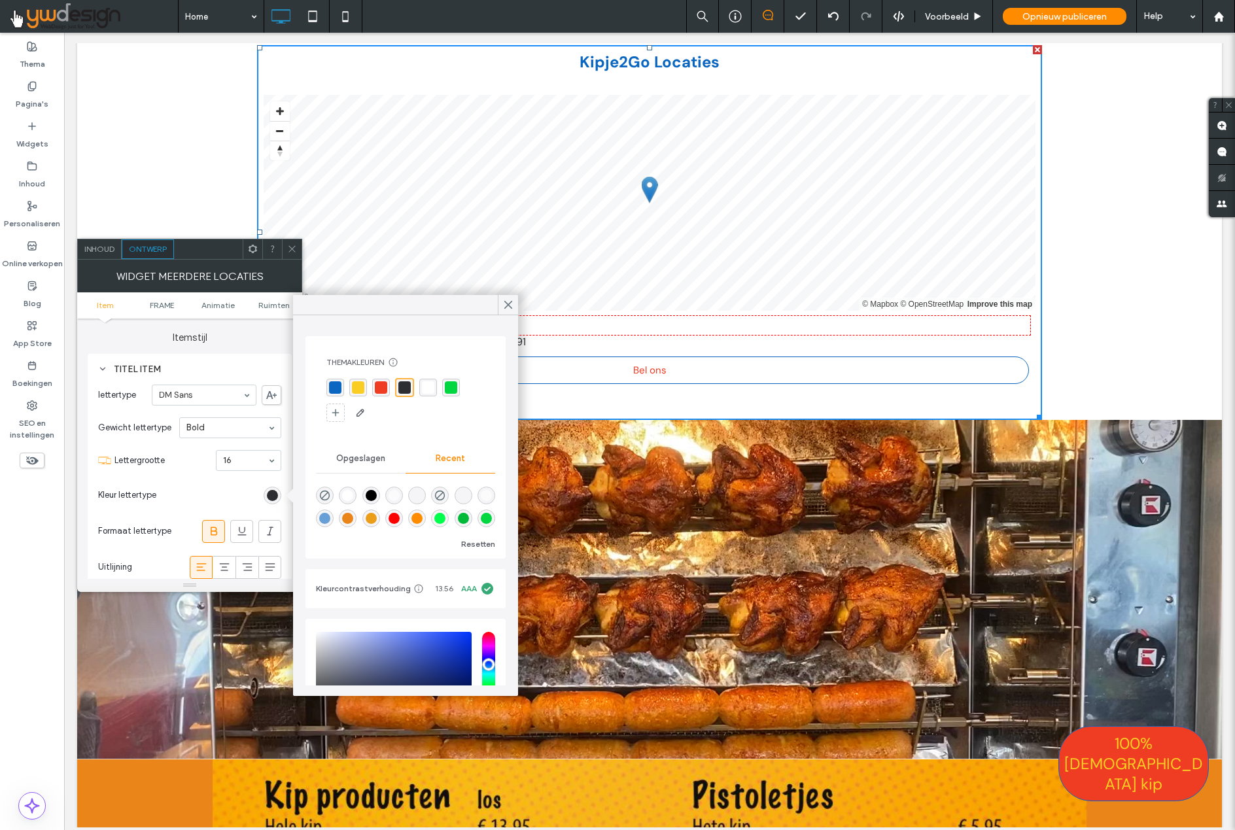
click at [381, 386] on div "rgba(239, 61, 35, 1)" at bounding box center [381, 387] width 12 height 12
click at [510, 305] on icon at bounding box center [508, 305] width 12 height 12
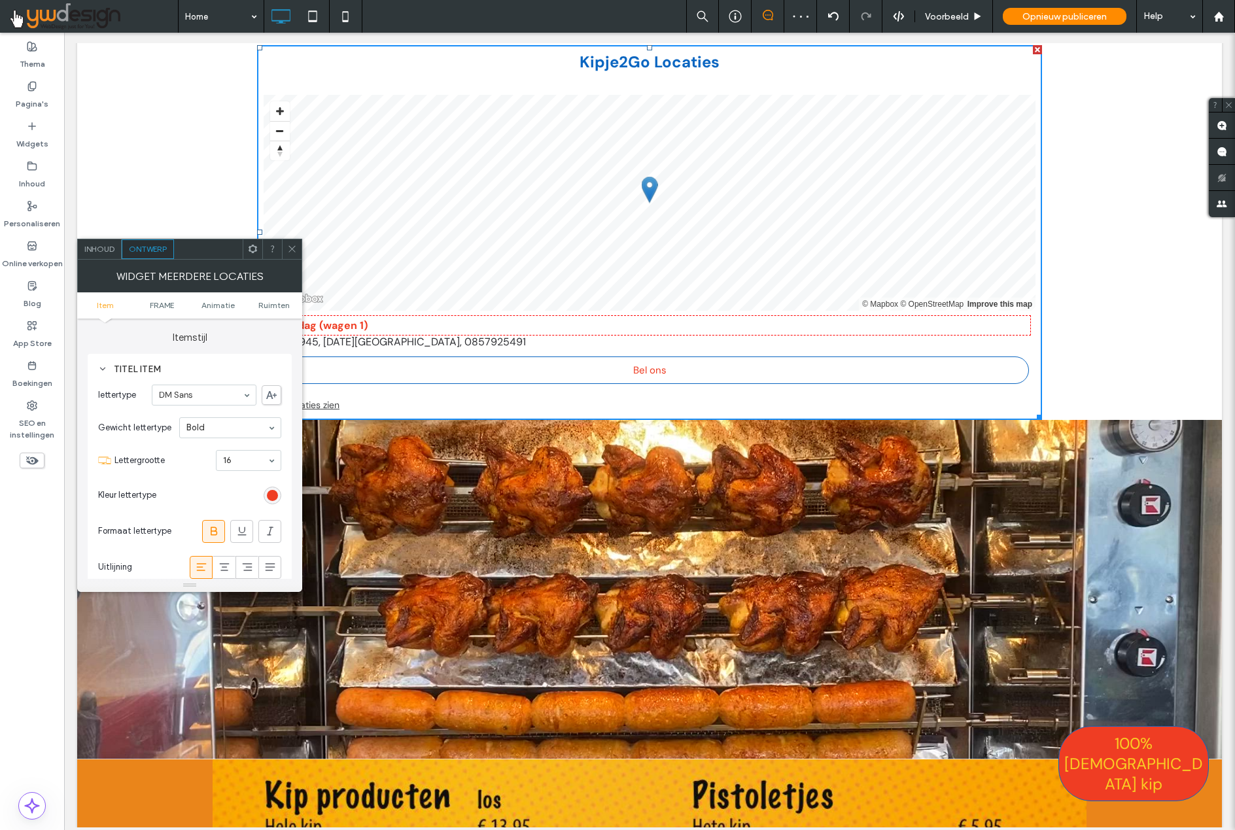
click at [289, 252] on use at bounding box center [291, 249] width 7 height 7
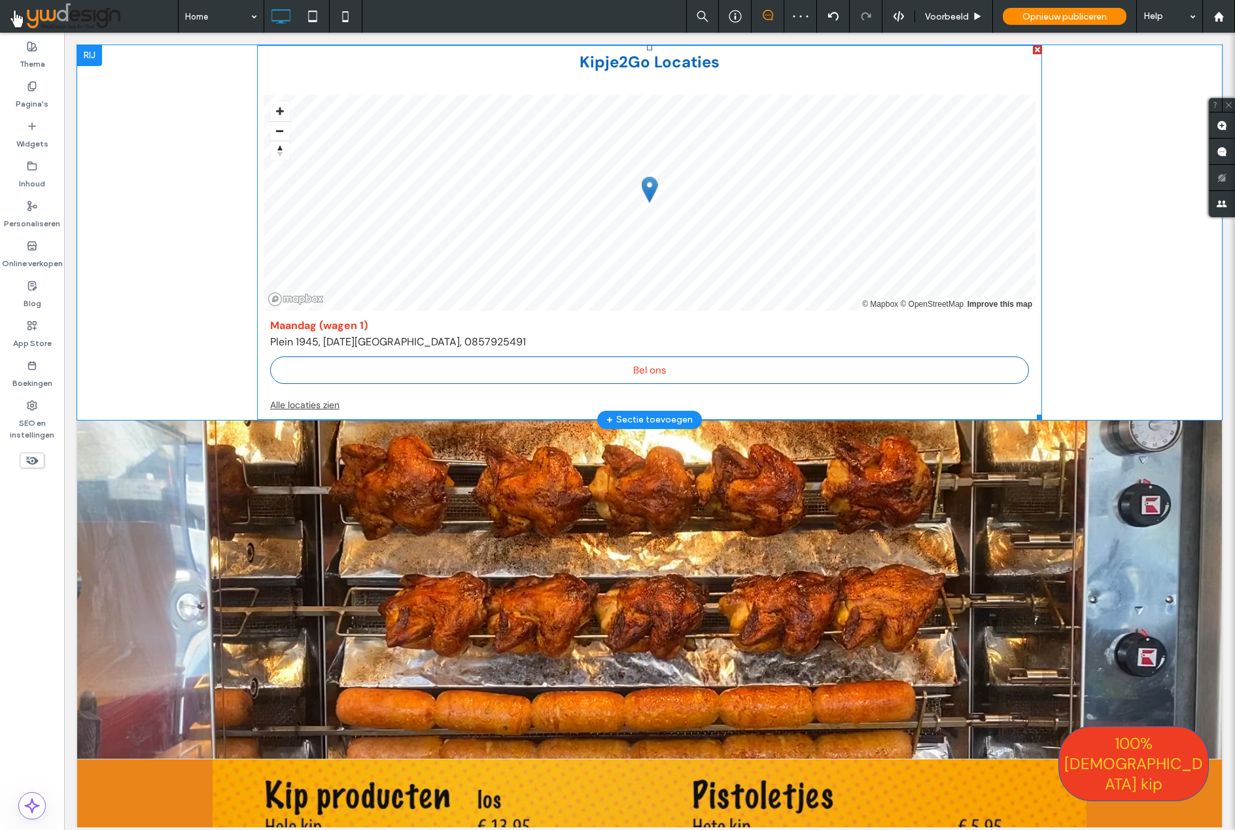
click at [316, 397] on link "Alle locaties zien" at bounding box center [649, 405] width 759 height 16
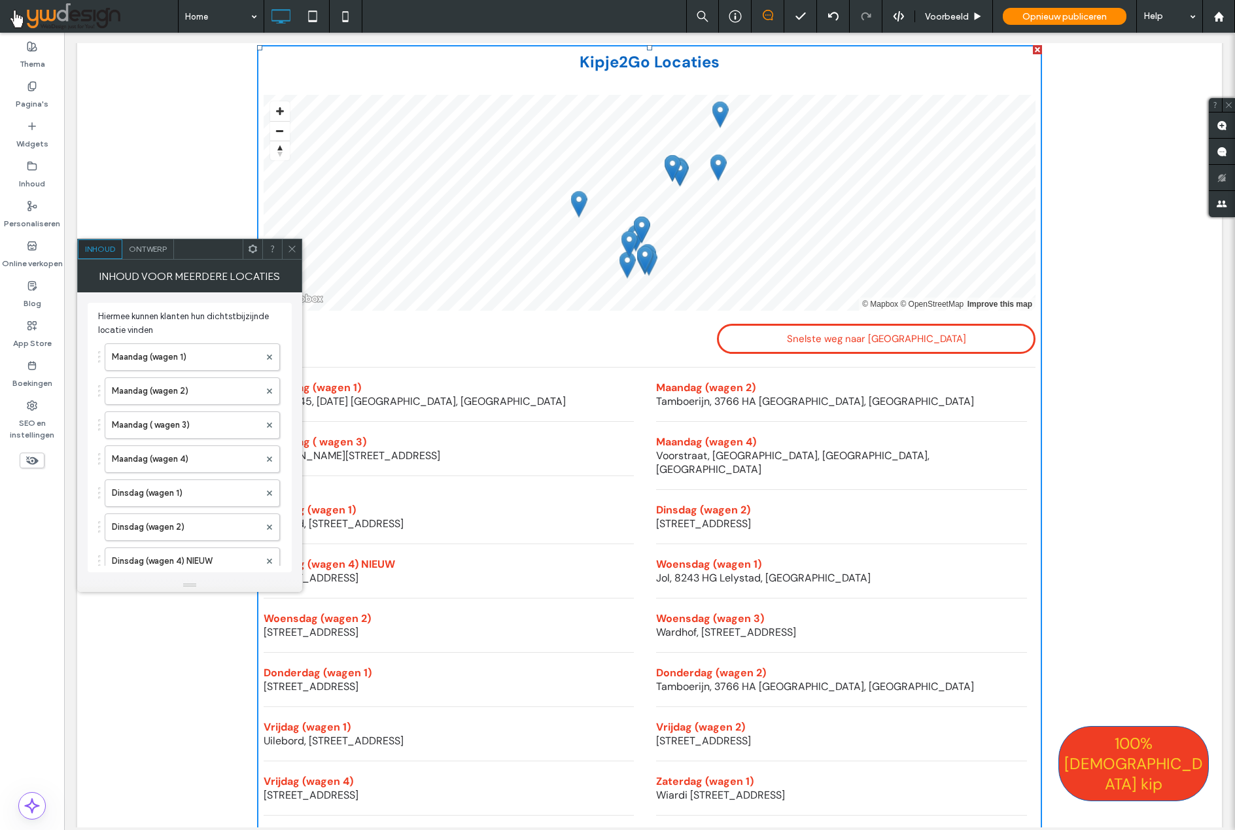
click at [152, 256] on div "Ontwerp" at bounding box center [148, 249] width 52 height 20
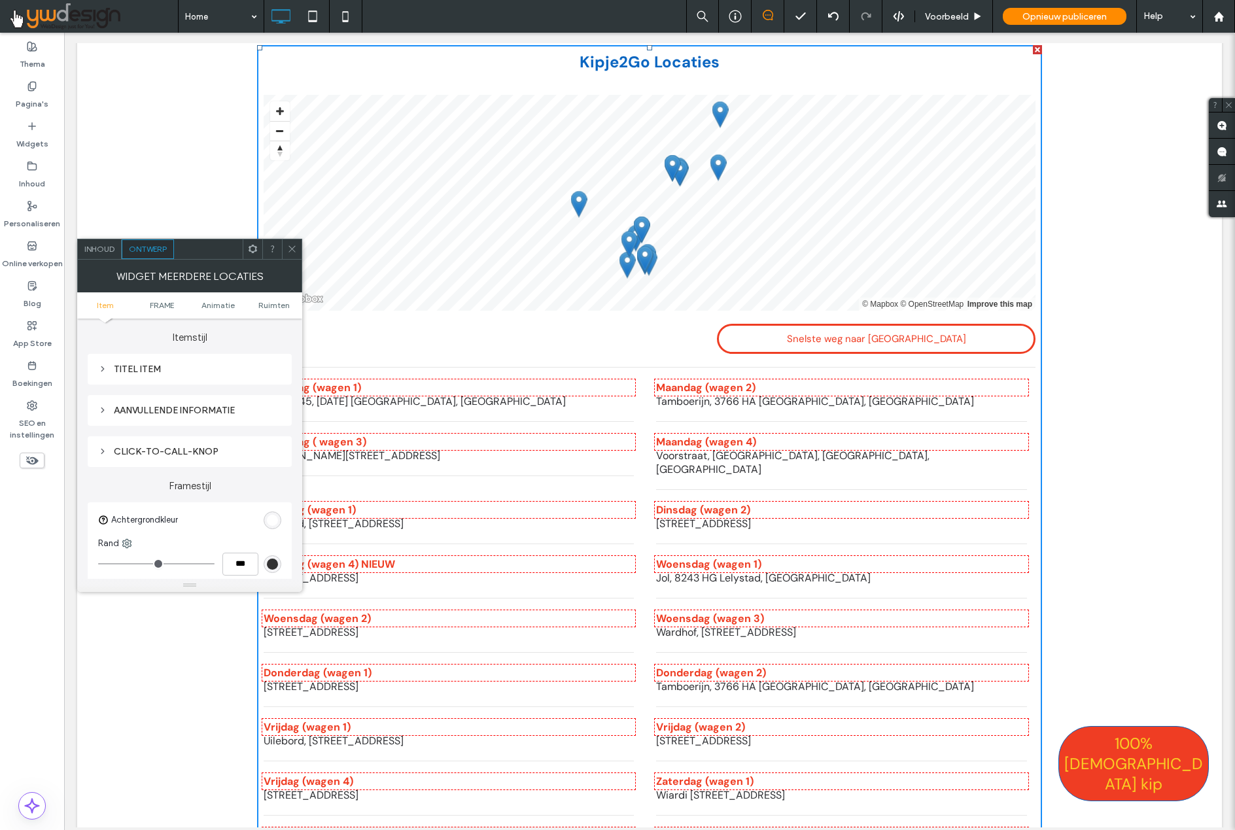
click at [104, 369] on icon at bounding box center [102, 368] width 9 height 9
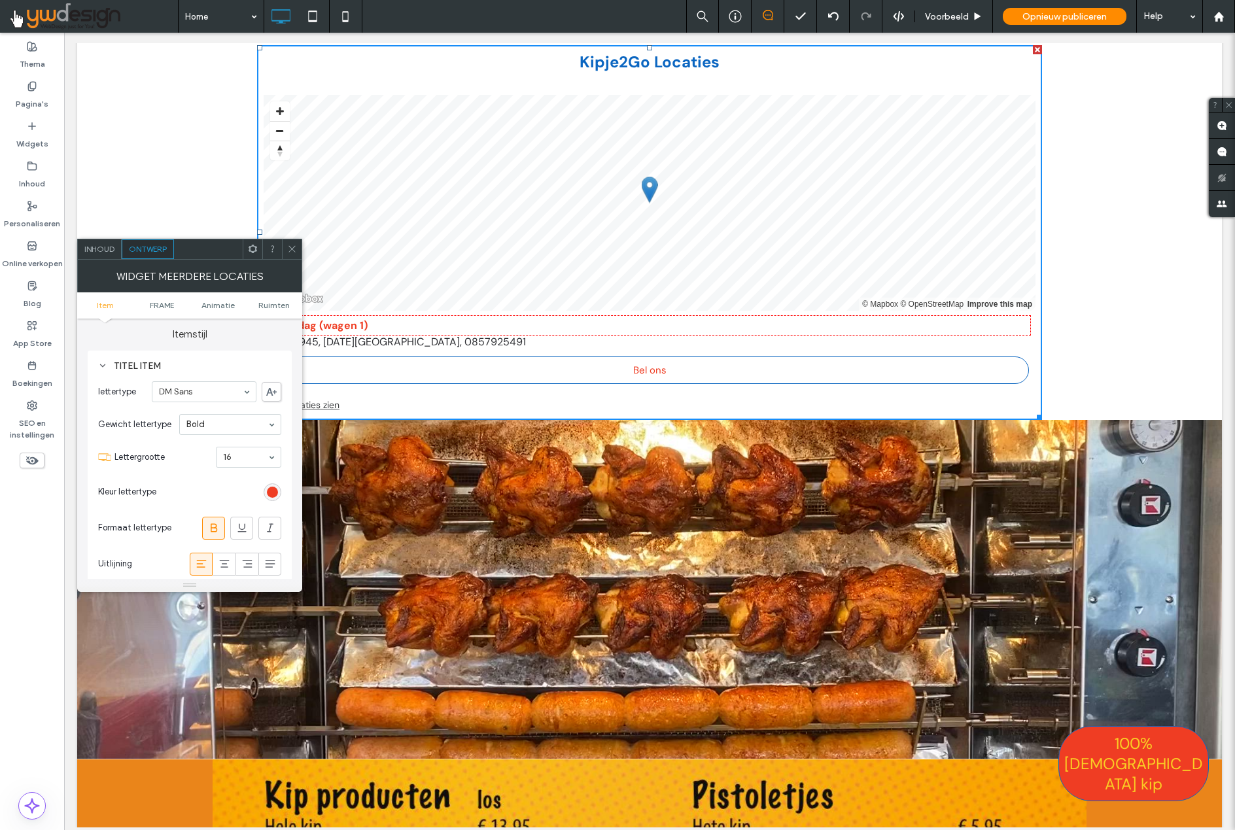
click at [273, 491] on div "rgb(239, 61, 35)" at bounding box center [272, 491] width 11 height 11
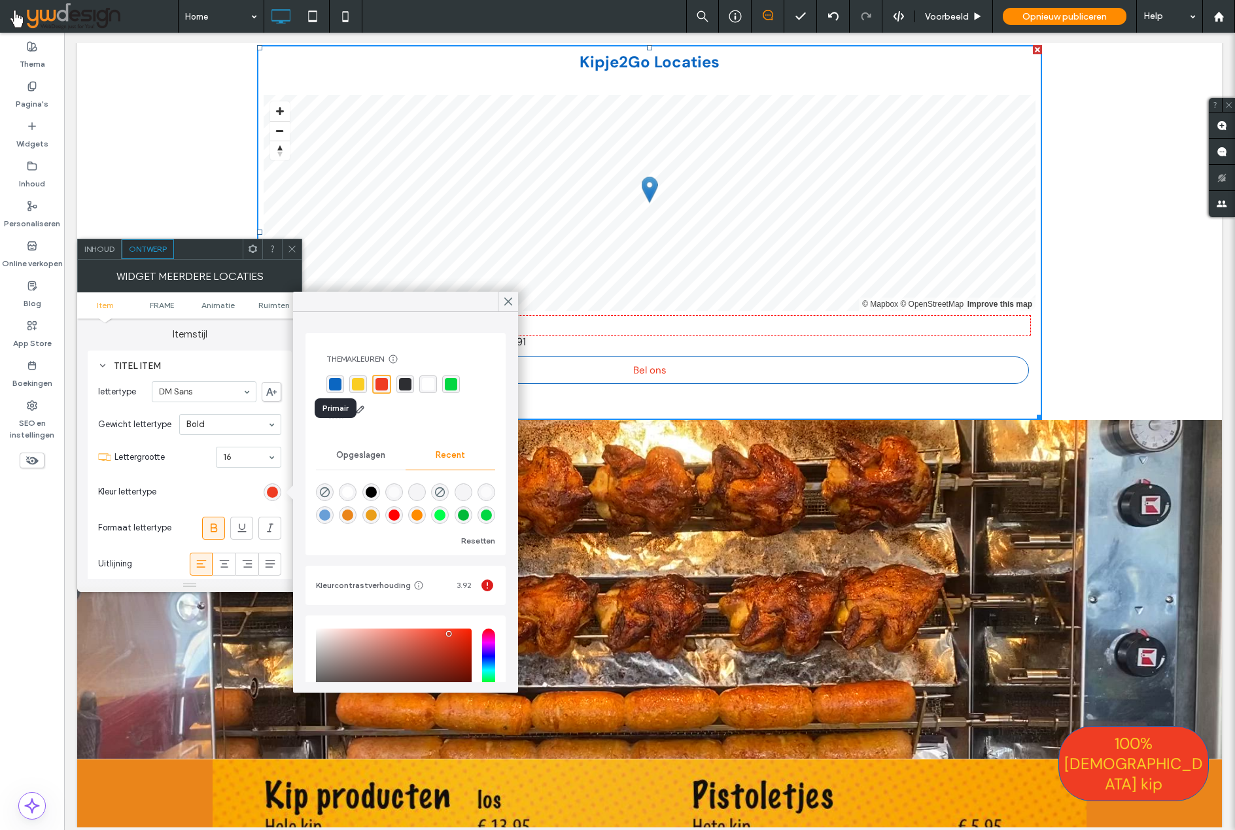
click at [338, 383] on div "rgba(11, 102, 193, 1)" at bounding box center [335, 384] width 12 height 12
click at [508, 300] on icon at bounding box center [508, 302] width 12 height 12
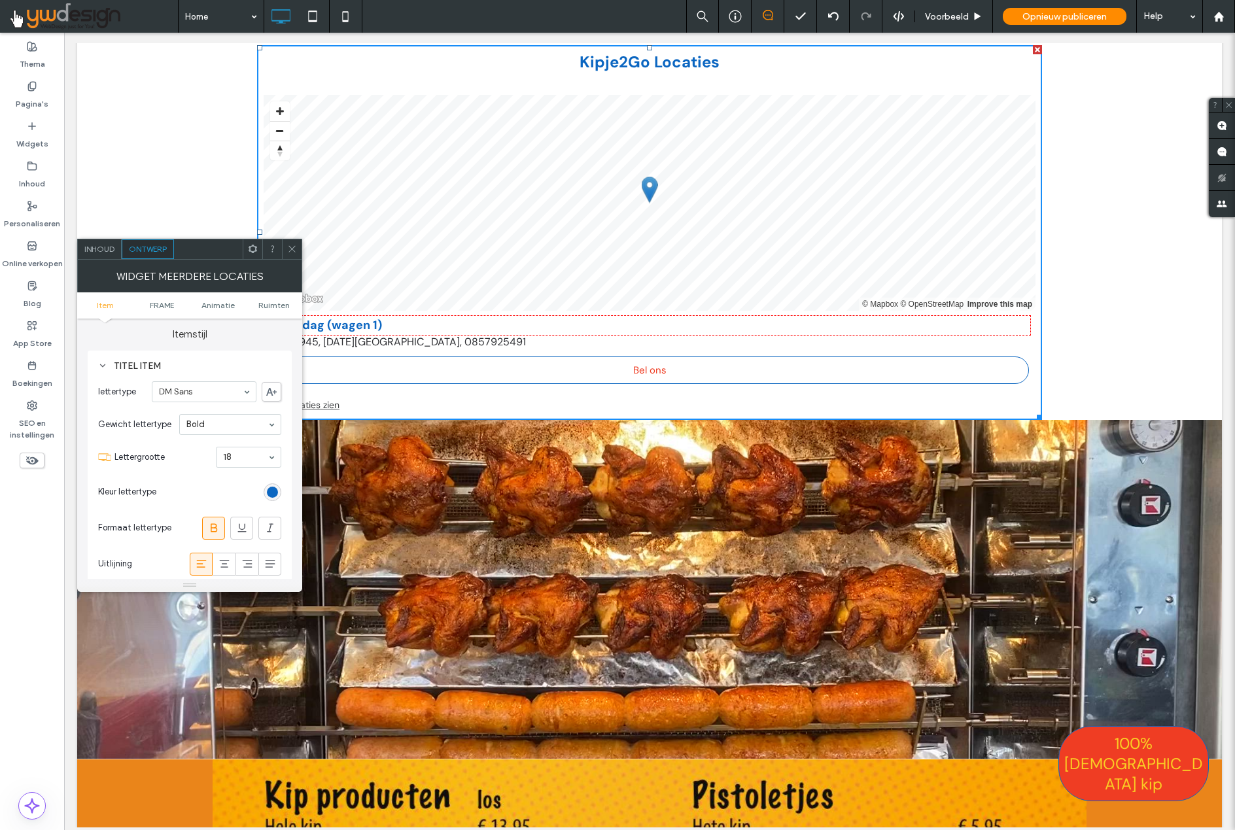
drag, startPoint x: 292, startPoint y: 248, endPoint x: 285, endPoint y: 247, distance: 6.6
click at [292, 248] on icon at bounding box center [292, 249] width 10 height 10
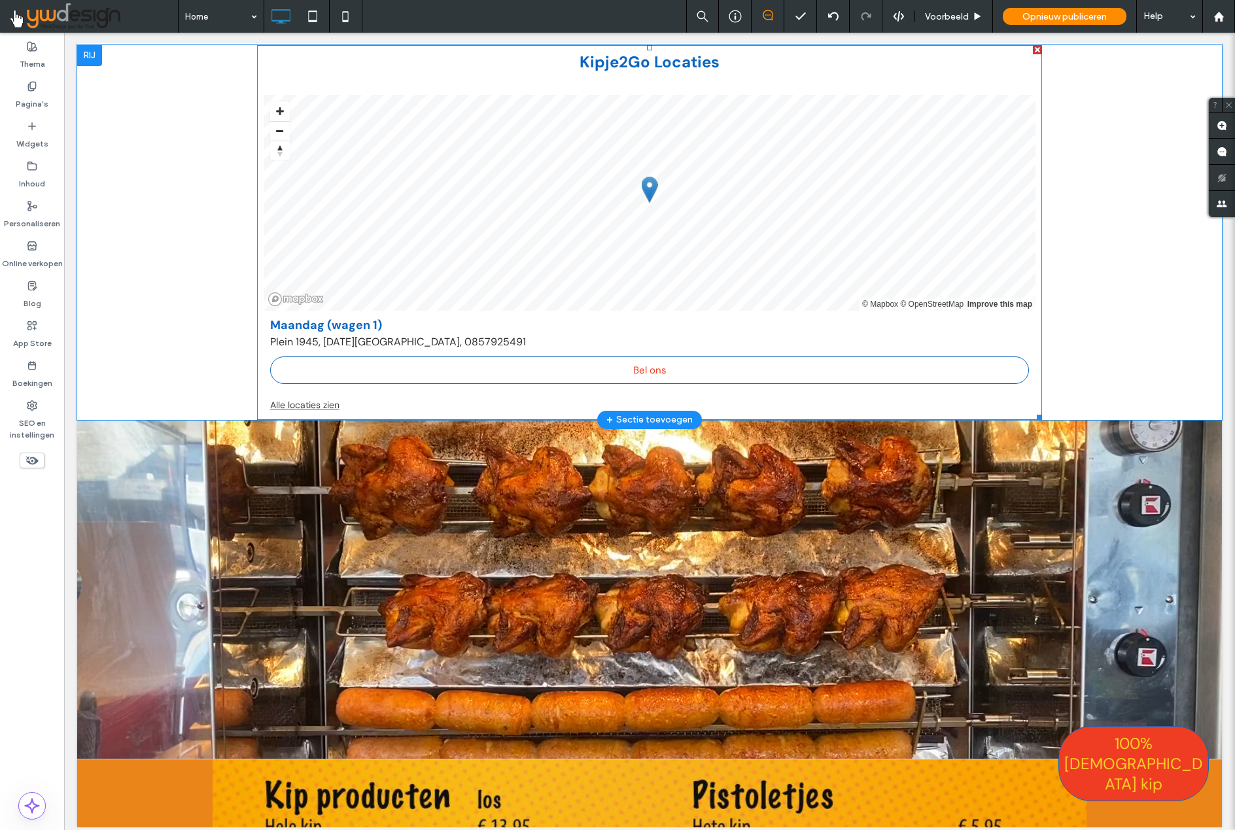
click at [296, 397] on link "Alle locaties zien" at bounding box center [649, 405] width 759 height 16
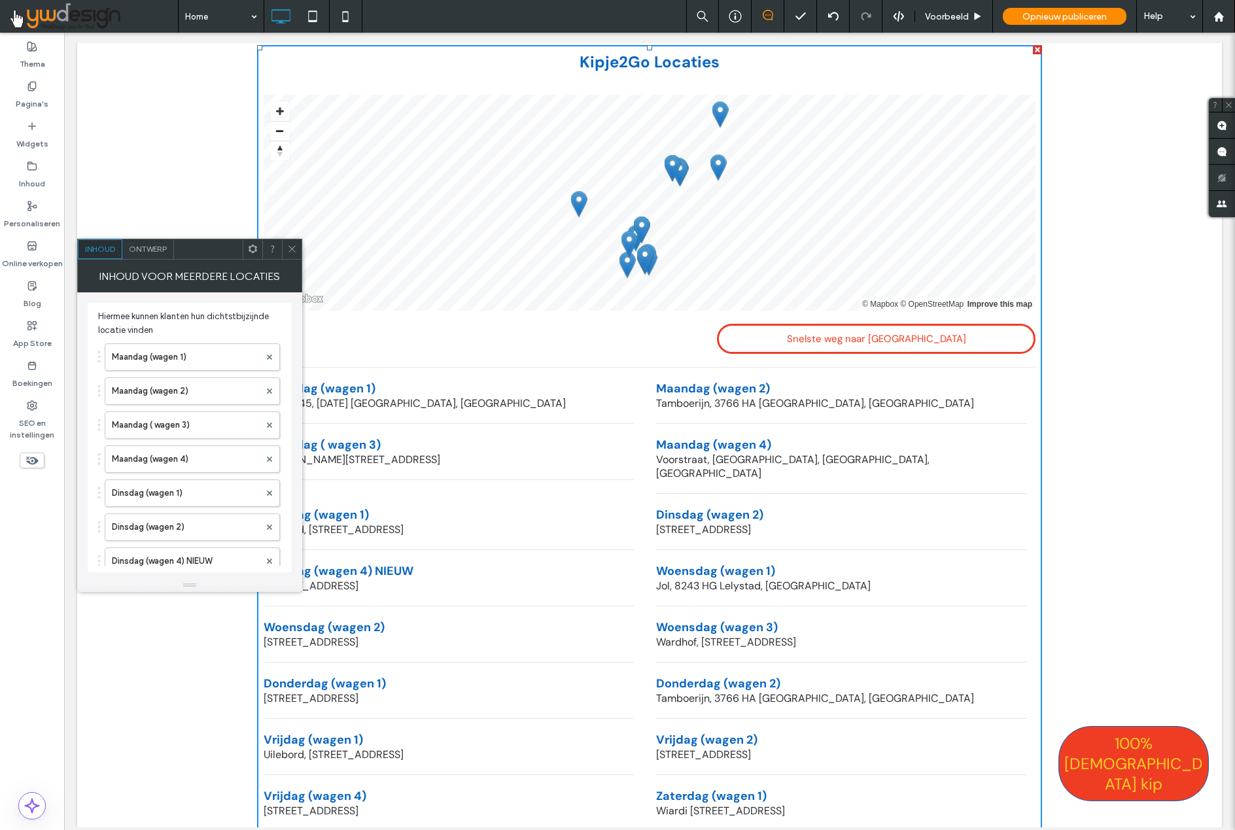
click at [292, 248] on icon at bounding box center [292, 249] width 10 height 10
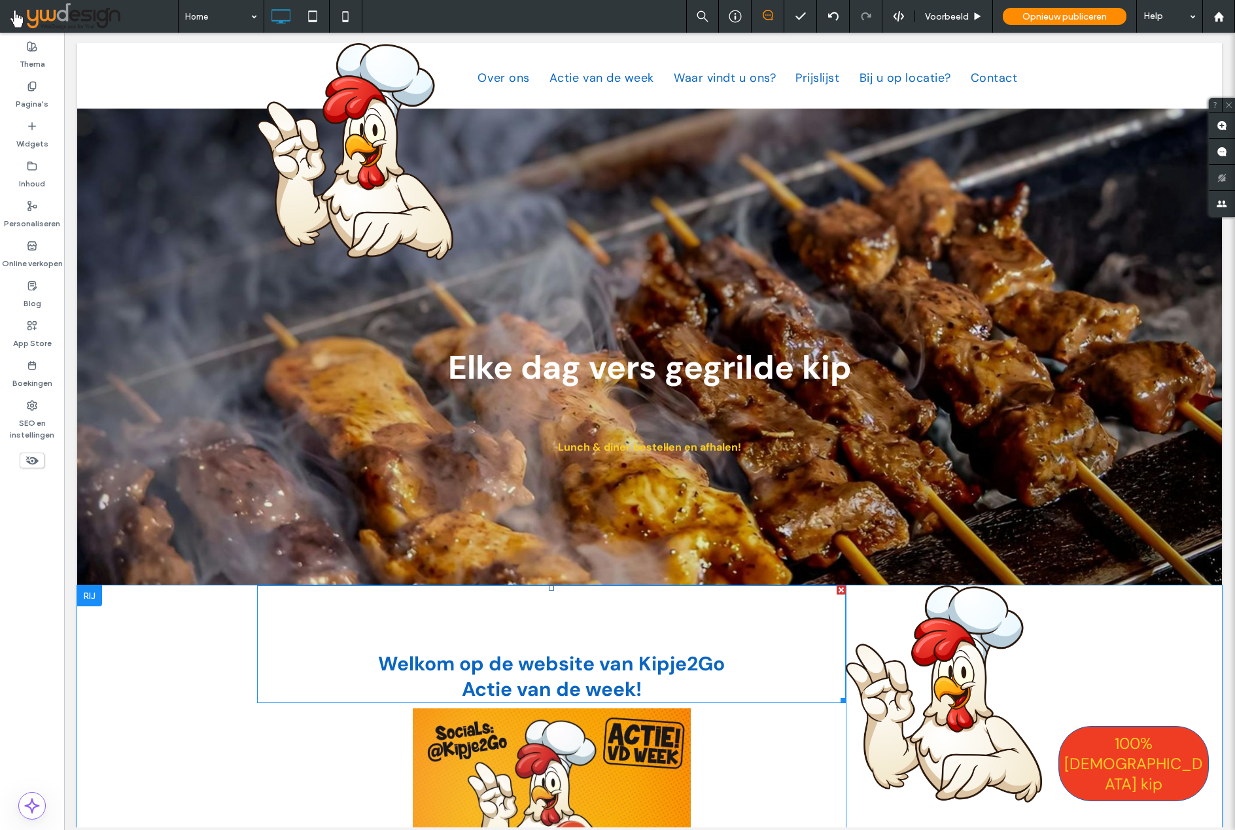
scroll to position [0, 0]
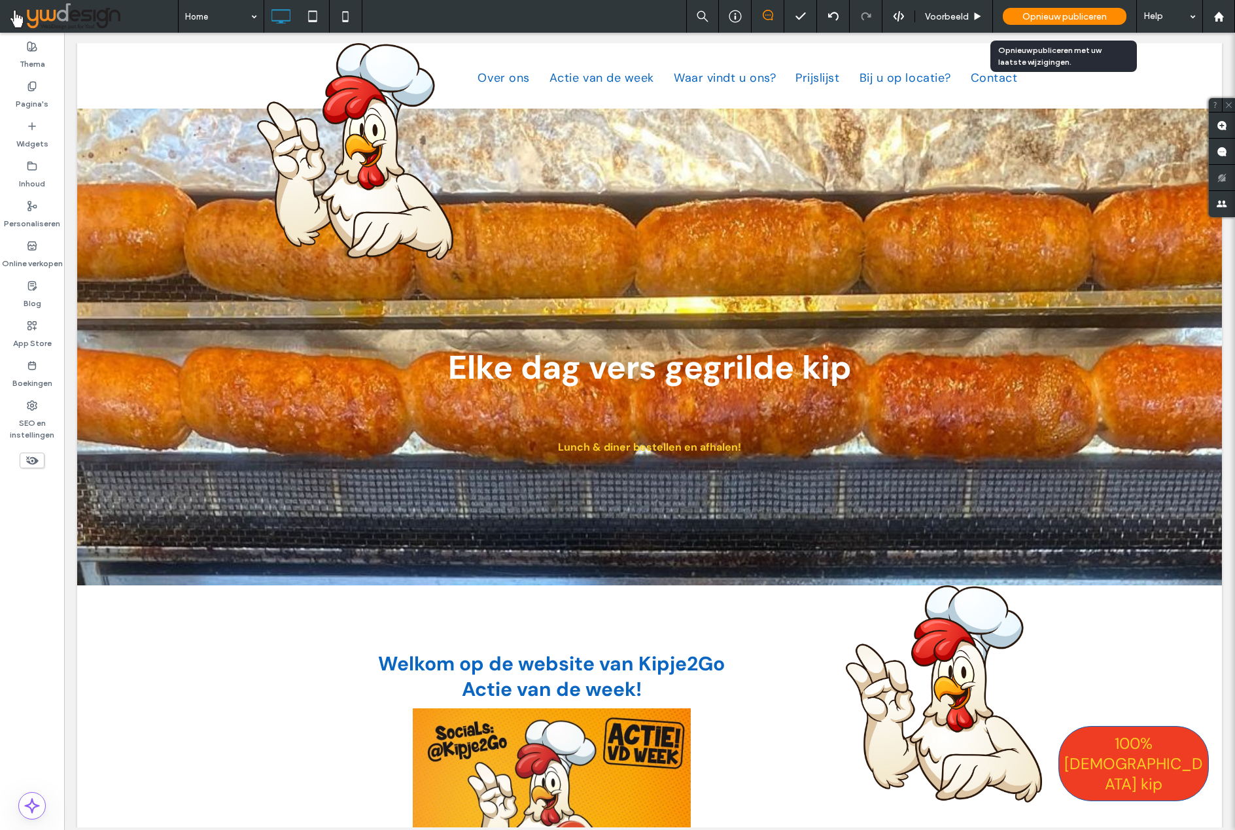
click at [1065, 16] on span "Opnieuw publiceren" at bounding box center [1064, 16] width 84 height 11
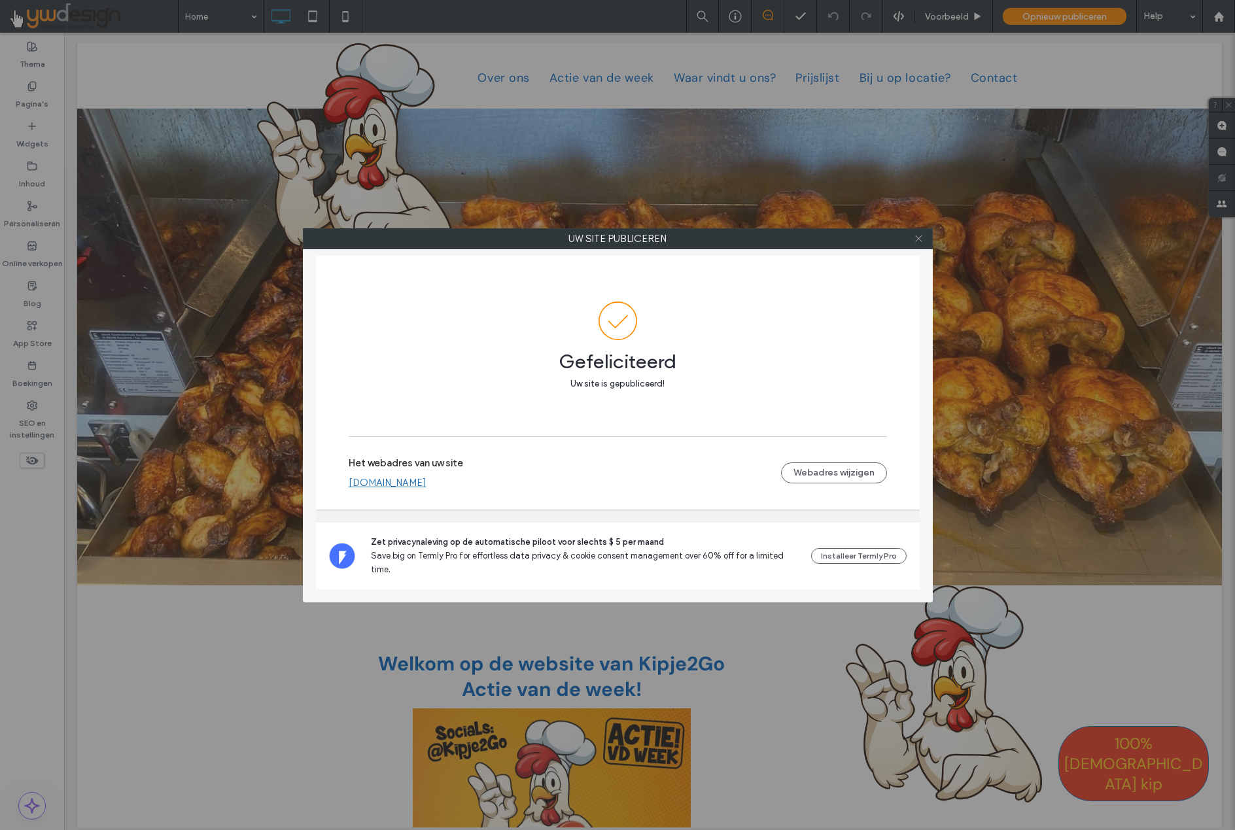
click at [917, 240] on use at bounding box center [918, 238] width 7 height 7
